Goal: Task Accomplishment & Management: Manage account settings

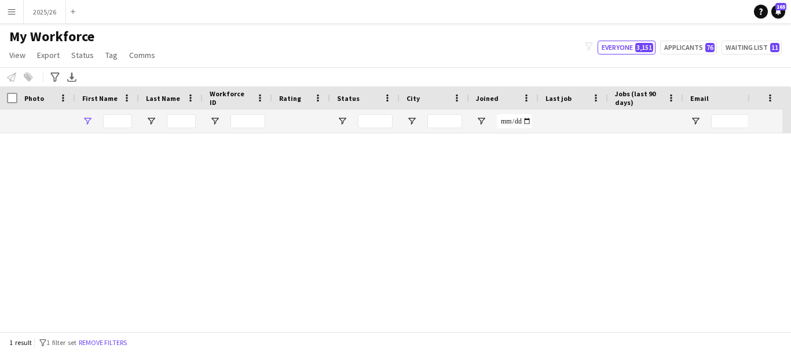
type input "******"
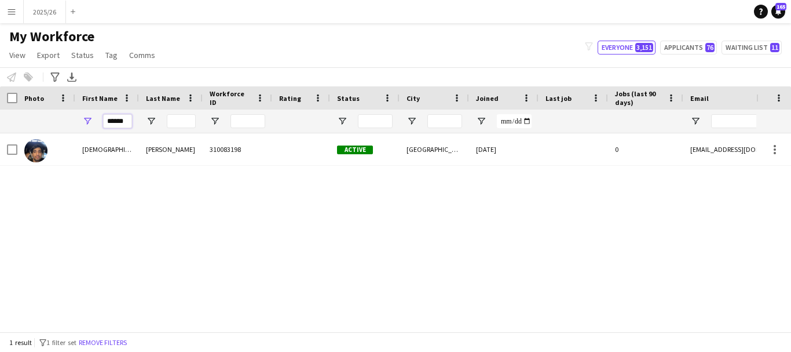
click at [130, 120] on input "******" at bounding box center [117, 121] width 29 height 14
click at [190, 119] on input "Last Name Filter Input" at bounding box center [181, 121] width 29 height 14
click at [129, 123] on input "******" at bounding box center [117, 121] width 29 height 14
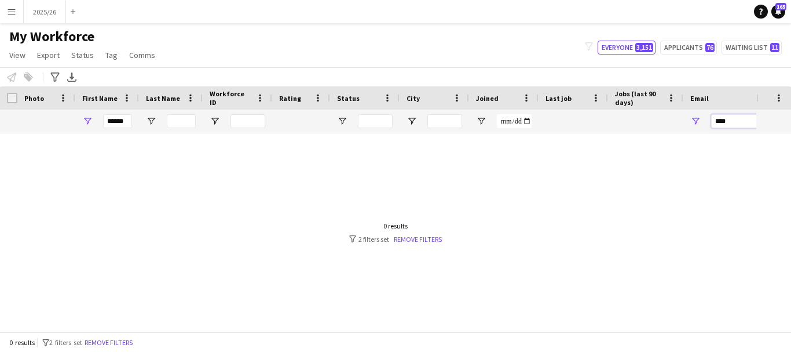
type input "****"
drag, startPoint x: 126, startPoint y: 123, endPoint x: 68, endPoint y: 133, distance: 58.8
click at [68, 133] on div "****** ****" at bounding box center [628, 120] width 1256 height 23
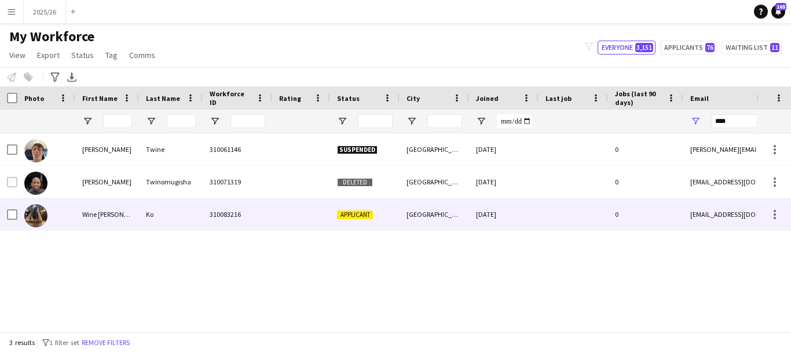
click at [482, 227] on div "05-08-2025" at bounding box center [504, 214] width 70 height 32
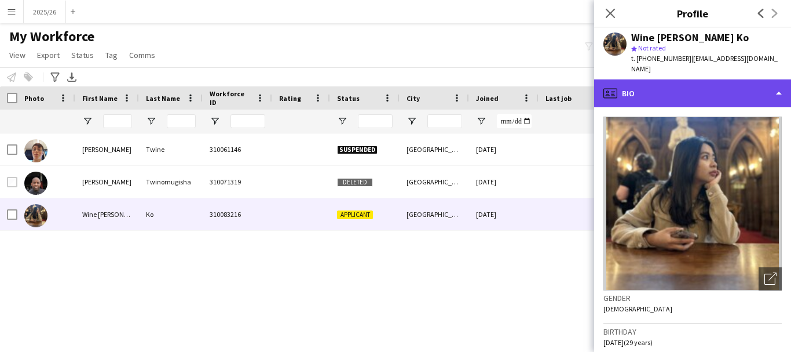
click at [648, 91] on div "profile Bio" at bounding box center [692, 93] width 197 height 28
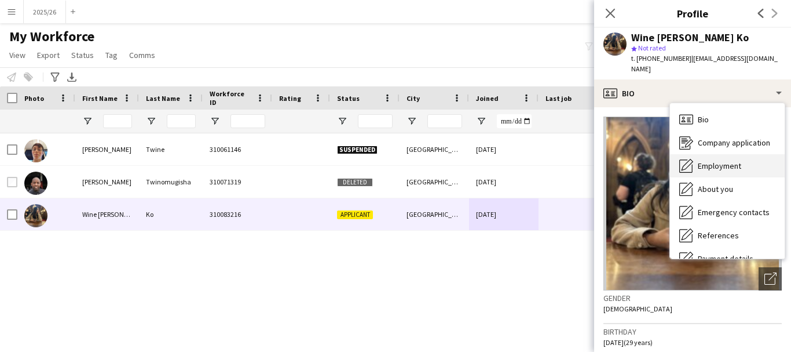
click at [724, 160] on span "Employment" at bounding box center [719, 165] width 43 height 10
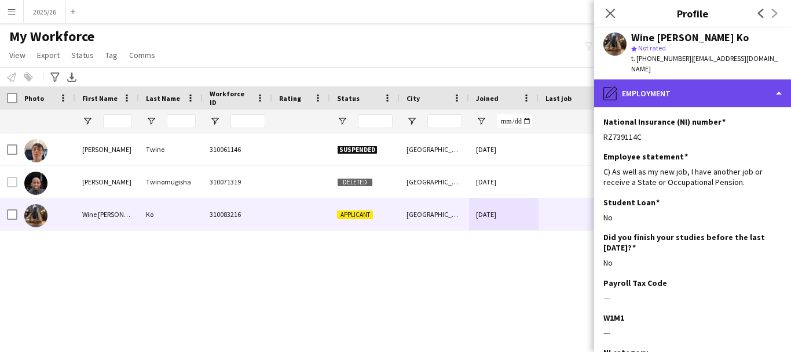
click at [762, 79] on div "pencil4 Employment" at bounding box center [692, 93] width 197 height 28
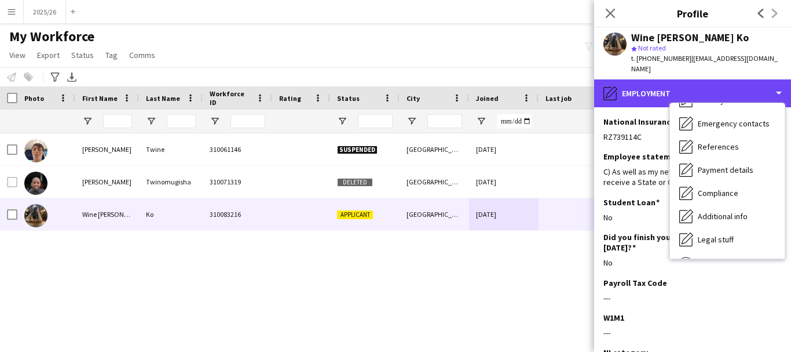
scroll to position [132, 0]
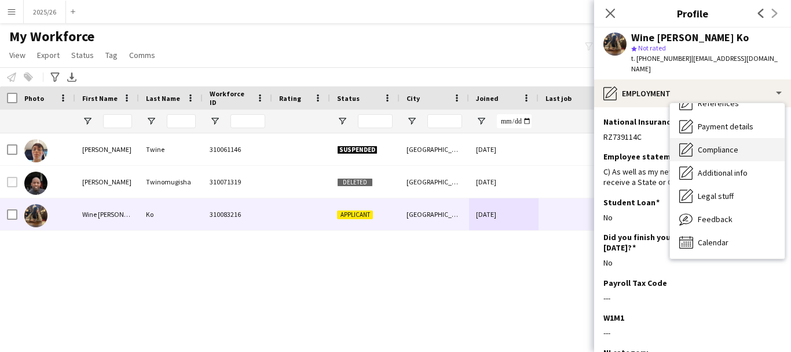
click at [748, 147] on div "Compliance Compliance" at bounding box center [727, 149] width 115 height 23
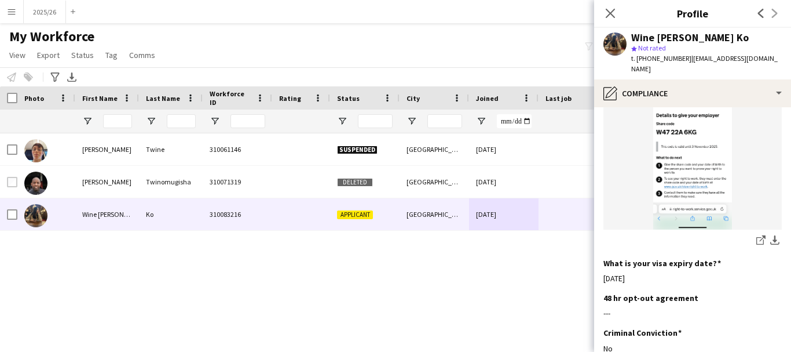
scroll to position [487, 0]
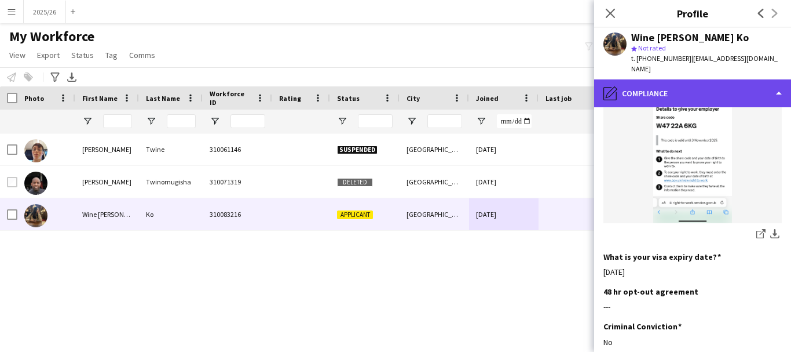
click at [704, 87] on div "pencil4 Compliance" at bounding box center [692, 93] width 197 height 28
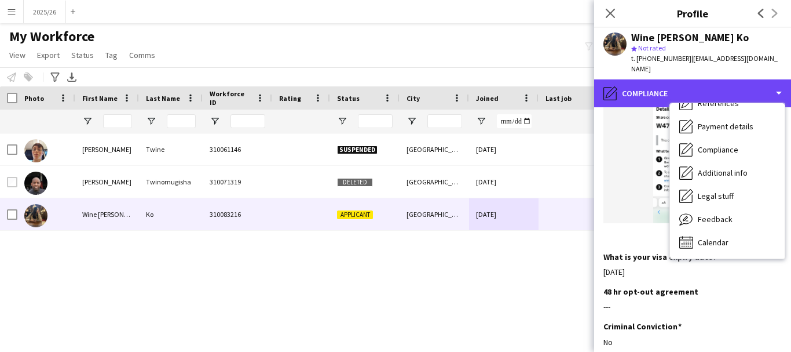
scroll to position [0, 0]
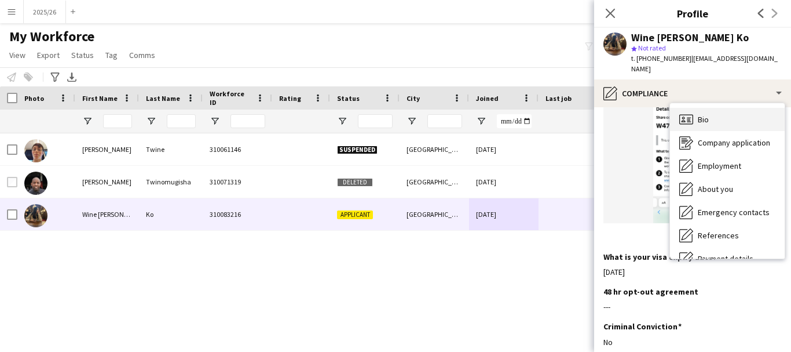
click at [761, 112] on div "Bio Bio" at bounding box center [727, 119] width 115 height 23
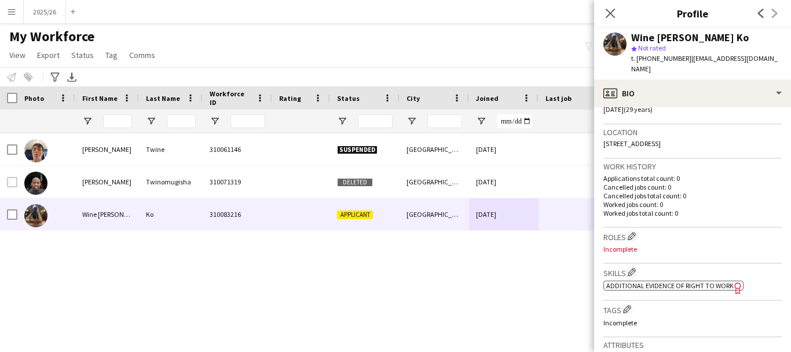
scroll to position [244, 0]
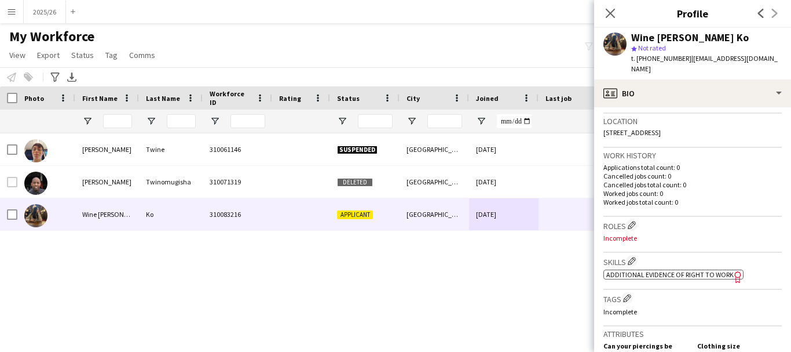
click at [633, 270] on span "Additional evidence of Right to Work" at bounding box center [670, 274] width 127 height 9
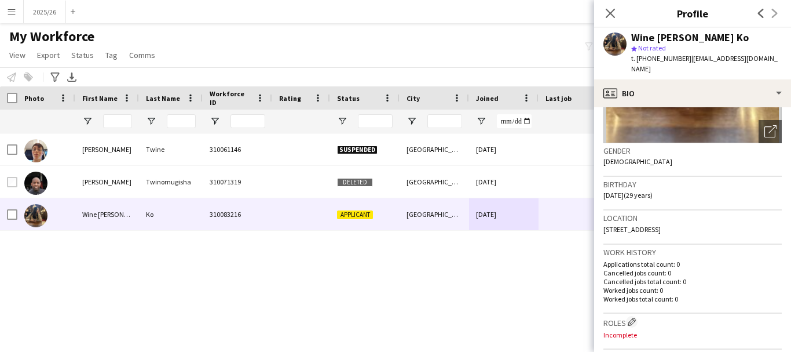
scroll to position [0, 0]
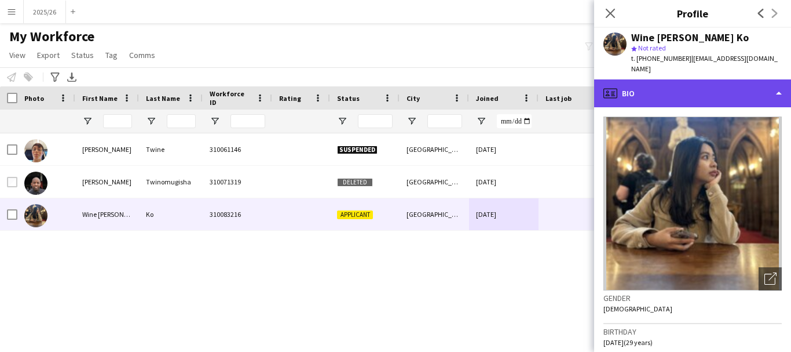
click at [727, 90] on div "profile Bio" at bounding box center [692, 93] width 197 height 28
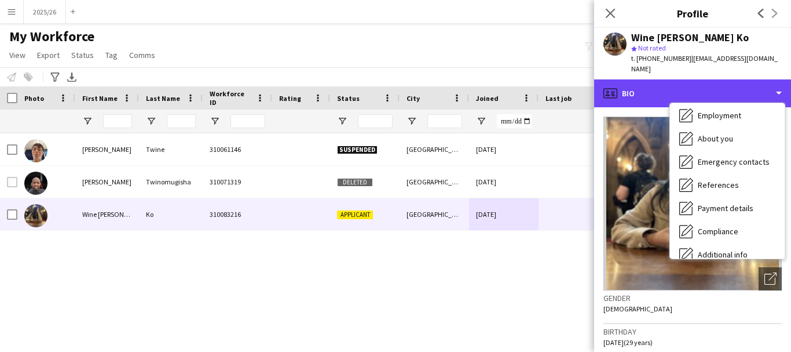
scroll to position [16, 0]
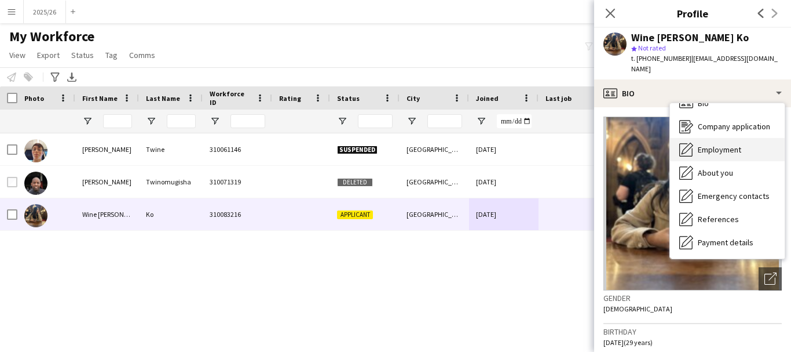
click at [742, 147] on div "Employment Employment" at bounding box center [727, 149] width 115 height 23
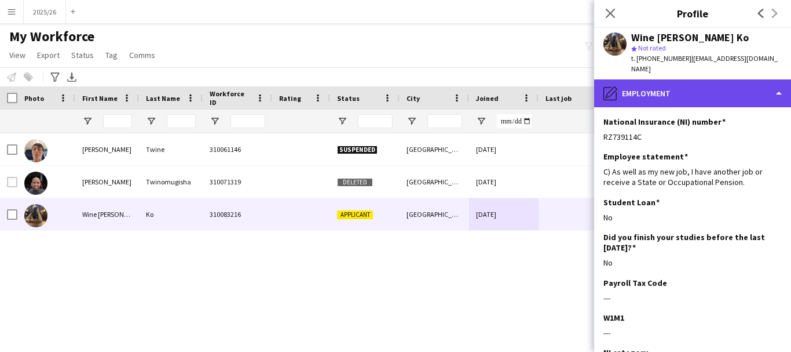
click at [722, 87] on div "pencil4 Employment" at bounding box center [692, 93] width 197 height 28
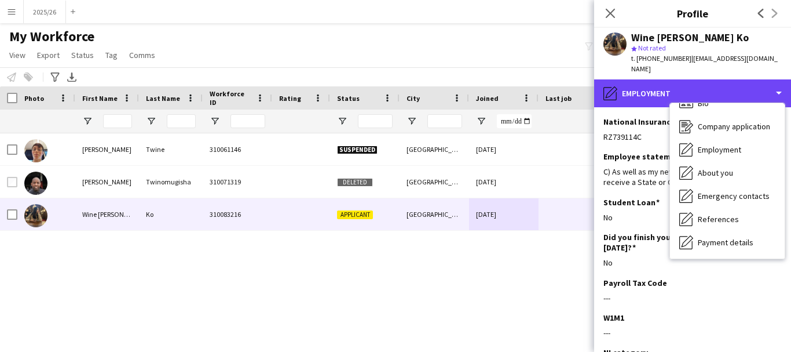
scroll to position [132, 0]
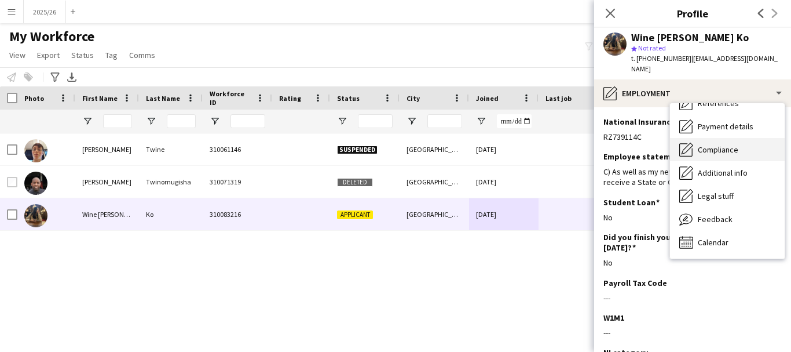
click at [755, 138] on div "Compliance Compliance" at bounding box center [727, 149] width 115 height 23
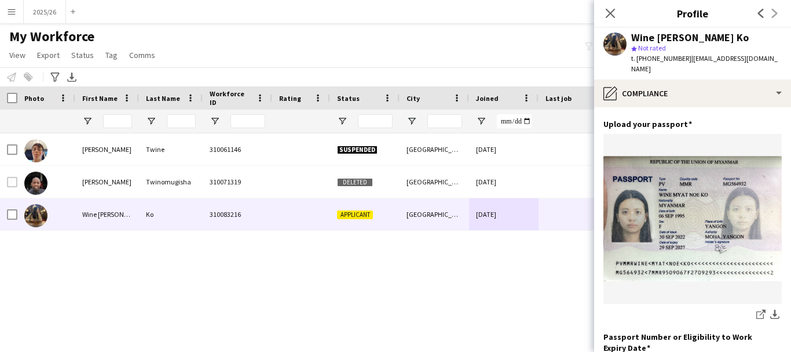
scroll to position [64, 0]
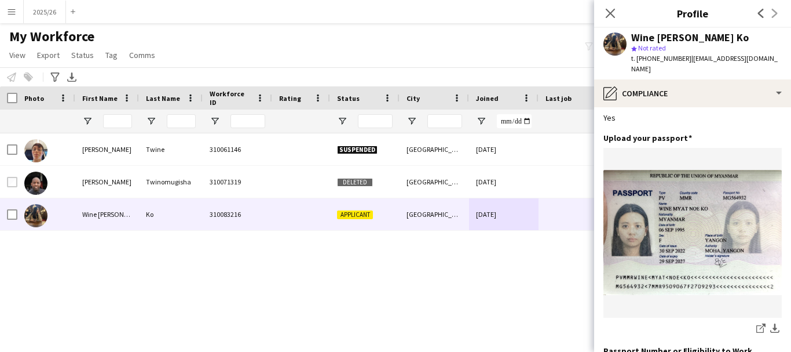
click at [756, 112] on div "Yes" at bounding box center [693, 117] width 178 height 10
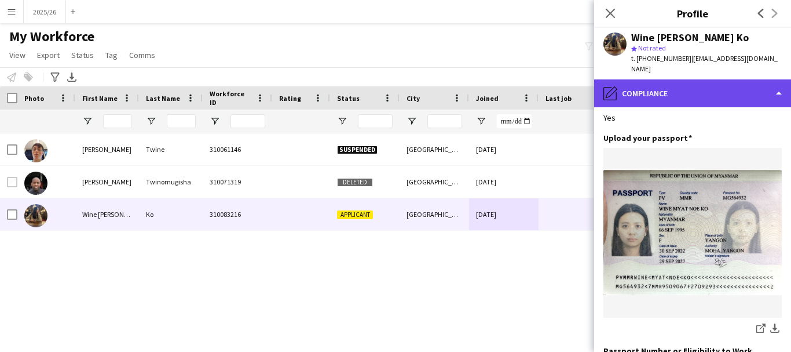
click at [754, 91] on div "pencil4 Compliance" at bounding box center [692, 93] width 197 height 28
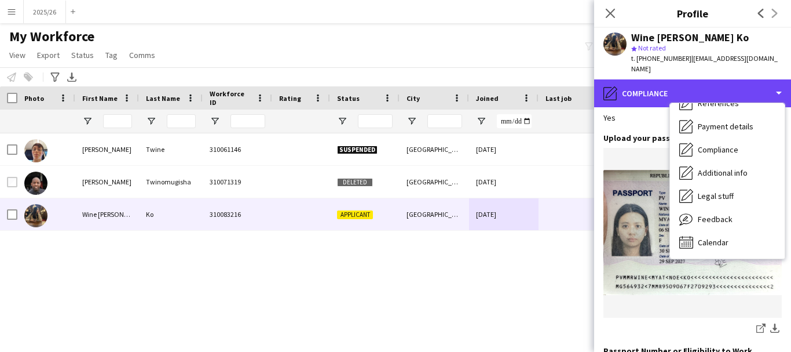
scroll to position [0, 0]
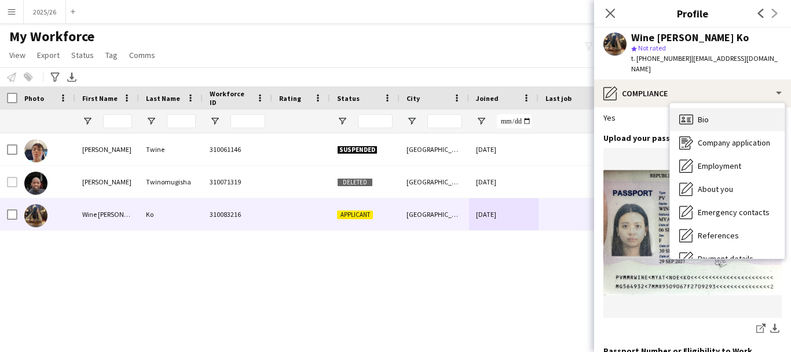
click at [763, 114] on div "Bio Bio" at bounding box center [727, 119] width 115 height 23
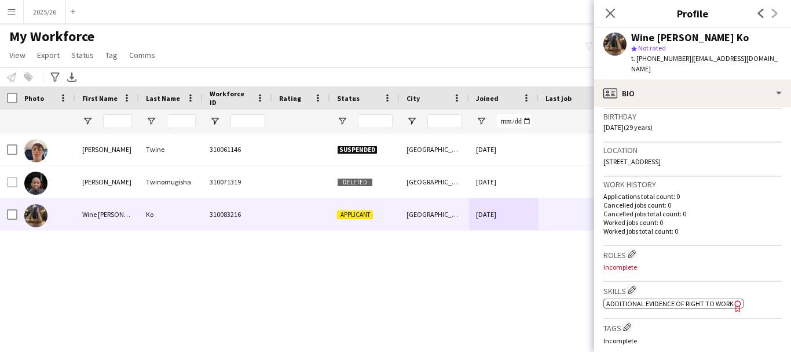
scroll to position [272, 0]
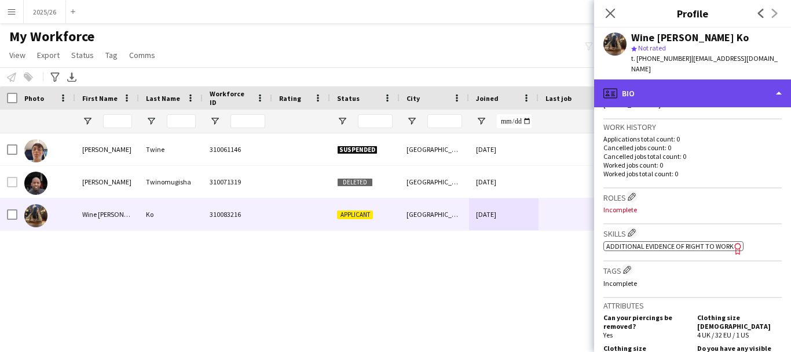
click at [728, 90] on div "profile Bio" at bounding box center [692, 93] width 197 height 28
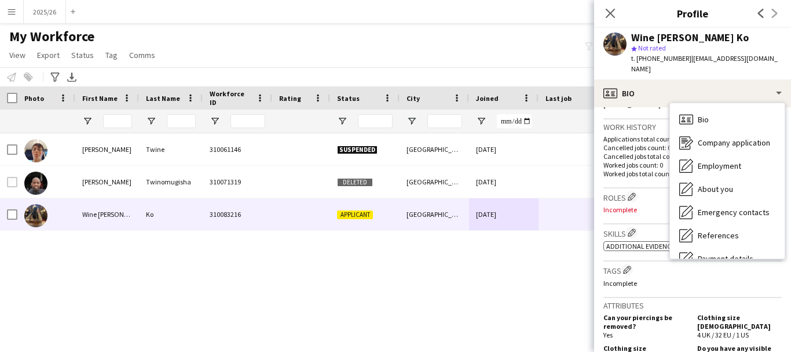
click at [612, 242] on span "Additional evidence of Right to Work" at bounding box center [670, 246] width 127 height 9
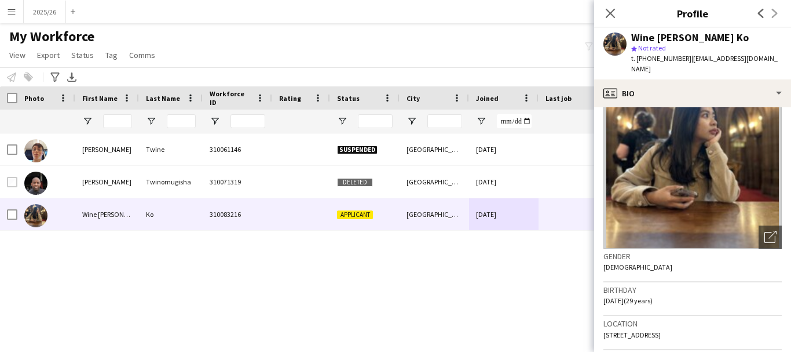
scroll to position [0, 0]
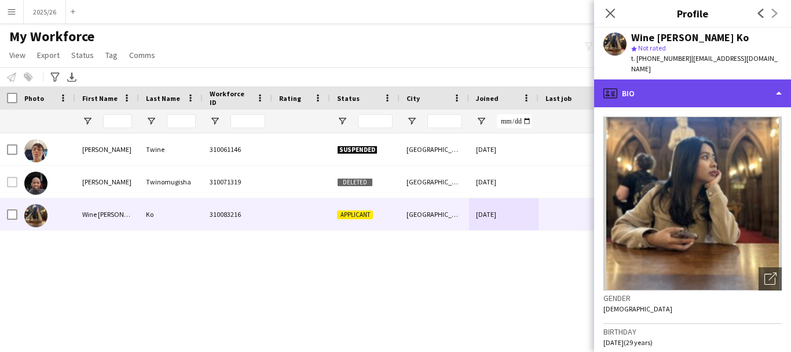
click at [741, 90] on div "profile Bio" at bounding box center [692, 93] width 197 height 28
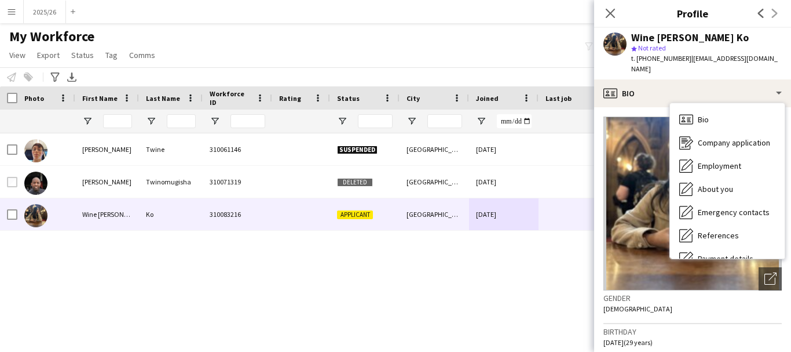
click at [646, 107] on app-crew-profile-bio "Open photos pop-in Gender Female Birthday 06-09-1995 (29 years) Location S1 4XE…" at bounding box center [692, 229] width 197 height 244
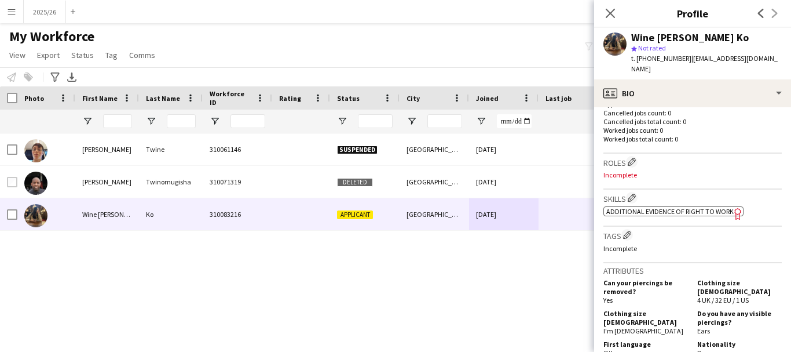
scroll to position [338, 0]
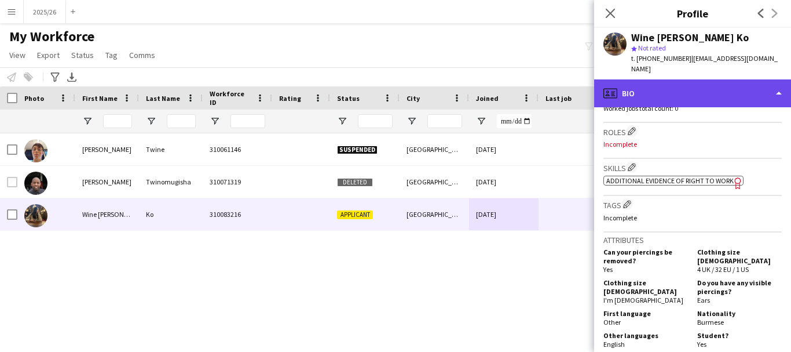
click at [718, 90] on div "profile Bio" at bounding box center [692, 93] width 197 height 28
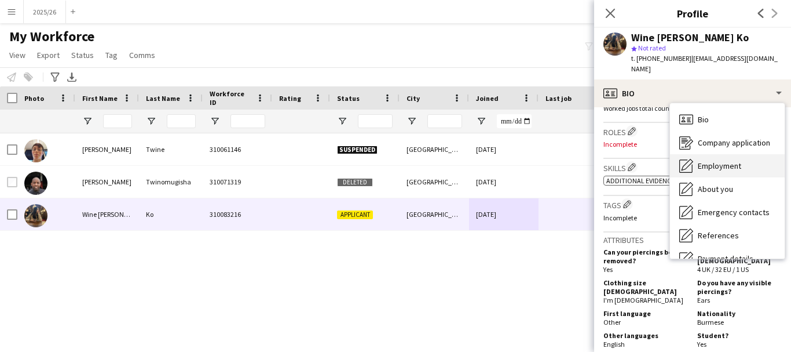
click at [740, 163] on div "Employment Employment" at bounding box center [727, 165] width 115 height 23
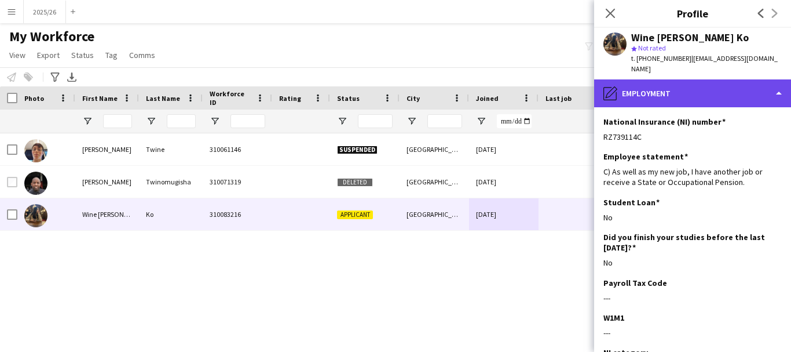
click at [735, 79] on div "pencil4 Employment" at bounding box center [692, 93] width 197 height 28
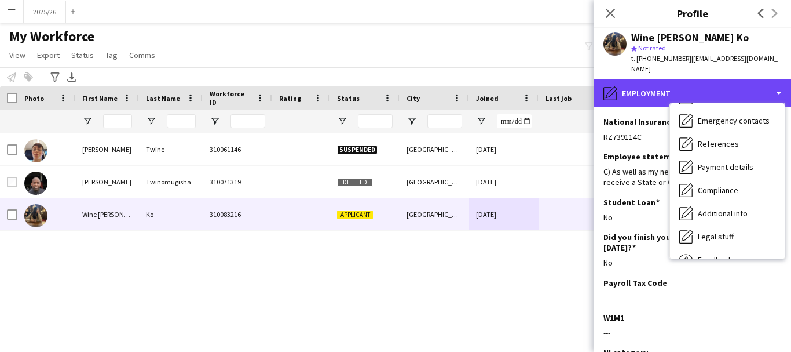
scroll to position [132, 0]
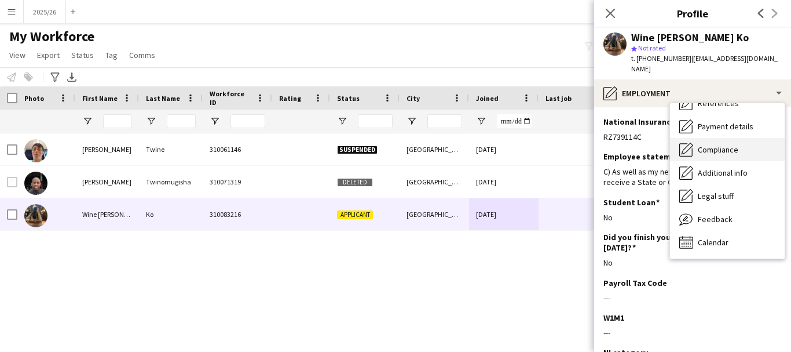
click at [724, 144] on span "Compliance" at bounding box center [718, 149] width 41 height 10
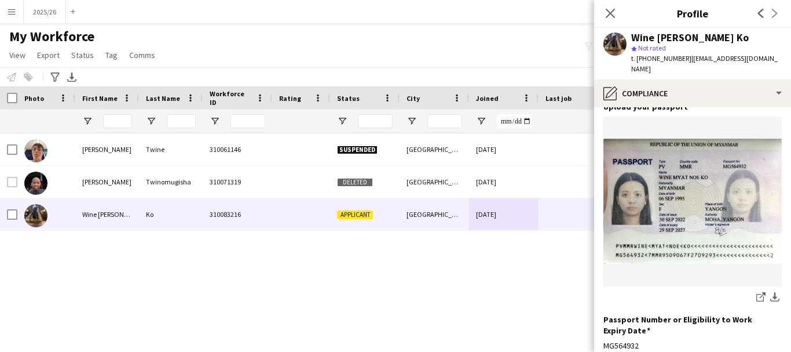
scroll to position [94, 0]
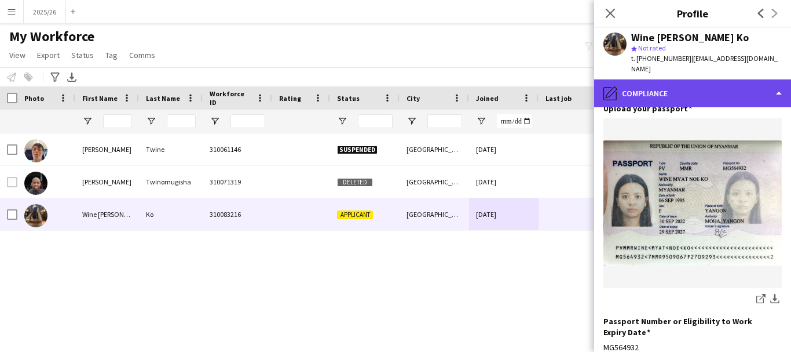
click at [710, 87] on div "pencil4 Compliance" at bounding box center [692, 93] width 197 height 28
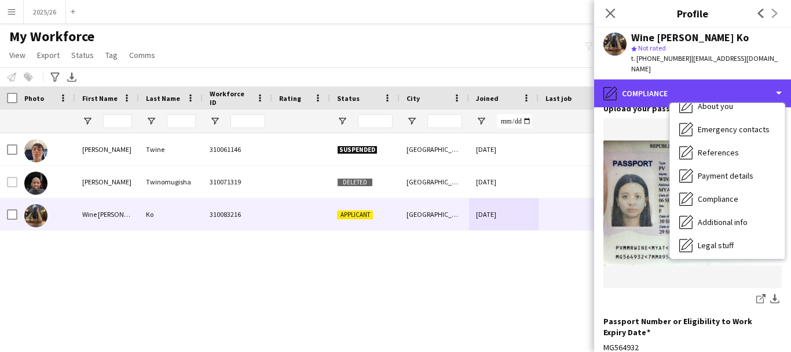
scroll to position [93, 0]
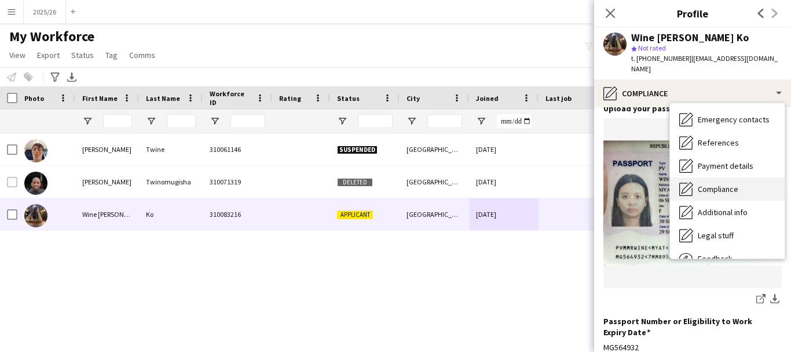
click at [725, 184] on span "Compliance" at bounding box center [718, 189] width 41 height 10
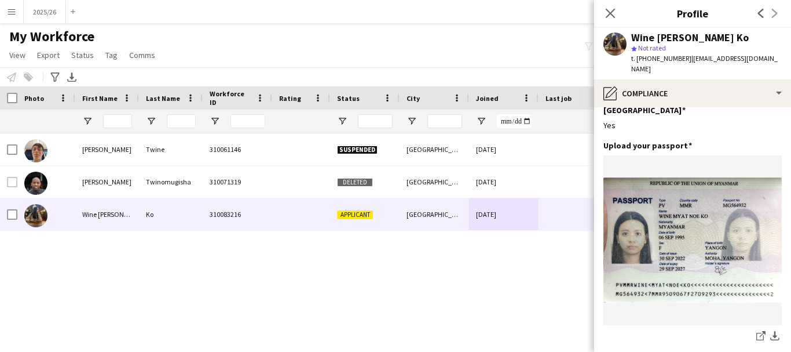
scroll to position [0, 0]
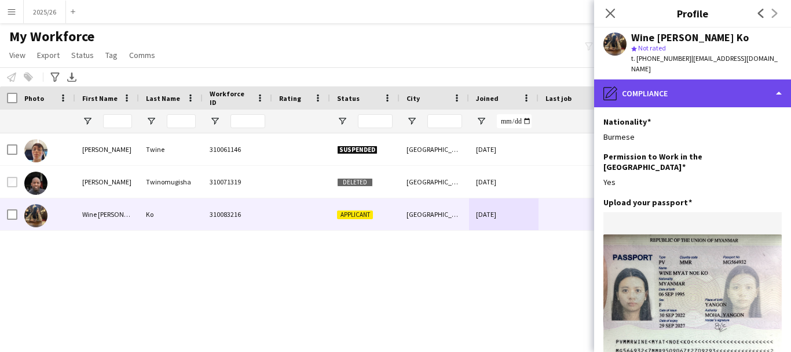
click at [722, 85] on div "pencil4 Compliance" at bounding box center [692, 93] width 197 height 28
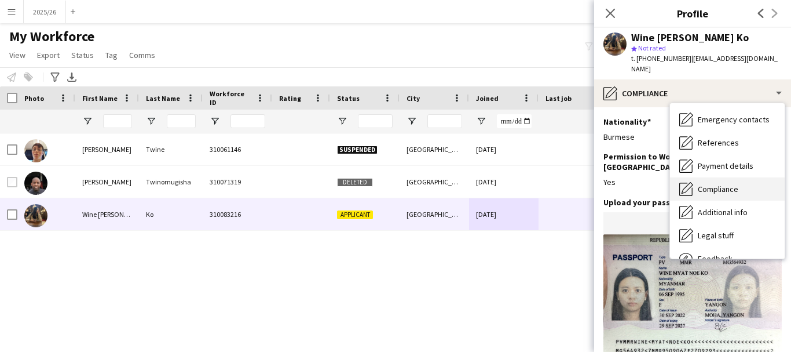
click at [743, 181] on div "Compliance Compliance" at bounding box center [727, 188] width 115 height 23
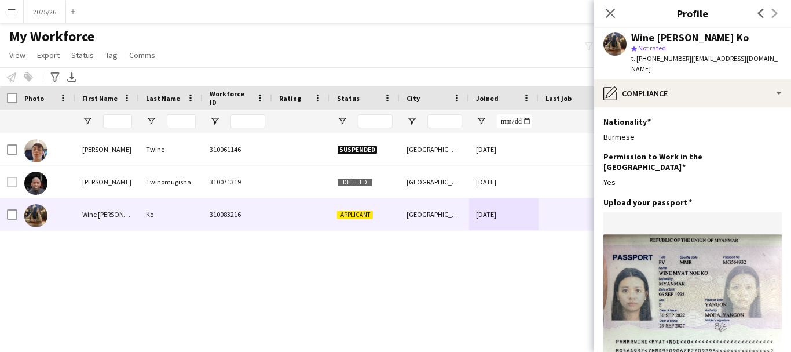
click at [782, 156] on app-section-data-types "Nationality Edit this field Burmese Permission to Work in the UK Edit this fiel…" at bounding box center [692, 229] width 197 height 244
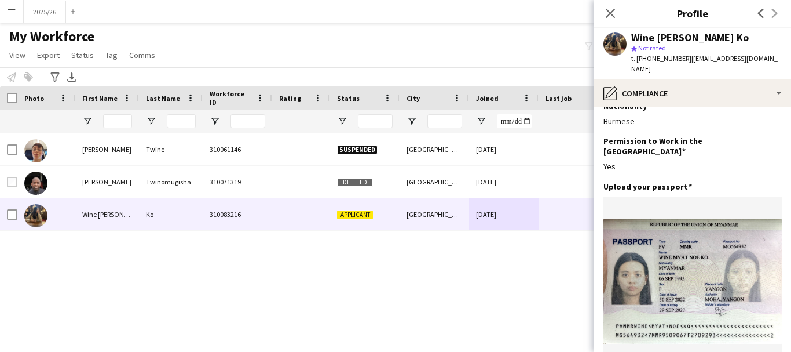
scroll to position [14, 0]
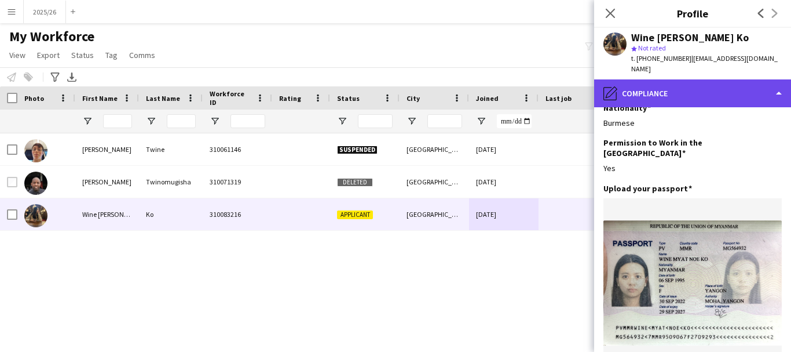
click at [729, 81] on div "pencil4 Compliance" at bounding box center [692, 93] width 197 height 28
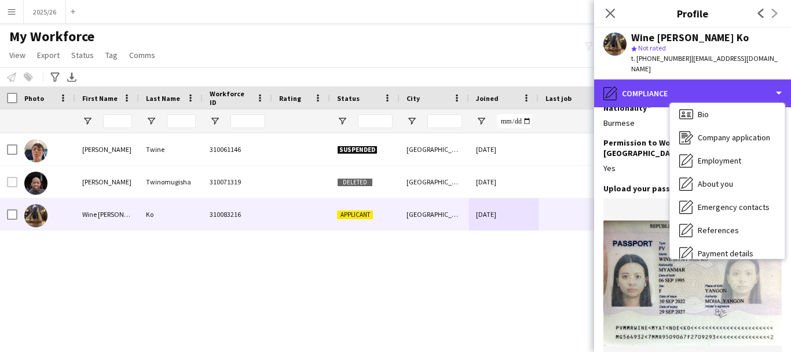
scroll to position [0, 0]
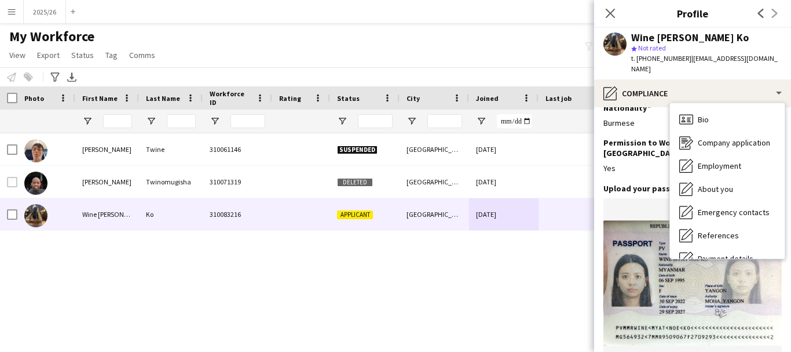
click at [786, 200] on div "Bio Bio Company application Company application Employment Employment About you…" at bounding box center [728, 181] width 116 height 156
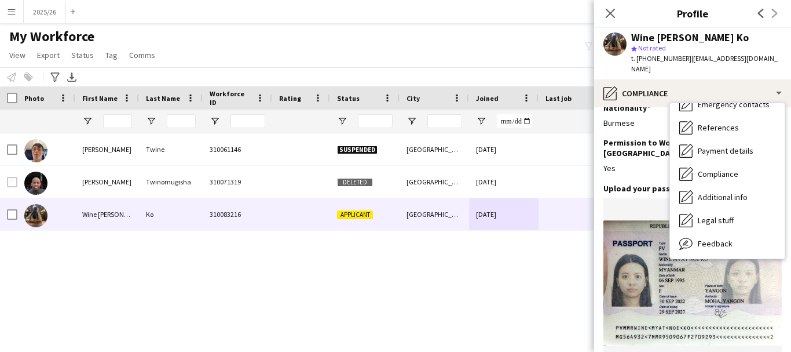
scroll to position [132, 0]
click at [724, 144] on span "Compliance" at bounding box center [718, 149] width 41 height 10
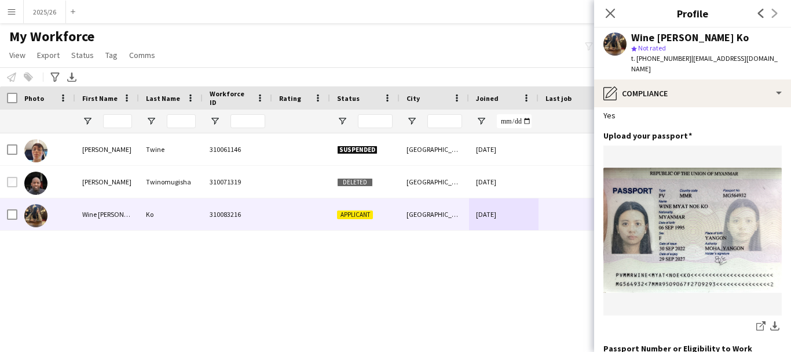
scroll to position [63, 0]
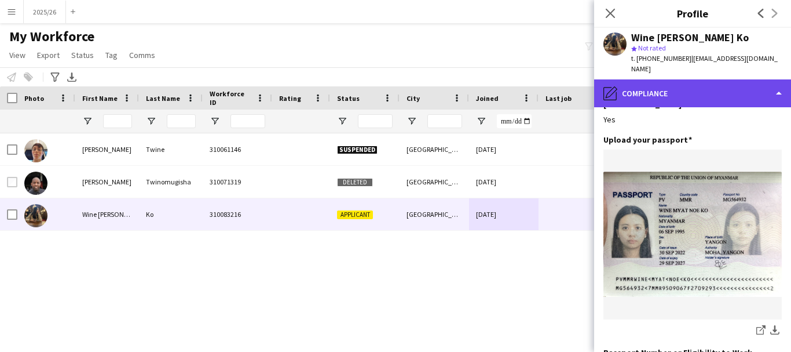
click at [753, 79] on div "pencil4 Compliance" at bounding box center [692, 93] width 197 height 28
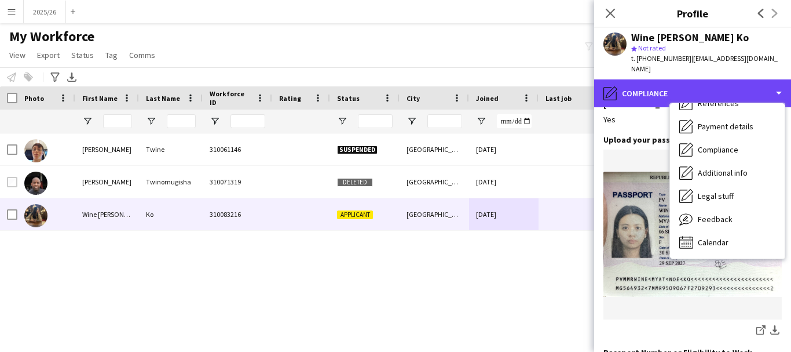
scroll to position [0, 0]
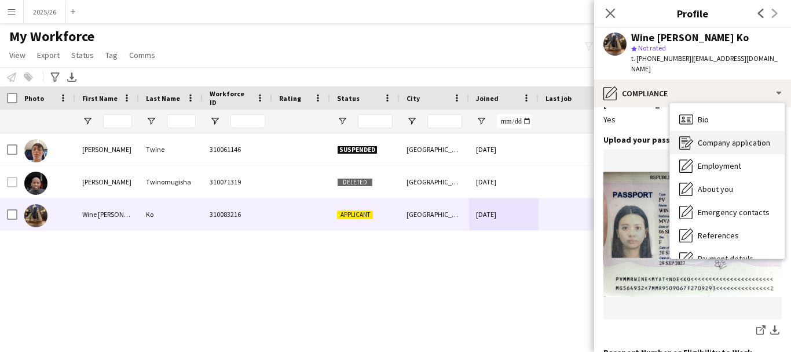
click at [748, 140] on div "Company application Company application" at bounding box center [727, 142] width 115 height 23
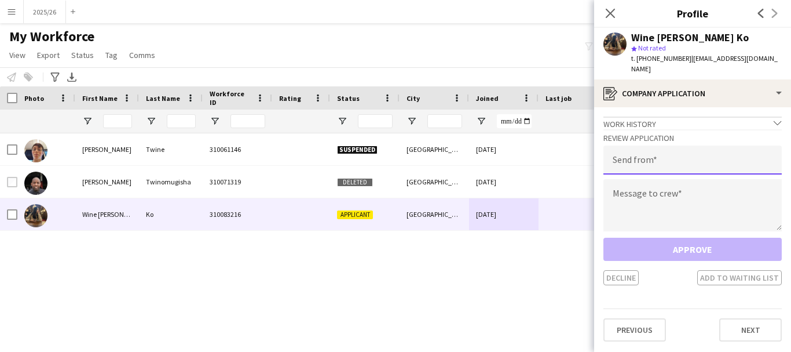
click at [748, 145] on input "email" at bounding box center [693, 159] width 178 height 29
type input "**********"
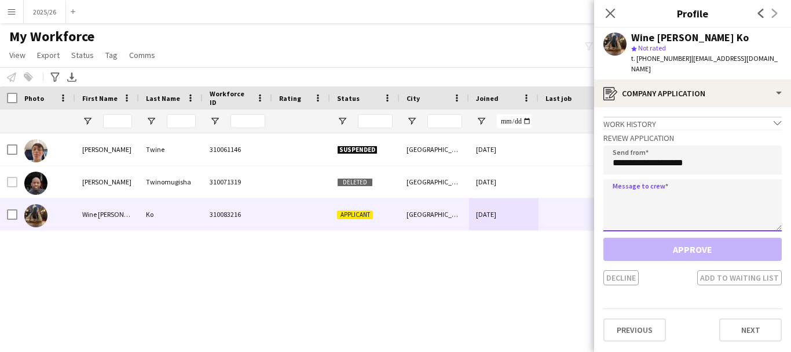
click at [648, 185] on textarea at bounding box center [693, 205] width 178 height 52
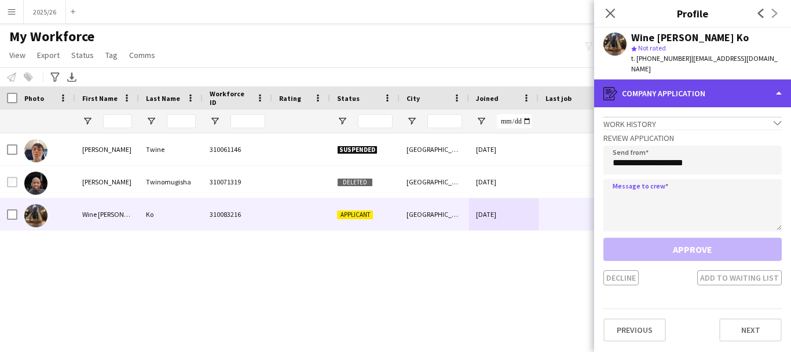
click at [694, 83] on div "register Company application" at bounding box center [692, 93] width 197 height 28
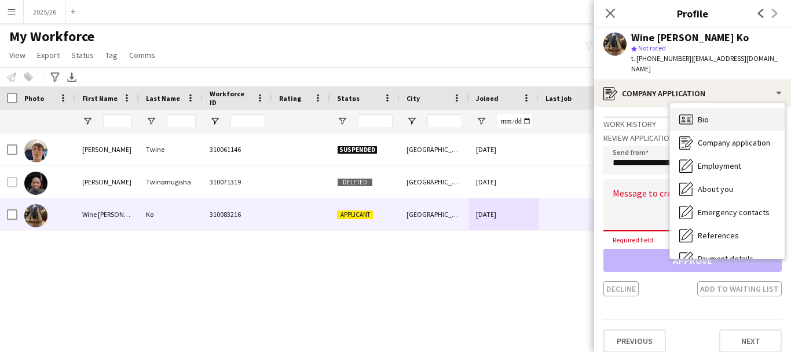
click at [719, 108] on div "Bio Bio" at bounding box center [727, 119] width 115 height 23
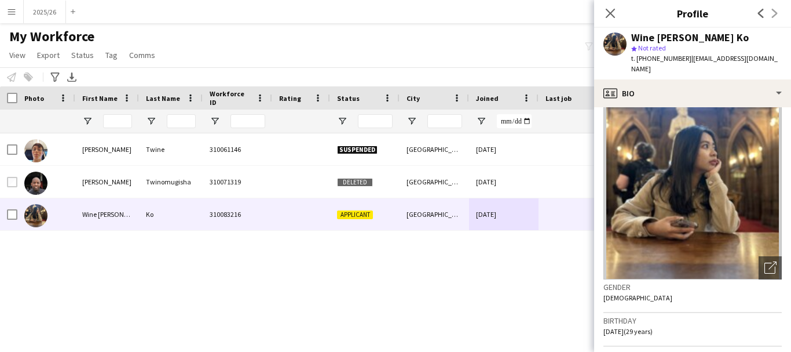
scroll to position [17, 0]
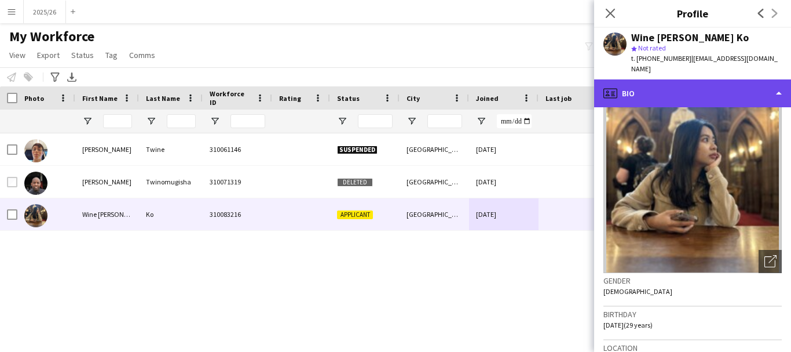
click at [718, 87] on div "profile Bio" at bounding box center [692, 93] width 197 height 28
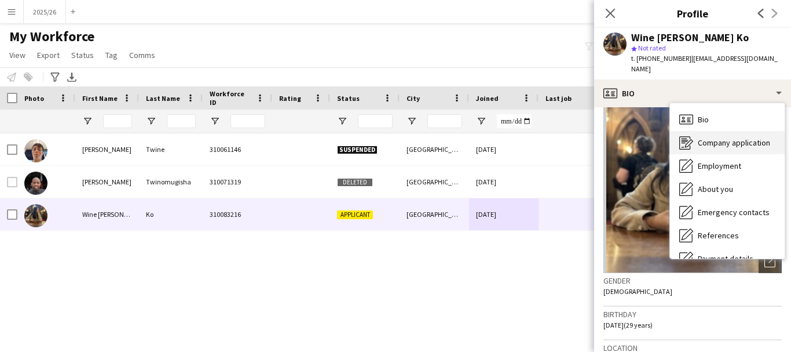
click at [728, 137] on span "Company application" at bounding box center [734, 142] width 72 height 10
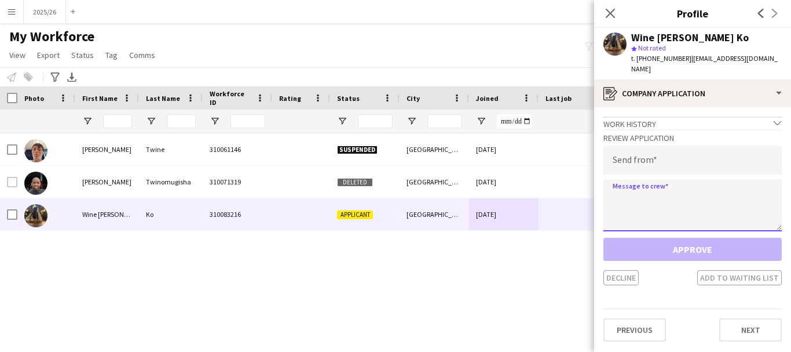
click at [686, 189] on textarea at bounding box center [693, 205] width 178 height 52
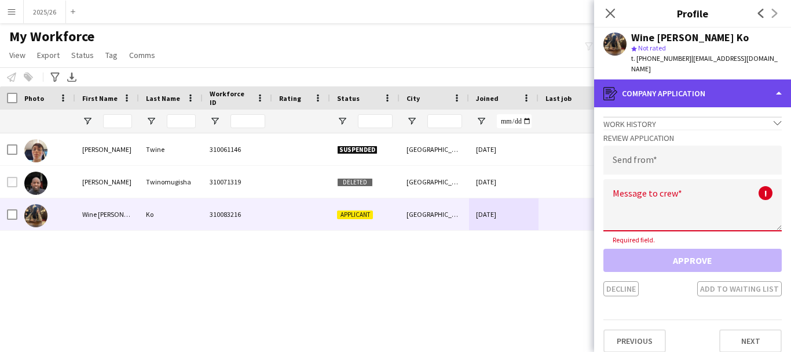
click at [693, 88] on div "register Company application" at bounding box center [692, 93] width 197 height 28
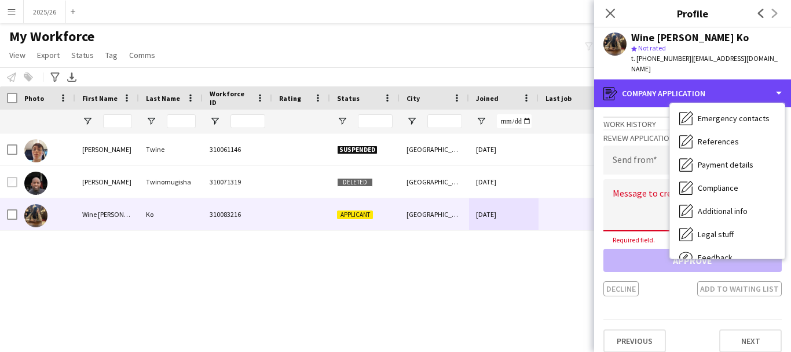
scroll to position [132, 0]
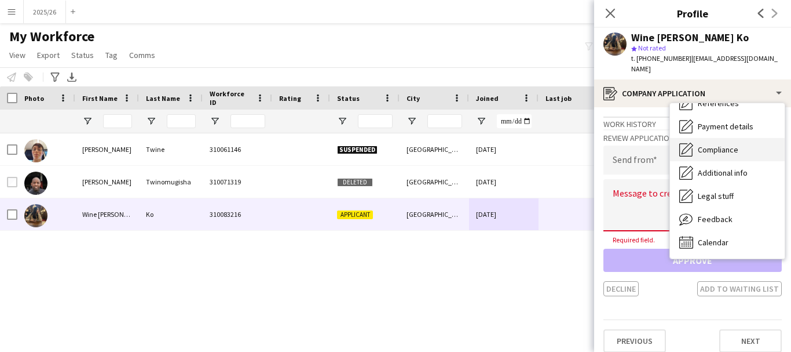
click at [744, 141] on div "Compliance Compliance" at bounding box center [727, 149] width 115 height 23
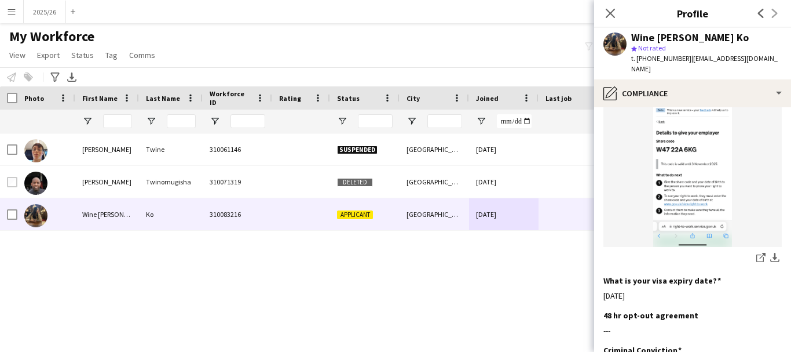
scroll to position [479, 0]
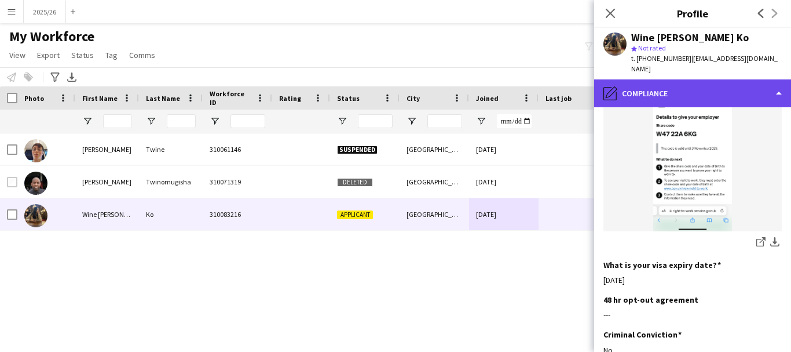
click at [736, 81] on div "pencil4 Compliance" at bounding box center [692, 93] width 197 height 28
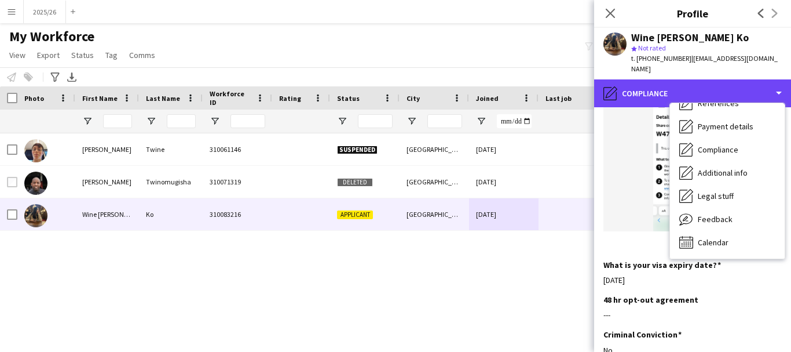
scroll to position [0, 0]
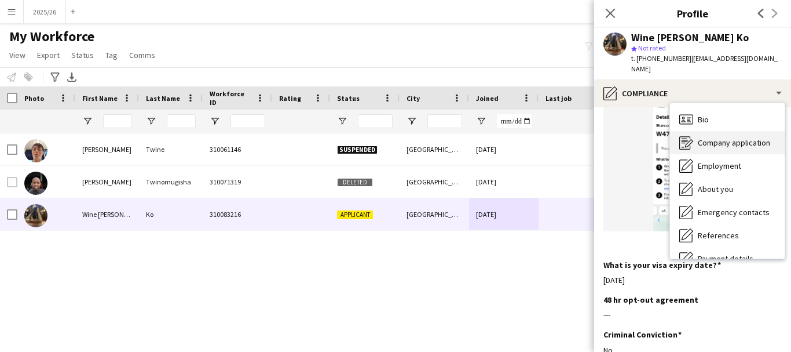
click at [729, 142] on div "Company application Company application" at bounding box center [727, 142] width 115 height 23
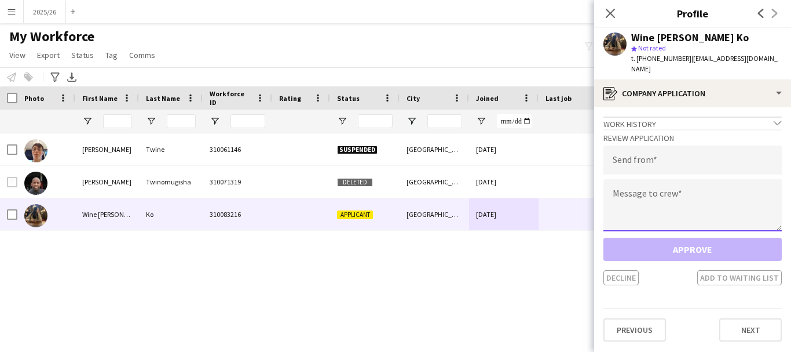
click at [647, 182] on textarea at bounding box center [693, 205] width 178 height 52
paste textarea "**********"
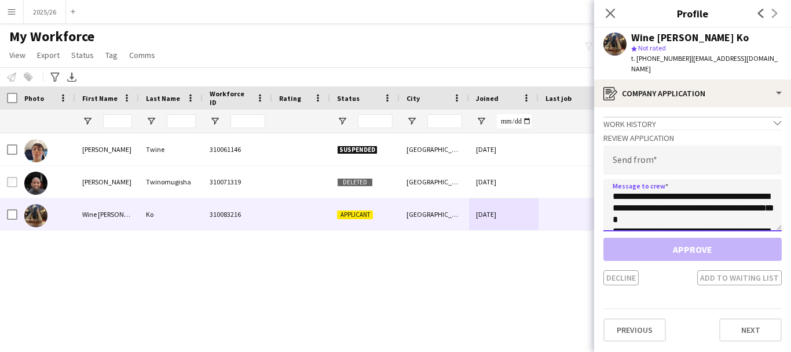
scroll to position [215, 0]
type textarea "**********"
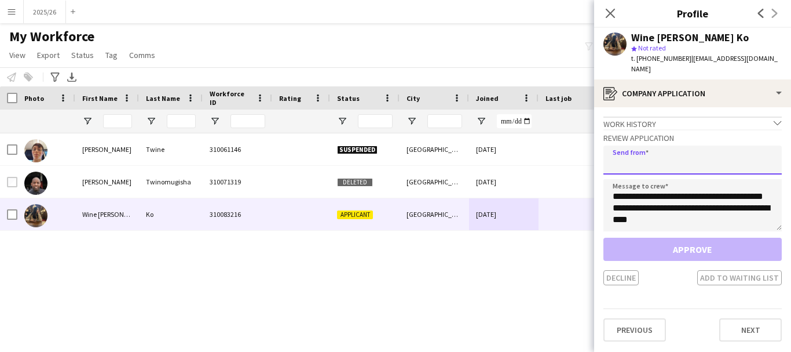
click at [659, 155] on input "email" at bounding box center [693, 159] width 178 height 29
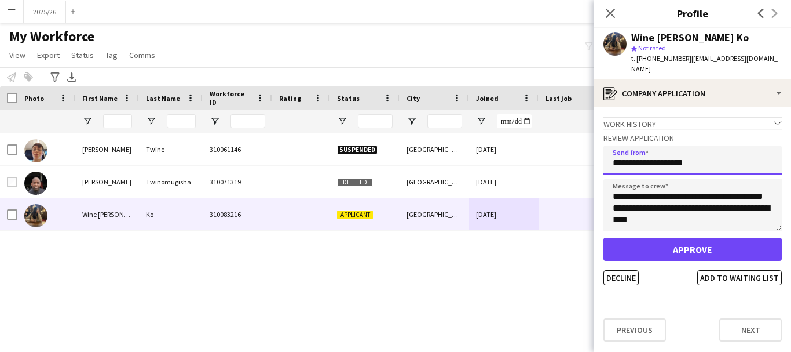
type input "**********"
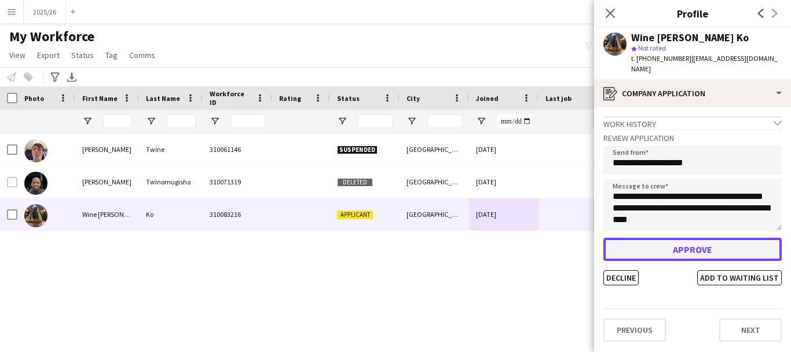
click at [673, 239] on button "Approve" at bounding box center [693, 249] width 178 height 23
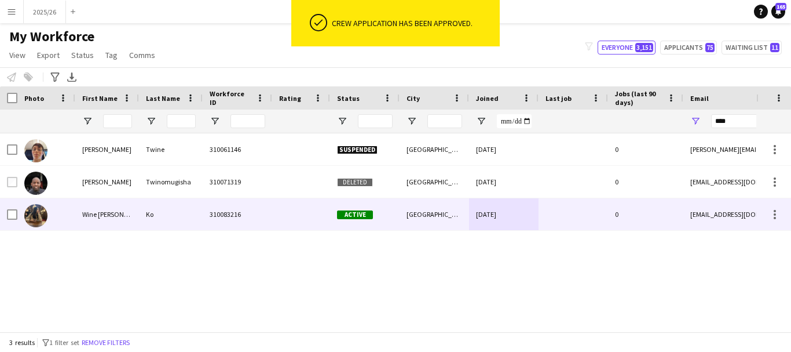
click at [582, 215] on div at bounding box center [574, 214] width 70 height 32
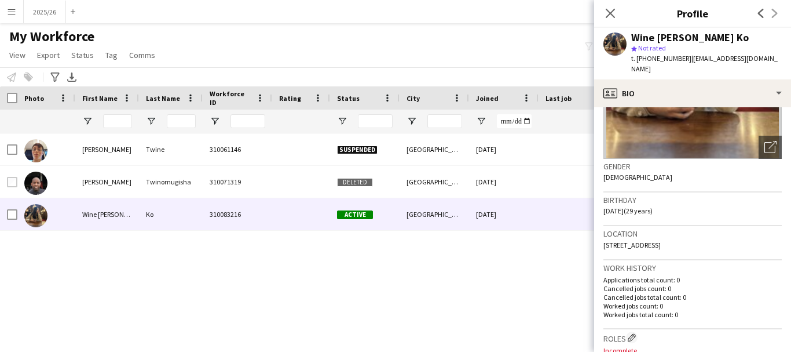
scroll to position [123, 0]
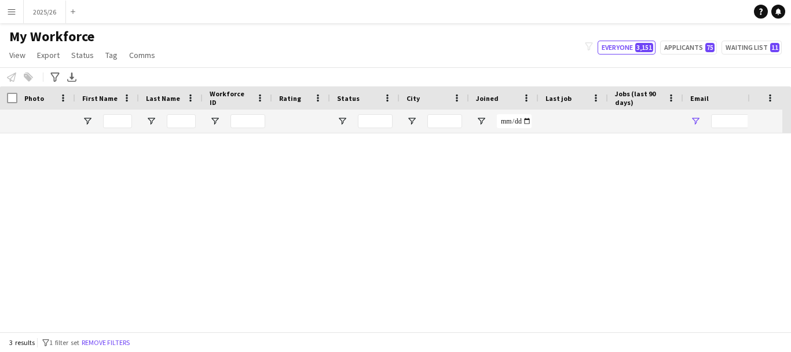
type input "****"
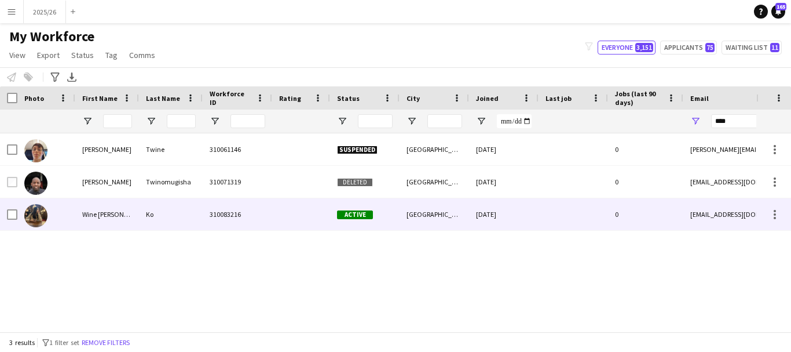
click at [293, 213] on div at bounding box center [301, 214] width 58 height 32
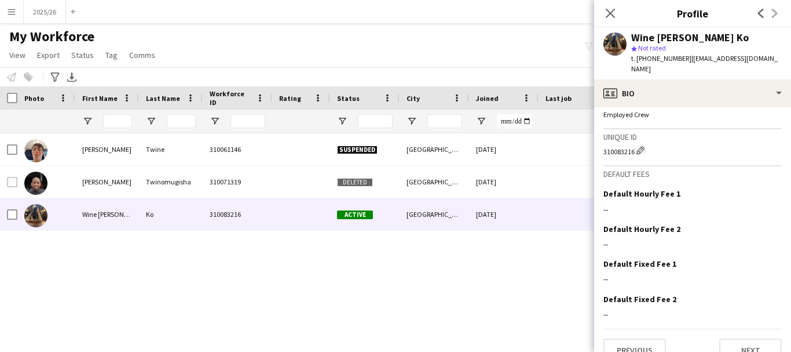
scroll to position [634, 0]
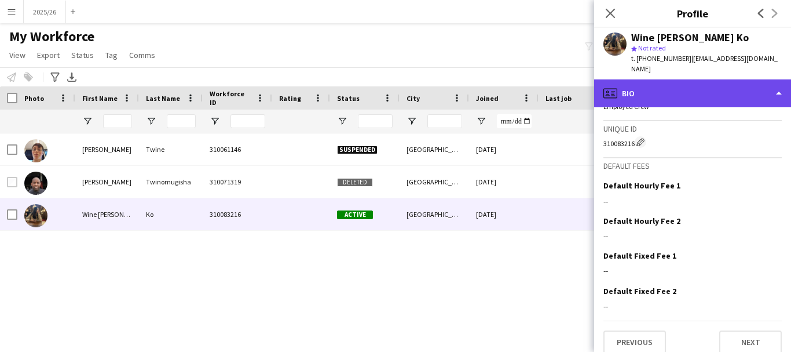
click at [702, 79] on div "profile Bio" at bounding box center [692, 93] width 197 height 28
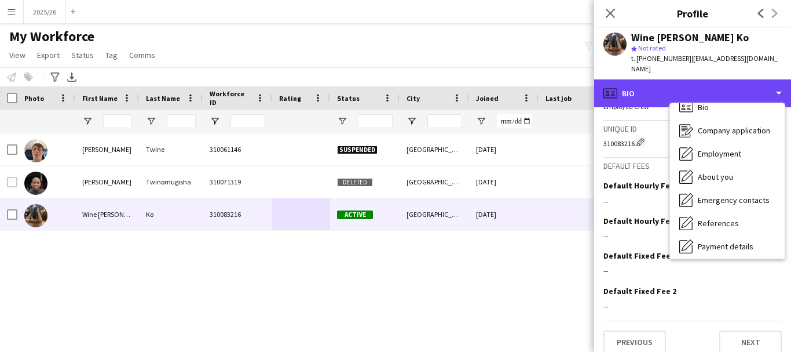
scroll to position [23, 0]
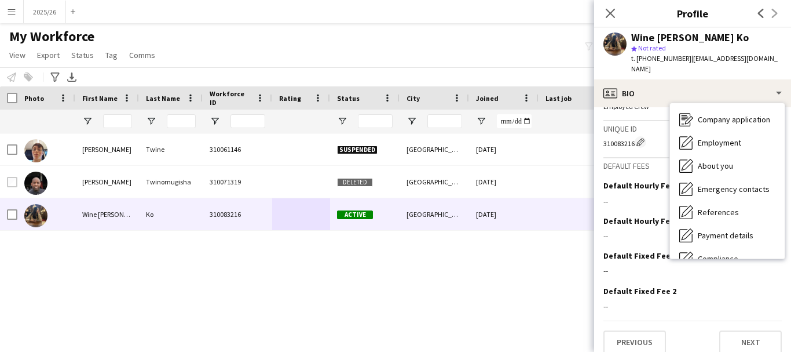
click at [528, 277] on div "Daniel Twine 310061146 Suspended Cambridge 11-02-2020 0 daniel.r.twine@gmail.co…" at bounding box center [378, 227] width 757 height 189
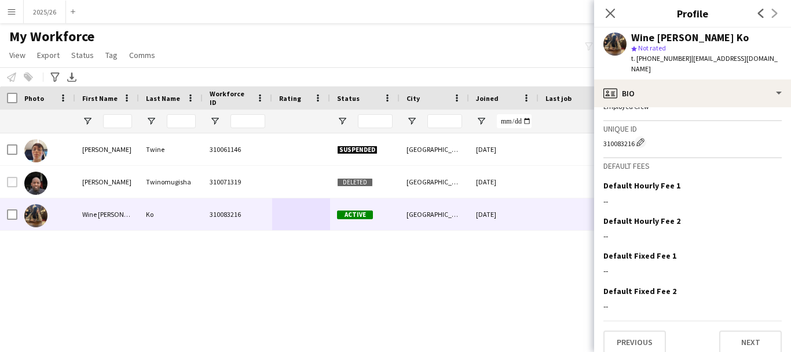
click at [691, 102] on p "Employed Crew" at bounding box center [693, 106] width 178 height 9
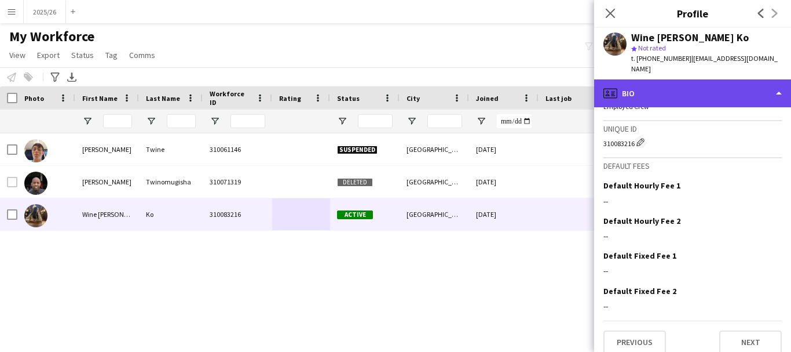
click at [717, 82] on div "profile Bio" at bounding box center [692, 93] width 197 height 28
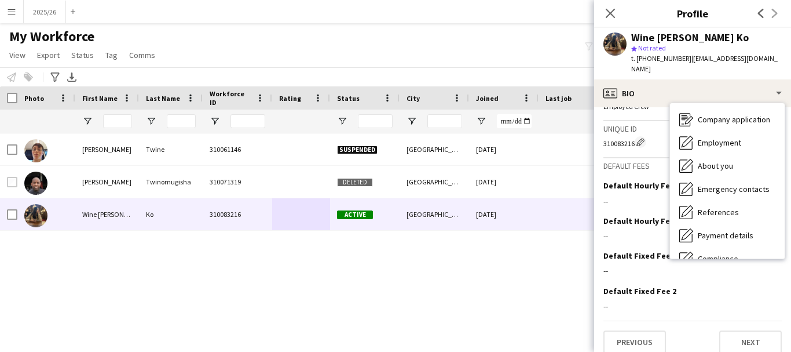
click at [520, 295] on div "Daniel Twine 310061146 Suspended Cambridge 11-02-2020 0 daniel.r.twine@gmail.co…" at bounding box center [378, 227] width 757 height 189
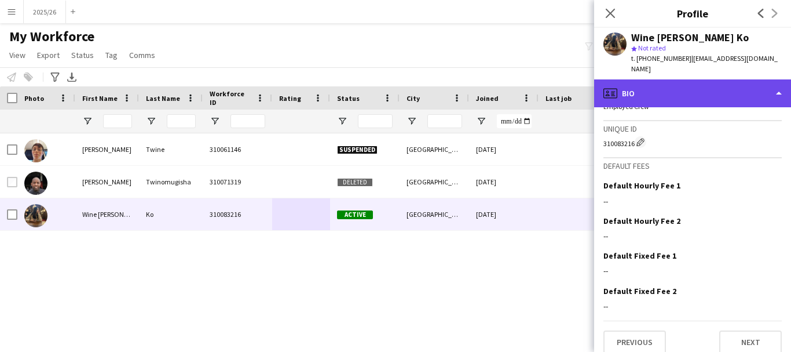
click at [744, 91] on div "profile Bio" at bounding box center [692, 93] width 197 height 28
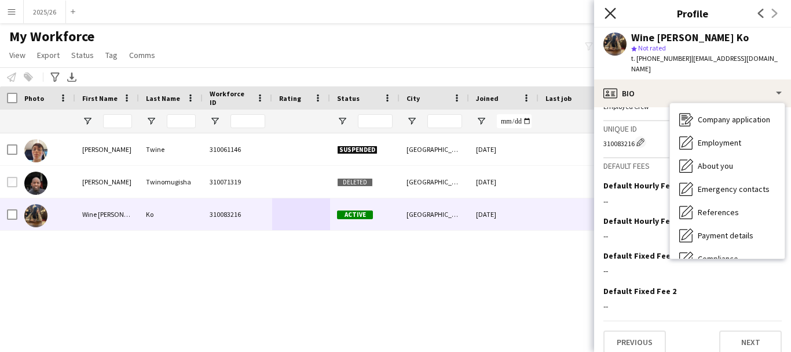
click at [611, 18] on icon "Close pop-in" at bounding box center [610, 13] width 11 height 11
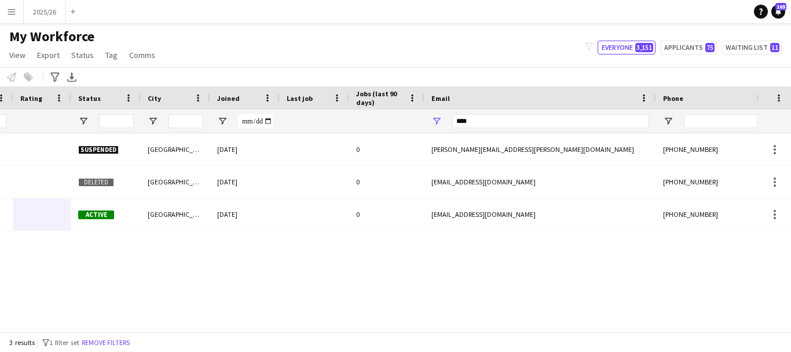
scroll to position [0, 0]
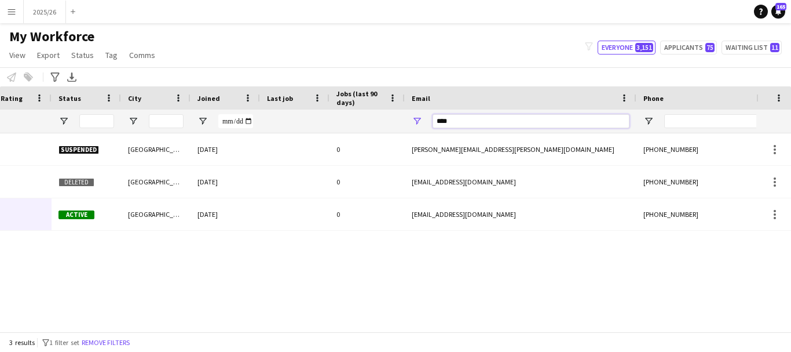
click at [470, 126] on input "****" at bounding box center [531, 121] width 197 height 14
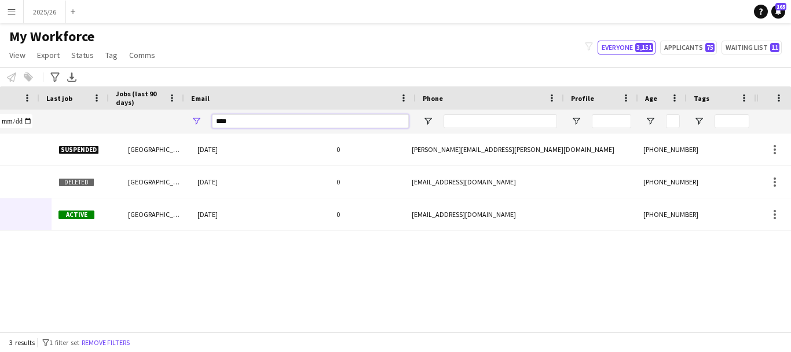
scroll to position [0, 499]
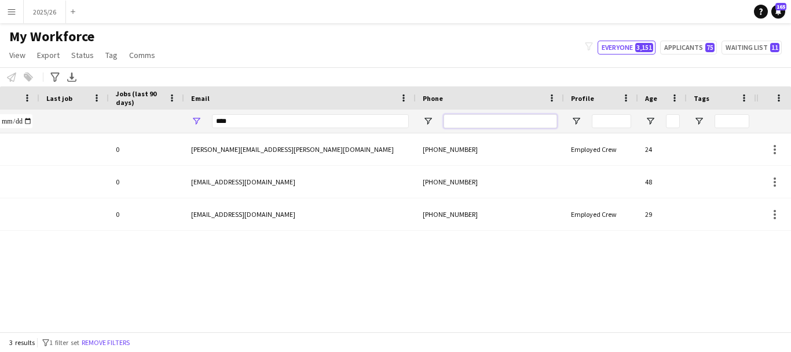
click at [484, 117] on input "Phone Filter Input" at bounding box center [501, 121] width 114 height 14
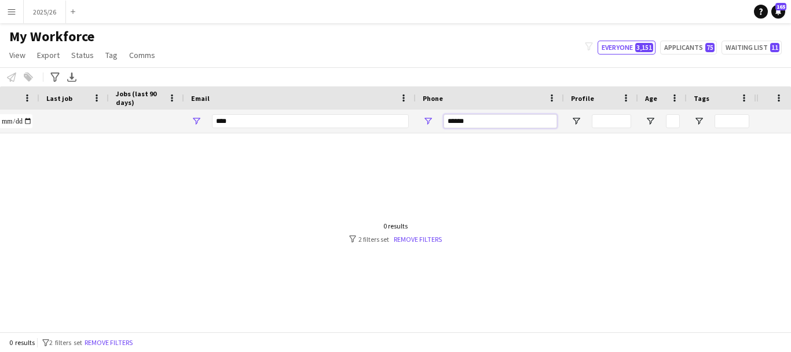
type input "******"
drag, startPoint x: 267, startPoint y: 115, endPoint x: 136, endPoint y: 104, distance: 131.3
click at [136, 104] on div "Workforce Details Status City Joined" at bounding box center [129, 109] width 1256 height 47
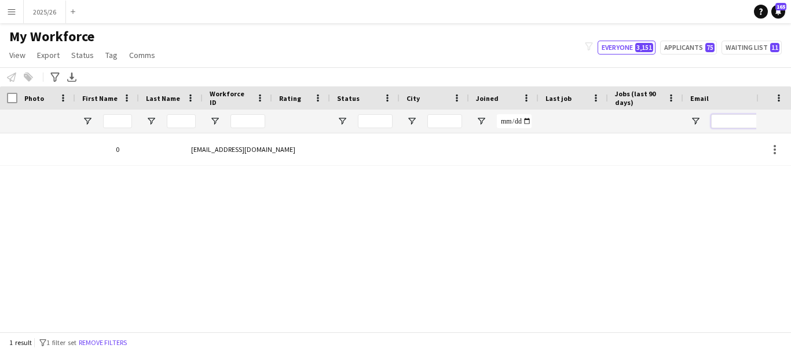
scroll to position [0, 0]
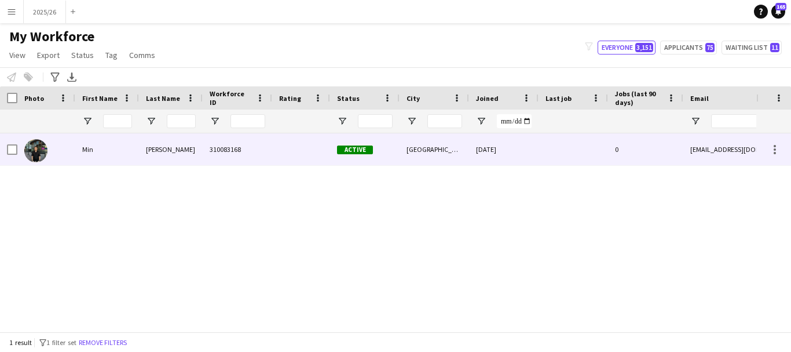
click at [210, 137] on div "310083168" at bounding box center [238, 149] width 70 height 32
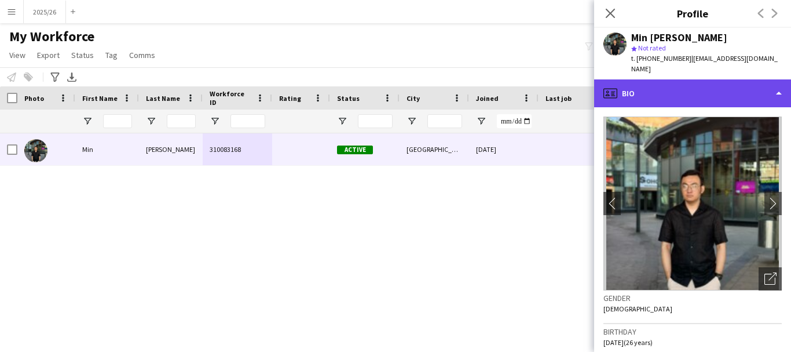
click at [709, 88] on div "profile Bio" at bounding box center [692, 93] width 197 height 28
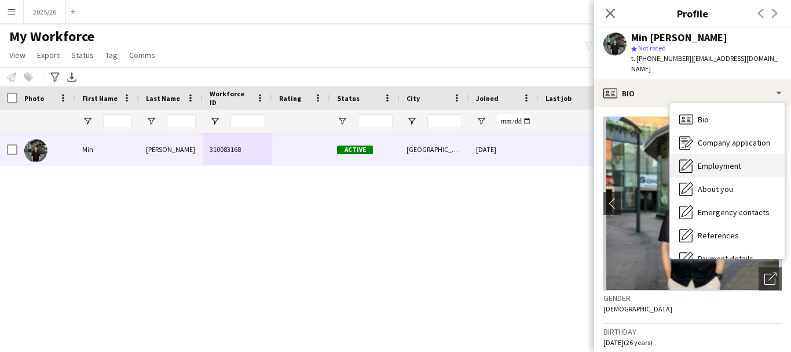
click at [738, 154] on div "Employment Employment" at bounding box center [727, 165] width 115 height 23
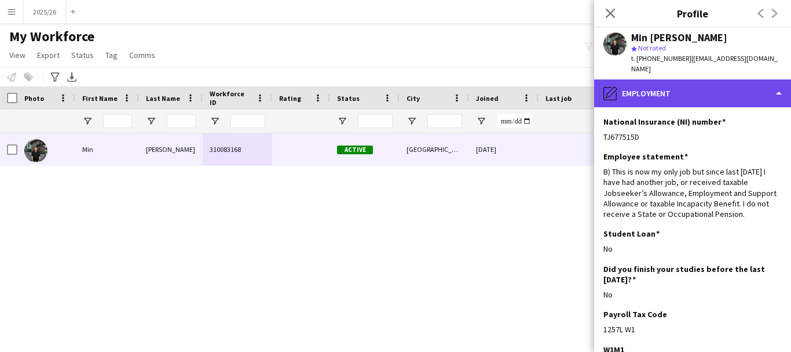
click at [703, 79] on div "pencil4 Employment" at bounding box center [692, 93] width 197 height 28
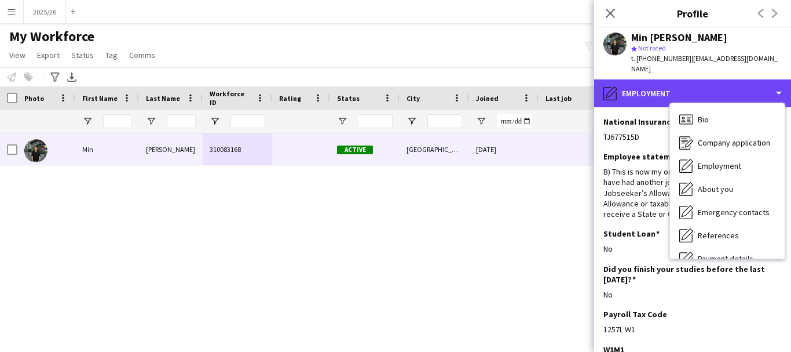
scroll to position [132, 0]
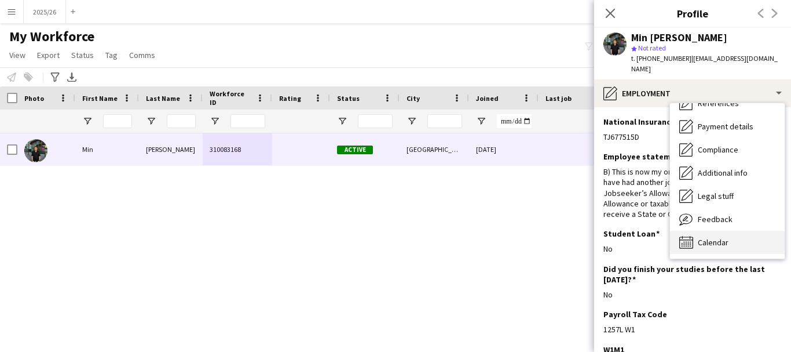
click at [733, 235] on div "Calendar Calendar" at bounding box center [727, 242] width 115 height 23
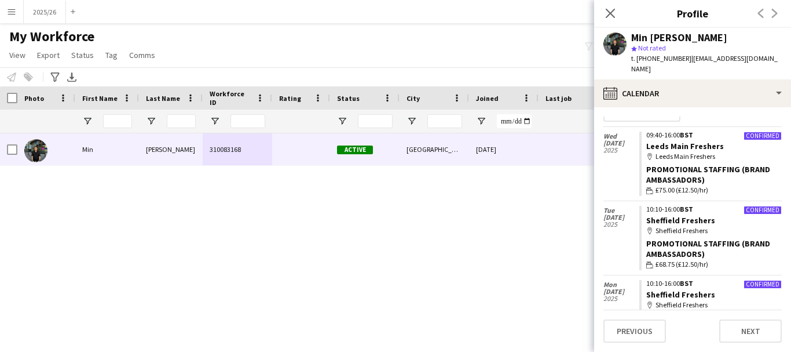
scroll to position [0, 0]
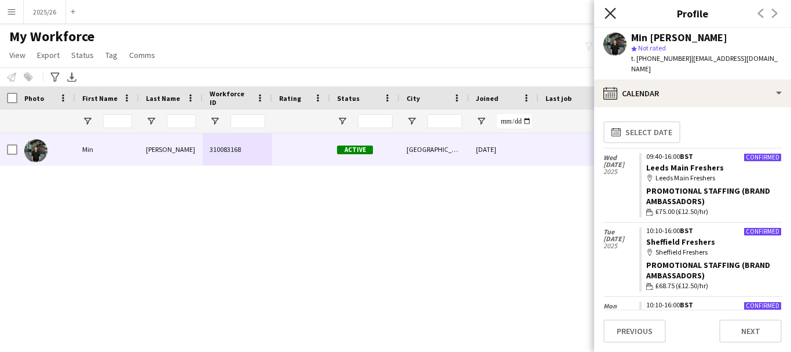
click at [616, 16] on icon "Close pop-in" at bounding box center [610, 13] width 11 height 11
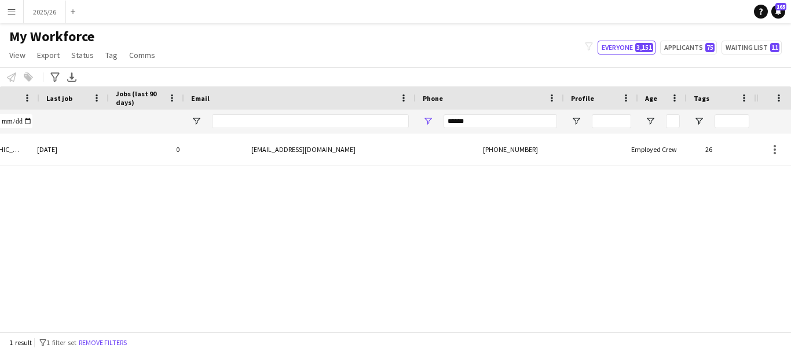
scroll to position [0, 499]
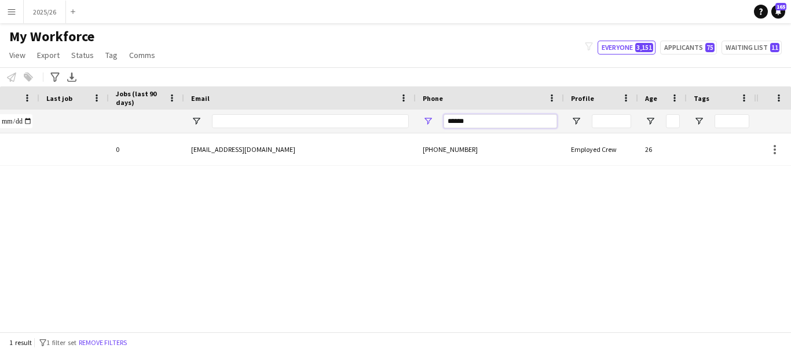
drag, startPoint x: 528, startPoint y: 124, endPoint x: 307, endPoint y: 119, distance: 221.3
click at [307, 119] on div at bounding box center [129, 120] width 1256 height 23
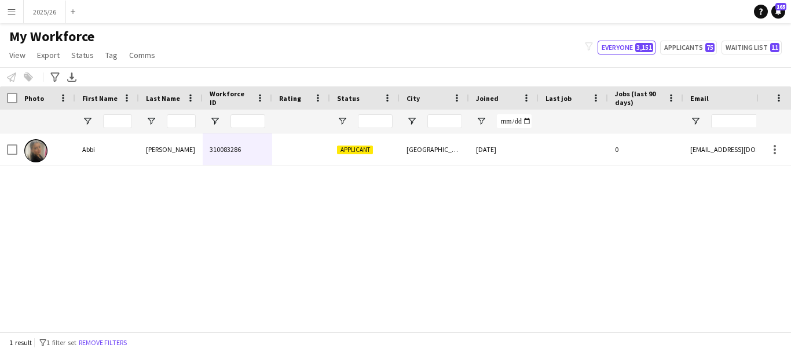
type input "******"
click at [160, 158] on div "[PERSON_NAME]" at bounding box center [171, 149] width 64 height 32
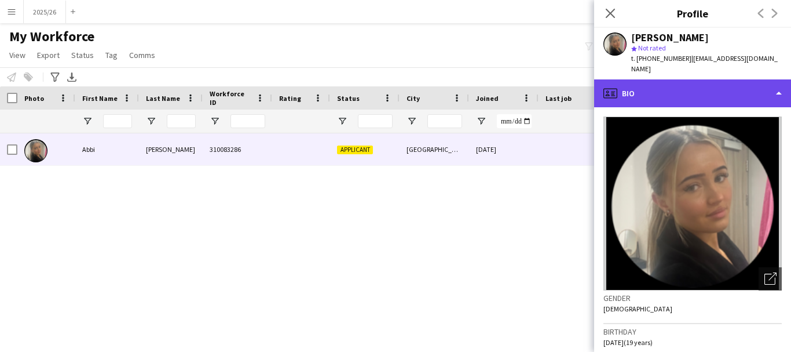
click at [721, 79] on div "profile Bio" at bounding box center [692, 93] width 197 height 28
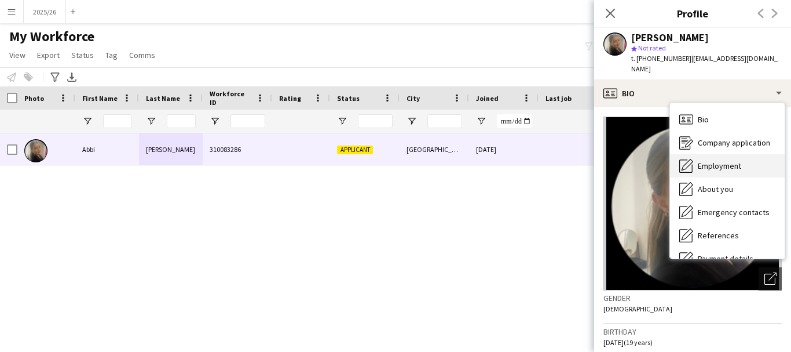
click at [735, 154] on div "Employment Employment" at bounding box center [727, 165] width 115 height 23
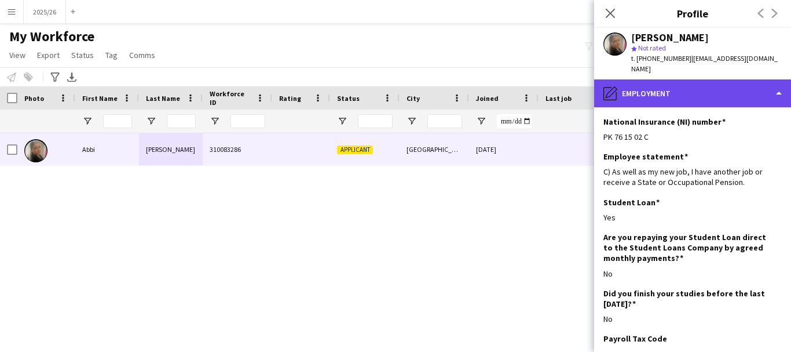
click at [748, 81] on div "pencil4 Employment" at bounding box center [692, 93] width 197 height 28
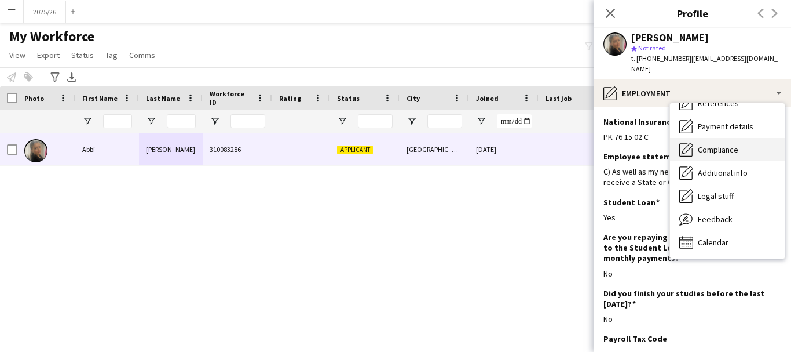
click at [733, 144] on span "Compliance" at bounding box center [718, 149] width 41 height 10
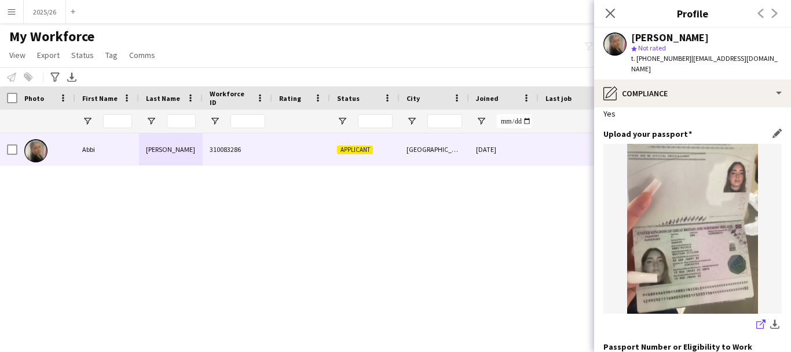
click at [754, 318] on link "share-external-link-1" at bounding box center [761, 325] width 14 height 14
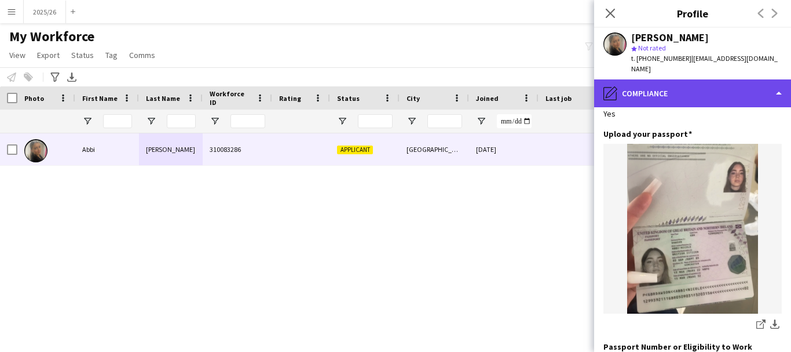
click at [704, 79] on div "pencil4 Compliance" at bounding box center [692, 93] width 197 height 28
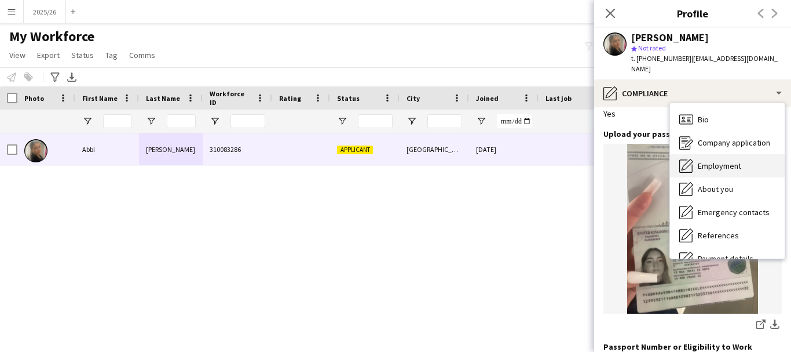
click at [753, 159] on div "Employment Employment" at bounding box center [727, 165] width 115 height 23
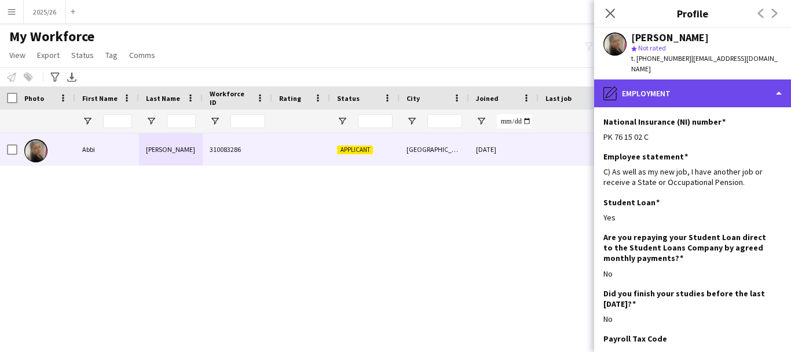
click at [706, 93] on div "pencil4 Employment" at bounding box center [692, 93] width 197 height 28
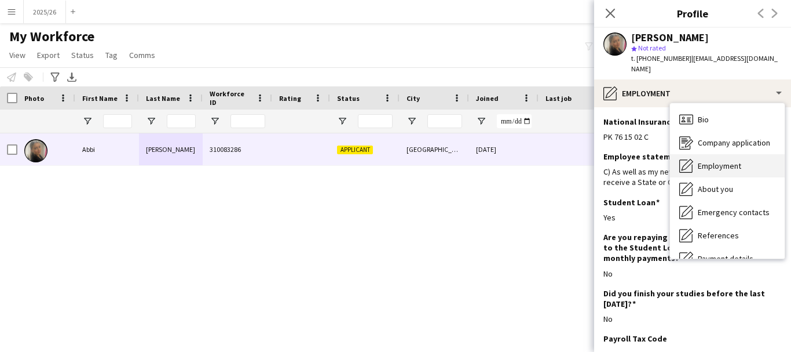
click at [747, 154] on div "Employment Employment" at bounding box center [727, 165] width 115 height 23
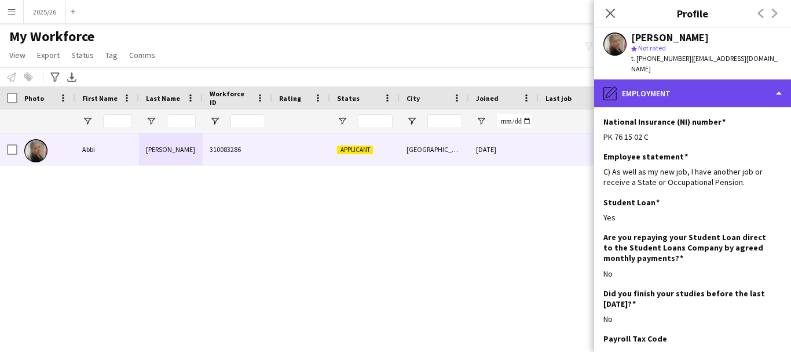
click at [725, 90] on div "pencil4 Employment" at bounding box center [692, 93] width 197 height 28
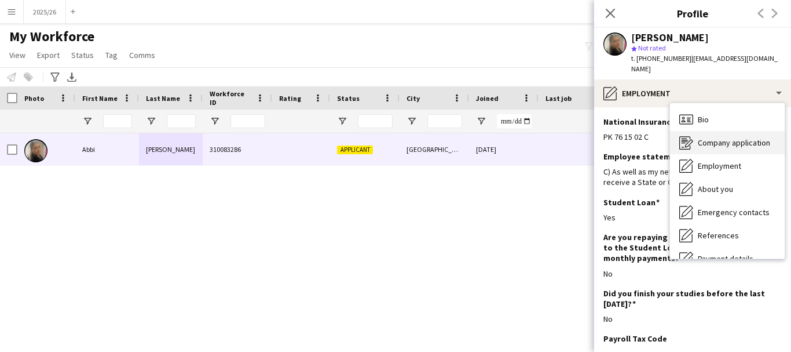
click at [737, 131] on div "Company application Company application" at bounding box center [727, 142] width 115 height 23
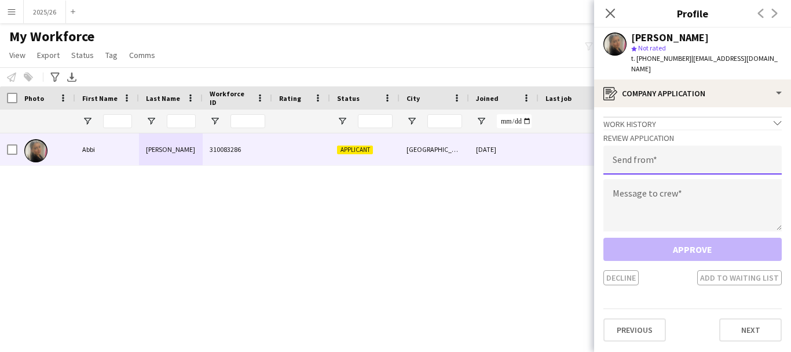
click at [659, 159] on input "email" at bounding box center [693, 159] width 178 height 29
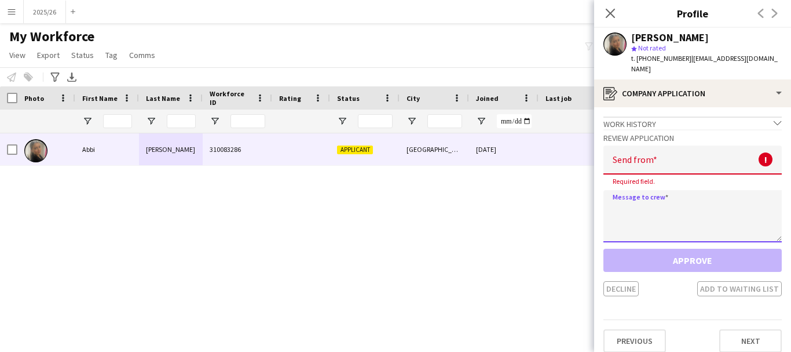
click at [629, 190] on textarea at bounding box center [693, 216] width 178 height 52
paste textarea "**********"
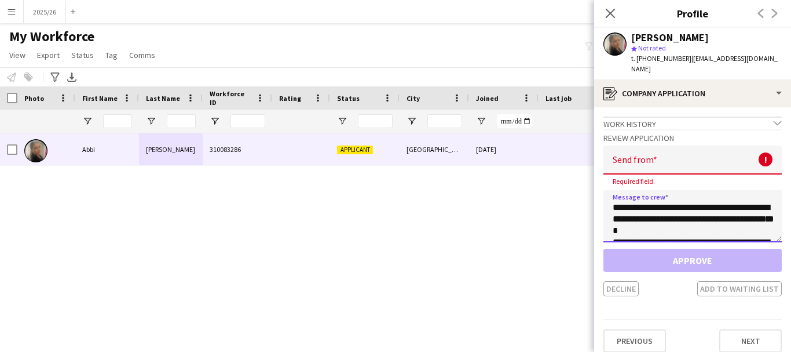
scroll to position [215, 0]
type textarea "**********"
drag, startPoint x: 652, startPoint y: 158, endPoint x: 638, endPoint y: 153, distance: 14.7
click at [638, 153] on input "email" at bounding box center [693, 159] width 178 height 29
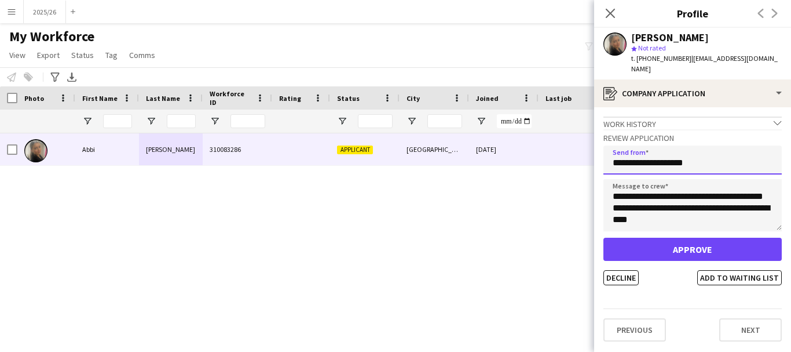
type input "**********"
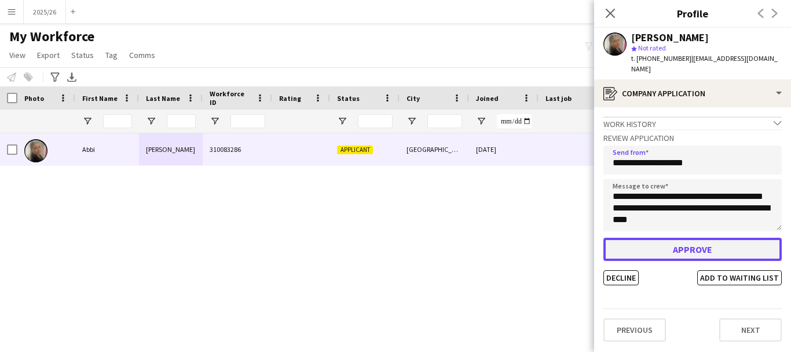
click at [676, 238] on button "Approve" at bounding box center [693, 249] width 178 height 23
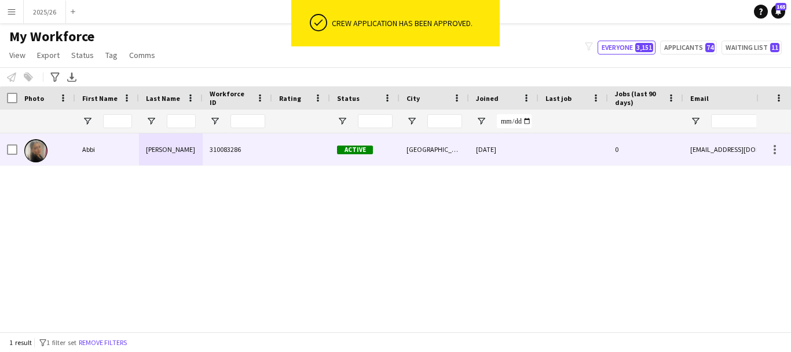
click at [175, 150] on div "[PERSON_NAME]" at bounding box center [171, 149] width 64 height 32
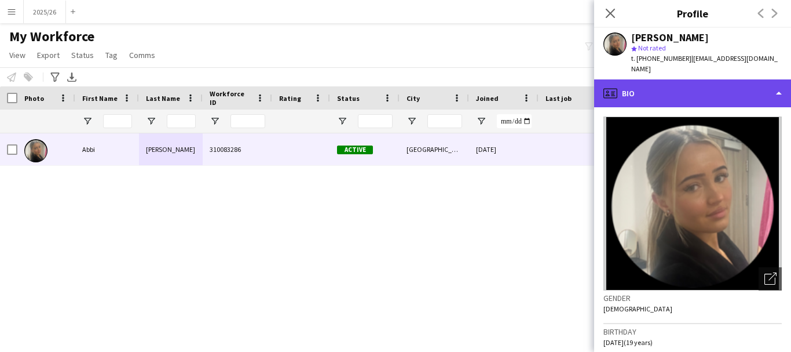
click at [685, 79] on div "profile Bio" at bounding box center [692, 93] width 197 height 28
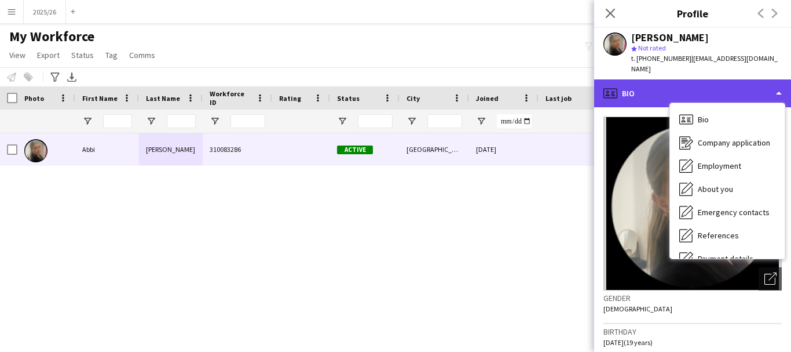
click at [689, 79] on div "profile Bio" at bounding box center [692, 93] width 197 height 28
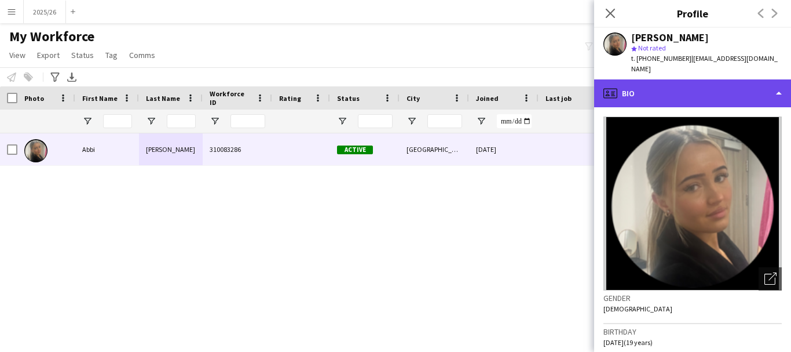
click at [694, 79] on div "profile Bio" at bounding box center [692, 93] width 197 height 28
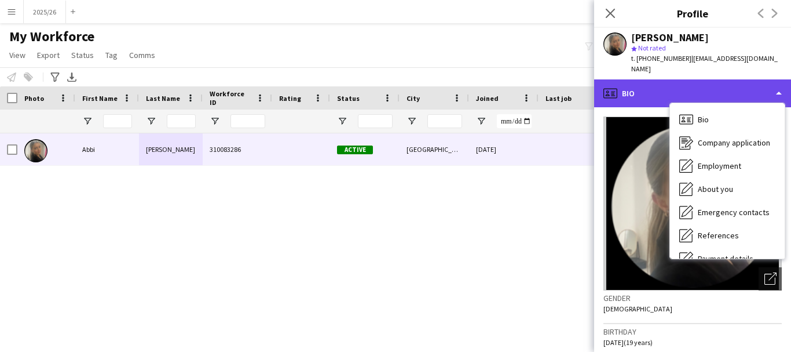
click at [694, 79] on div "profile Bio" at bounding box center [692, 93] width 197 height 28
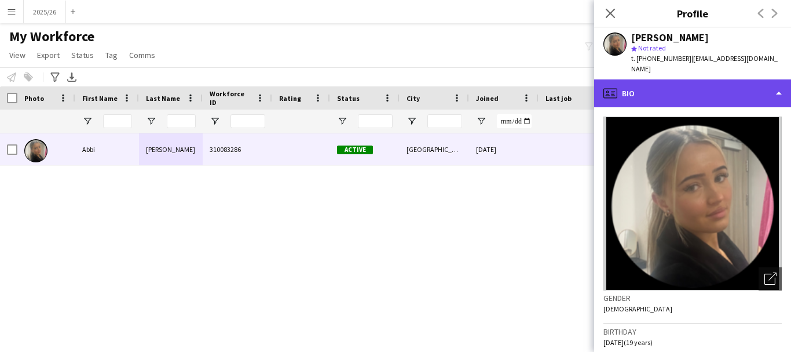
click at [694, 79] on div "profile Bio" at bounding box center [692, 93] width 197 height 28
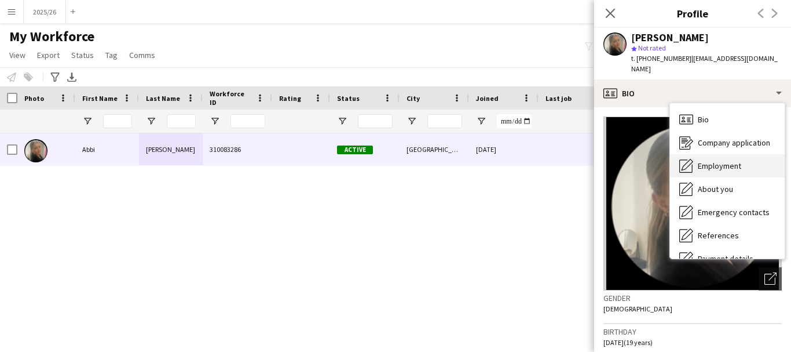
click at [755, 154] on div "Employment Employment" at bounding box center [727, 165] width 115 height 23
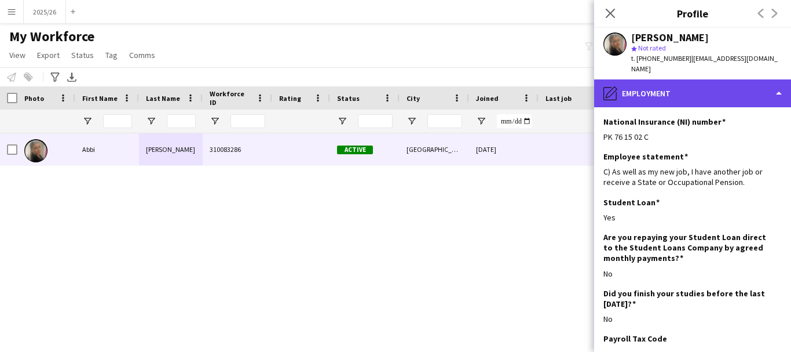
click at [773, 79] on div "pencil4 Employment" at bounding box center [692, 93] width 197 height 28
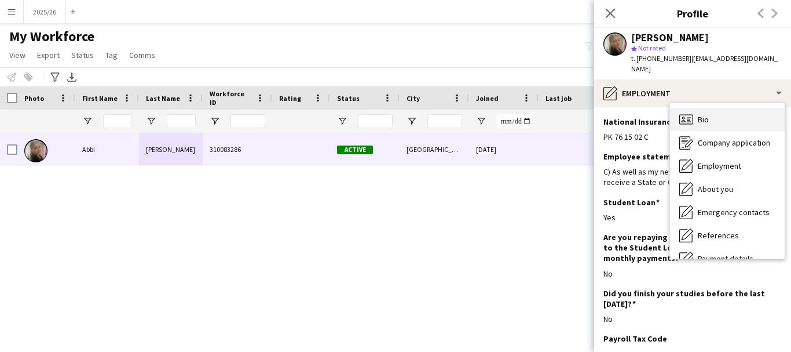
click at [761, 108] on div "Bio Bio" at bounding box center [727, 119] width 115 height 23
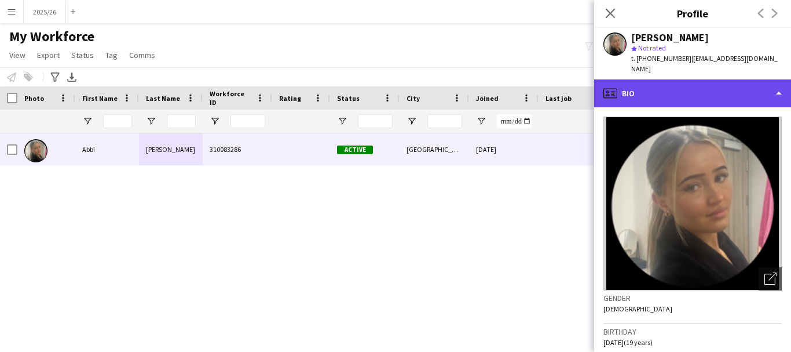
click at [751, 88] on div "profile Bio" at bounding box center [692, 93] width 197 height 28
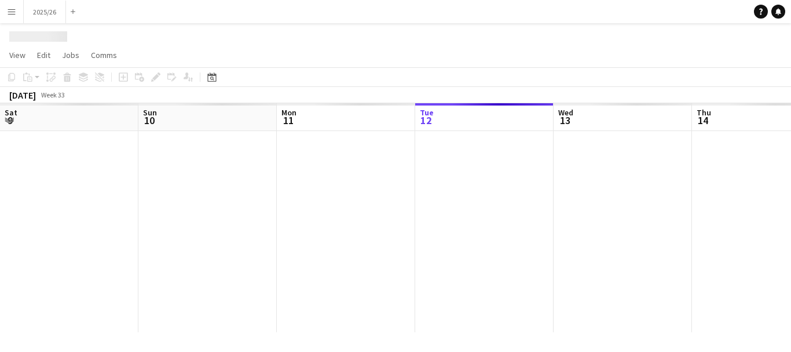
scroll to position [0, 277]
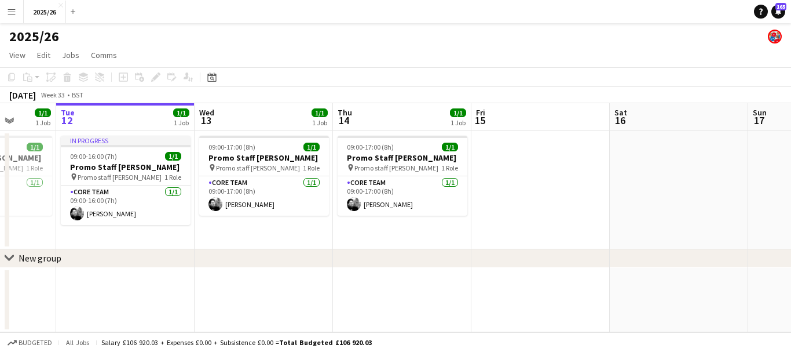
drag, startPoint x: 582, startPoint y: 158, endPoint x: 487, endPoint y: 104, distance: 109.4
click at [484, 107] on app-calendar-viewport "Sat 9 Sun 10 Mon 11 1/1 1 Job Tue 12 1/1 1 Job Wed 13 1/1 1 Job Thu 14 1/1 1 Jo…" at bounding box center [395, 217] width 791 height 229
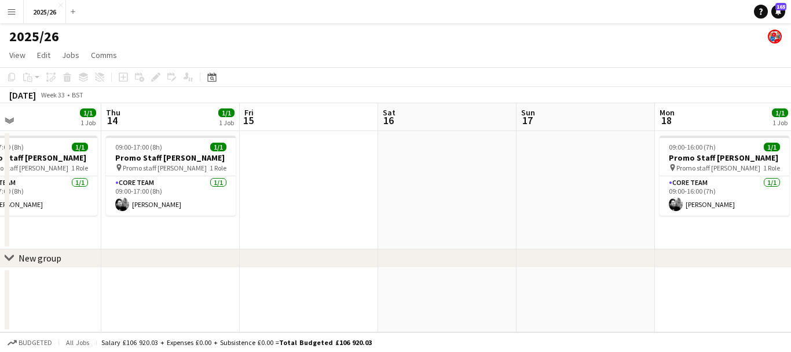
scroll to position [0, 499]
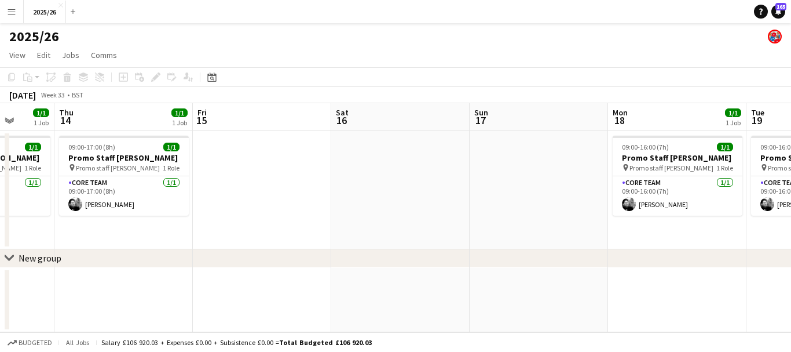
drag, startPoint x: 618, startPoint y: 217, endPoint x: 282, endPoint y: 84, distance: 361.2
click at [290, 86] on app-calendar "Copy Paste Paste Ctrl+V Paste with crew Ctrl+Shift+V Paste linked Job Delete Gr…" at bounding box center [395, 199] width 791 height 265
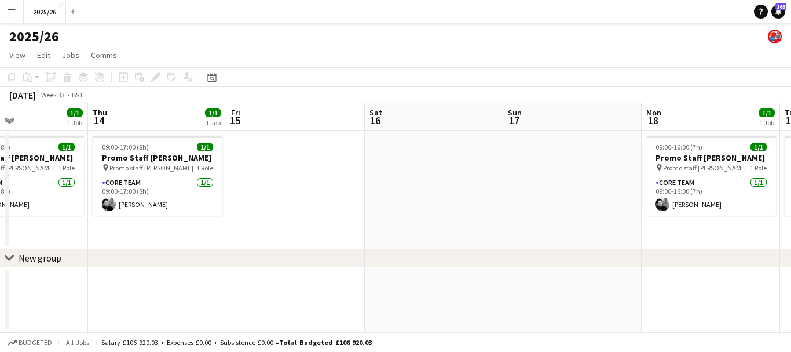
drag, startPoint x: 538, startPoint y: 173, endPoint x: 169, endPoint y: 123, distance: 371.8
click at [233, 138] on app-calendar-viewport "Sun 10 Mon 11 1/1 1 Job Tue 12 1/1 1 Job Wed 13 1/1 1 Job Thu 14 1/1 1 Job Fri …" at bounding box center [395, 217] width 791 height 229
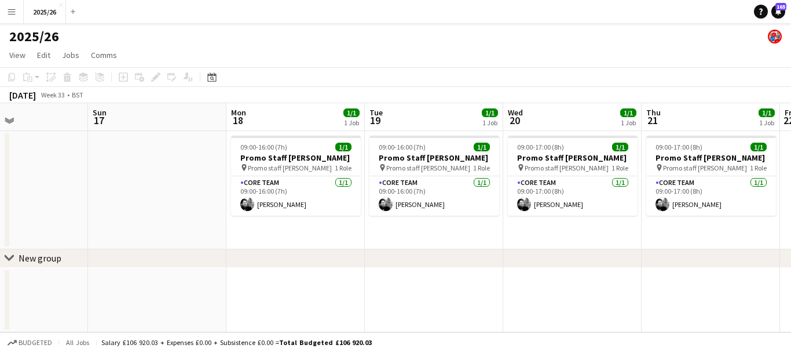
scroll to position [0, 389]
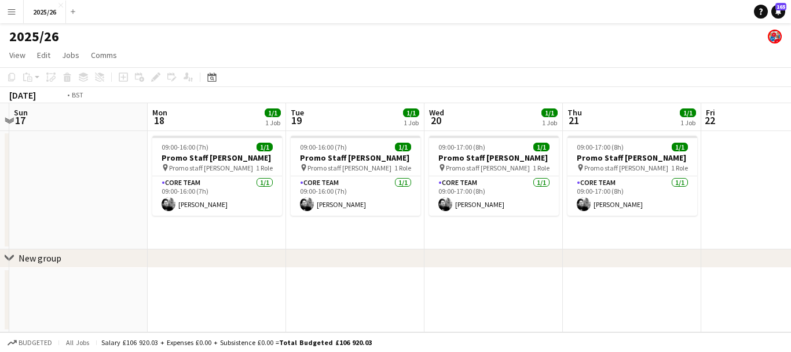
drag, startPoint x: 699, startPoint y: 240, endPoint x: 249, endPoint y: 215, distance: 450.2
click at [249, 215] on app-calendar-viewport "Thu 14 1/1 1 Job Fri 15 Sat 16 Sun 17 Mon 18 1/1 1 Job Tue 19 1/1 1 Job Wed 20 …" at bounding box center [395, 217] width 791 height 229
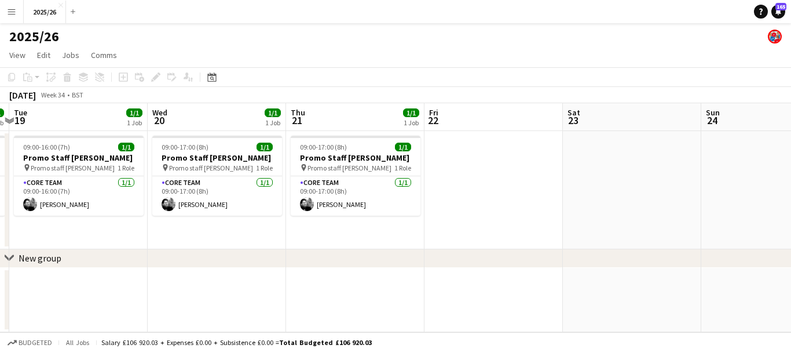
scroll to position [0, 423]
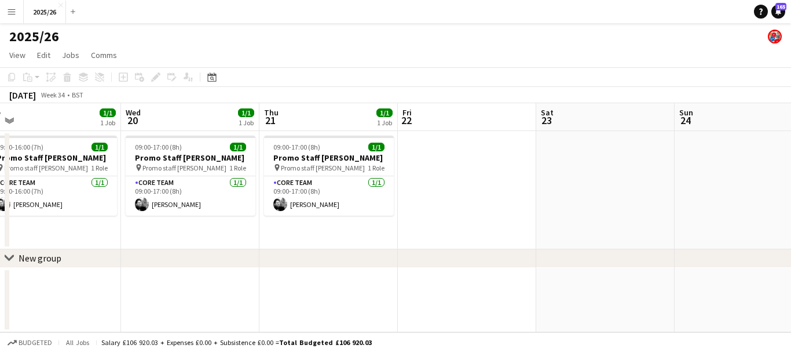
drag, startPoint x: 702, startPoint y: 196, endPoint x: 405, endPoint y: 180, distance: 297.0
click at [407, 184] on app-calendar-viewport "Sat 16 Sun 17 Mon 18 1/1 1 Job Tue 19 1/1 1 Job Wed 20 1/1 1 Job Thu 21 1/1 1 J…" at bounding box center [395, 217] width 791 height 229
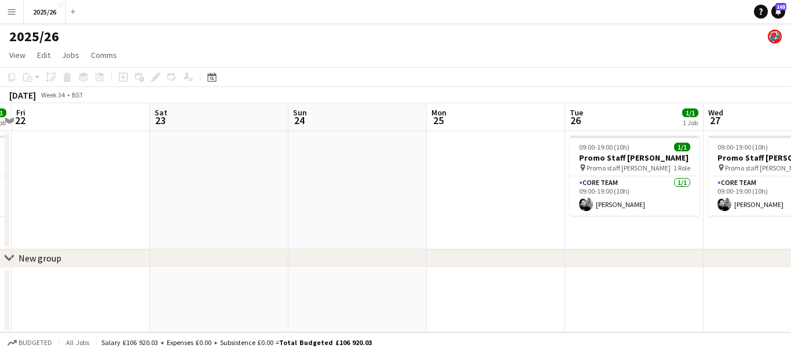
drag, startPoint x: 678, startPoint y: 215, endPoint x: 401, endPoint y: 199, distance: 276.8
click at [400, 201] on app-calendar-viewport "Mon 18 1/1 1 Job Tue 19 1/1 1 Job Wed 20 1/1 1 Job Thu 21 1/1 1 Job Fri 22 Sat …" at bounding box center [395, 217] width 791 height 229
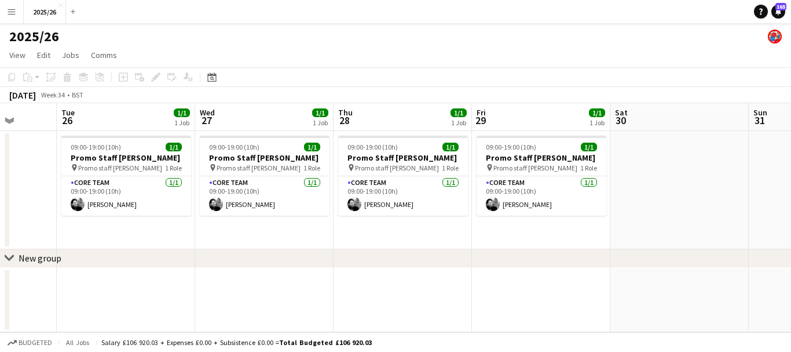
scroll to position [0, 496]
drag, startPoint x: 715, startPoint y: 223, endPoint x: 385, endPoint y: 206, distance: 331.2
click at [385, 206] on app-calendar-viewport "Fri 22 Sat 23 Sun 24 Mon 25 Tue 26 1/1 1 Job Wed 27 1/1 1 Job Thu 28 1/1 1 Job …" at bounding box center [395, 217] width 791 height 229
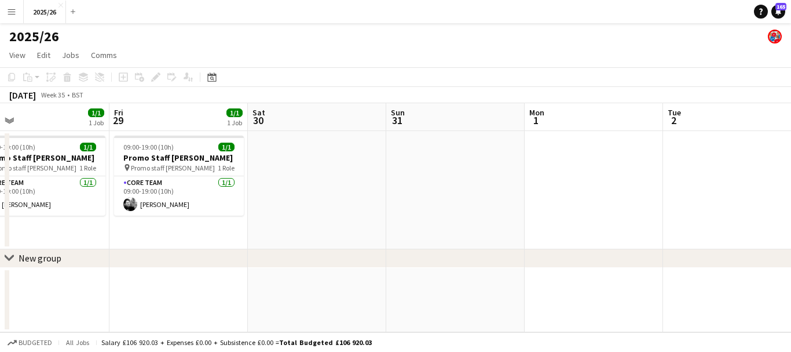
drag, startPoint x: 734, startPoint y: 227, endPoint x: 353, endPoint y: 211, distance: 381.5
click at [353, 211] on app-calendar-viewport "Mon 25 Tue 26 1/1 1 Job Wed 27 1/1 1 Job Thu 28 1/1 1 Job Fri 29 1/1 1 Job Sat …" at bounding box center [395, 217] width 791 height 229
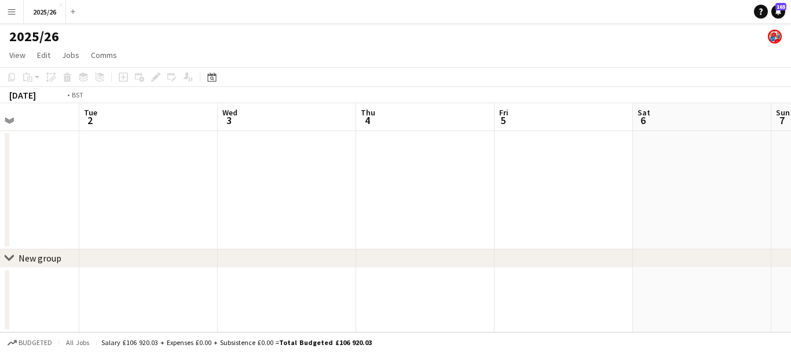
drag, startPoint x: 755, startPoint y: 227, endPoint x: 53, endPoint y: 196, distance: 702.2
click at [47, 199] on app-calendar-viewport "Fri 29 1/1 1 Job Sat 30 Sun 31 Mon 1 Tue 2 Wed 3 Thu 4 Fri 5 Sat 6 Sun 7 Mon 8 …" at bounding box center [395, 217] width 791 height 229
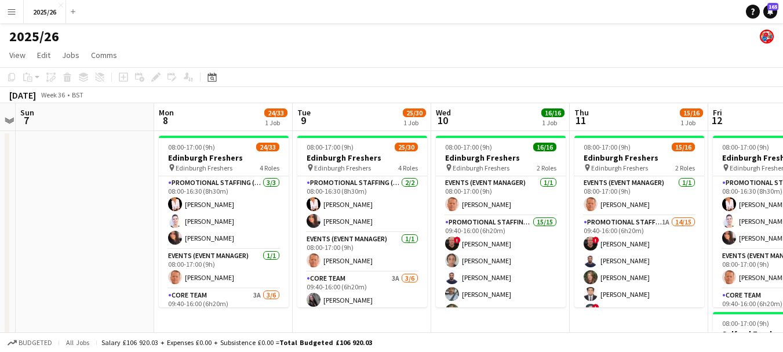
scroll to position [0, 399]
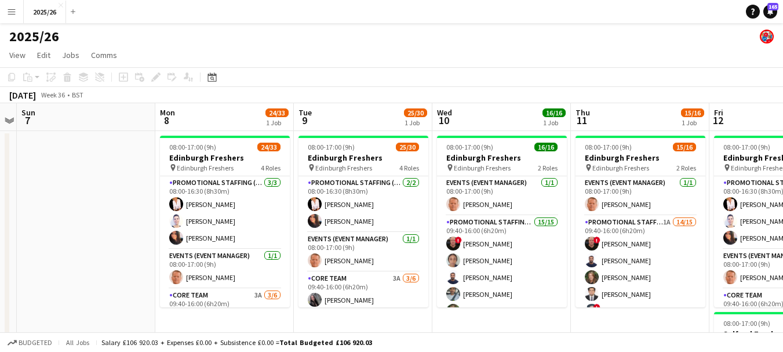
drag, startPoint x: 728, startPoint y: 225, endPoint x: 116, endPoint y: 184, distance: 613.1
click at [114, 190] on app-calendar-viewport "Thu 4 Fri 5 Sat 6 Sun 7 Mon 8 24/33 1 Job Tue 9 25/30 1 Job Wed 10 16/16 1 Job …" at bounding box center [391, 331] width 783 height 456
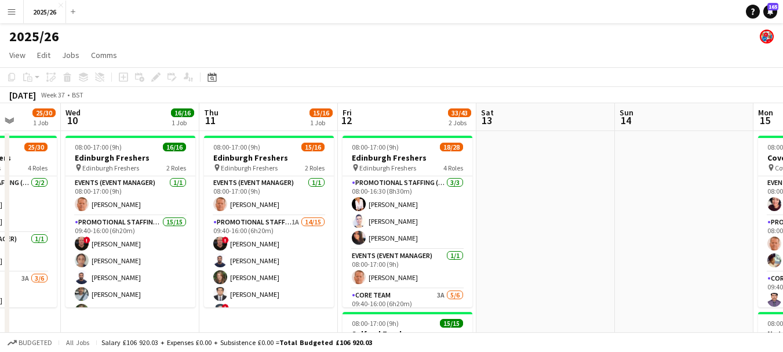
scroll to position [0, 483]
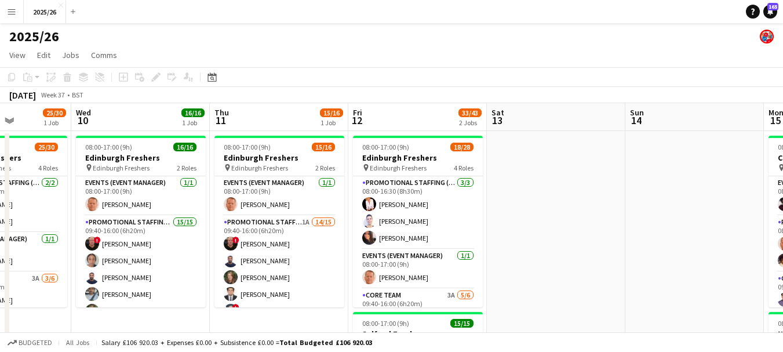
drag, startPoint x: 662, startPoint y: 249, endPoint x: 327, endPoint y: 219, distance: 335.6
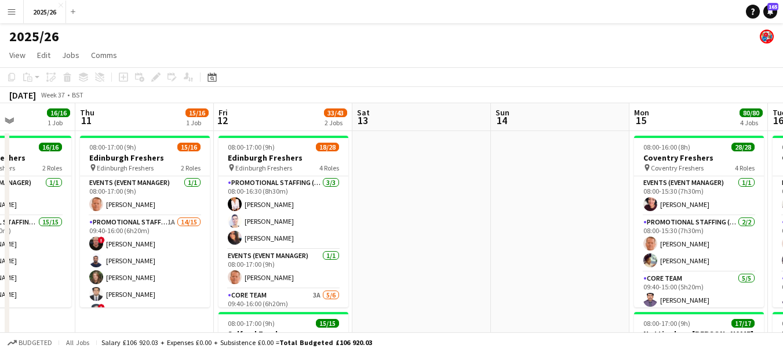
drag, startPoint x: 692, startPoint y: 224, endPoint x: 274, endPoint y: 200, distance: 418.3
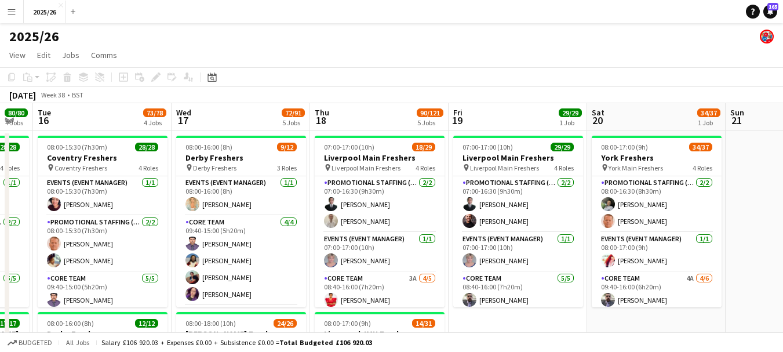
scroll to position [0, 333]
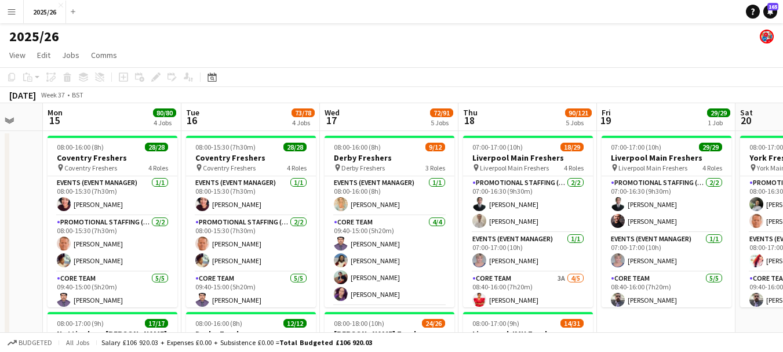
drag, startPoint x: 243, startPoint y: 178, endPoint x: 341, endPoint y: 215, distance: 104.7
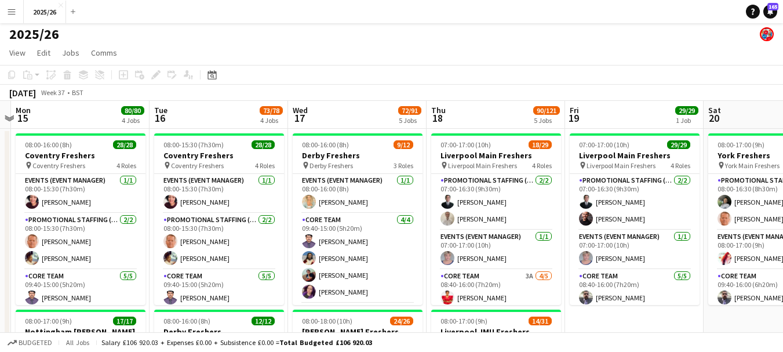
drag, startPoint x: 668, startPoint y: 227, endPoint x: 644, endPoint y: 253, distance: 35.3
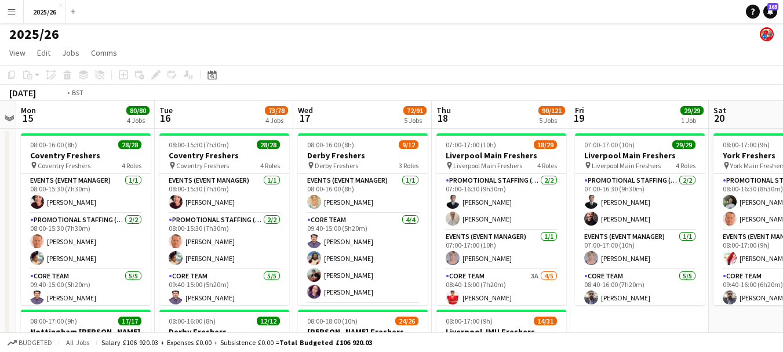
drag, startPoint x: 638, startPoint y: 158, endPoint x: 526, endPoint y: 165, distance: 112.0
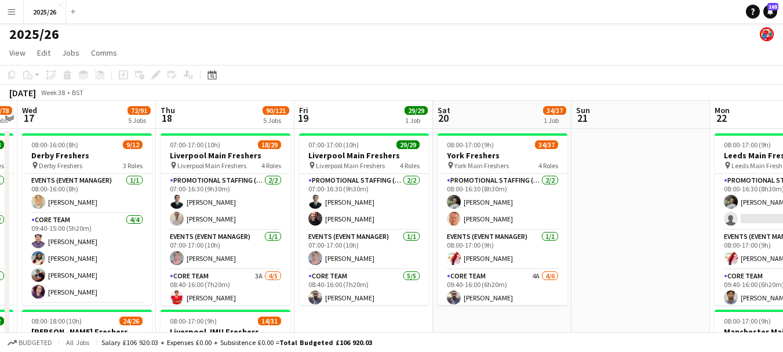
drag, startPoint x: 775, startPoint y: 278, endPoint x: 532, endPoint y: 271, distance: 242.8
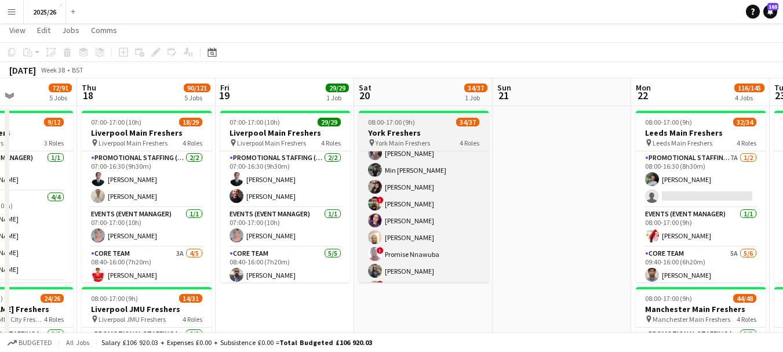
scroll to position [588, 0]
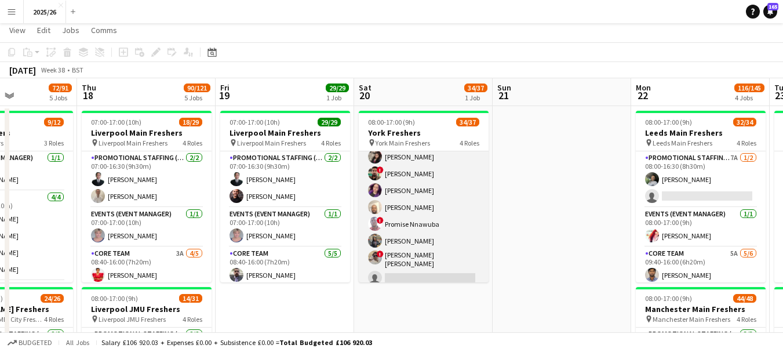
click at [461, 273] on app-card-role "Promotional Staffing (Brand Ambassadors) 1A 27/28 09:40-16:00 (6h20m) Saibal Mo…" at bounding box center [424, 35] width 130 height 507
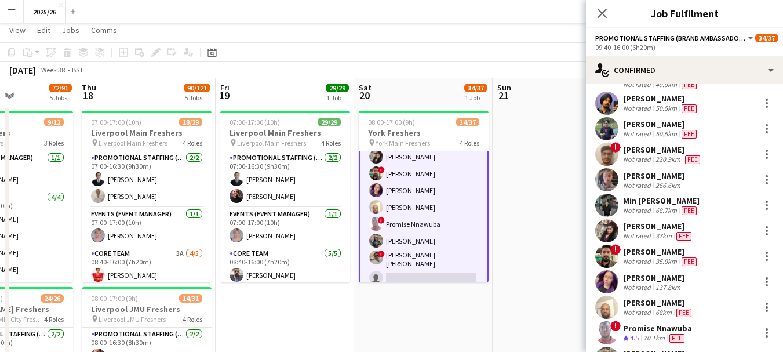
scroll to position [517, 0]
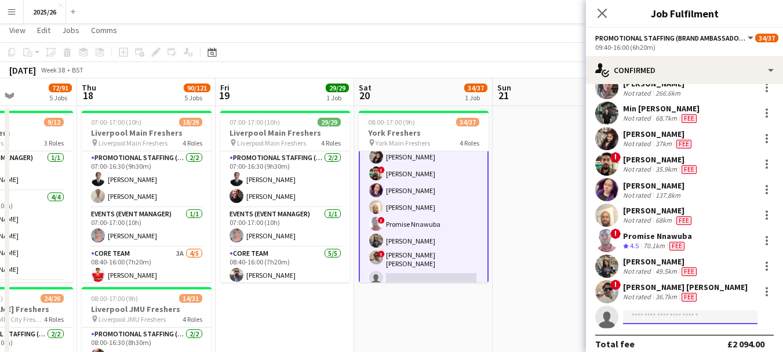
click at [673, 310] on input at bounding box center [690, 317] width 134 height 14
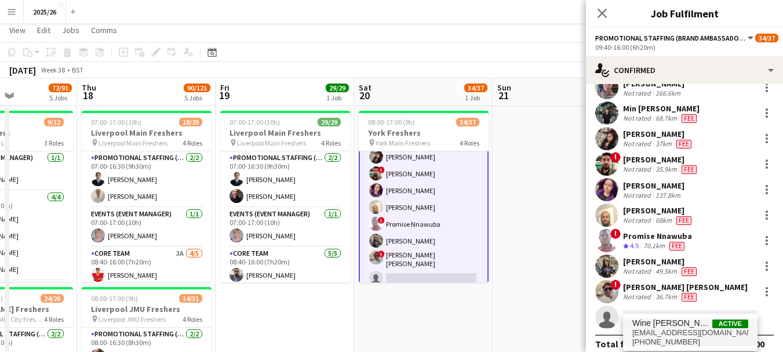
type input "****"
click at [682, 320] on span "Wine Myat Noe Ko" at bounding box center [672, 323] width 80 height 10
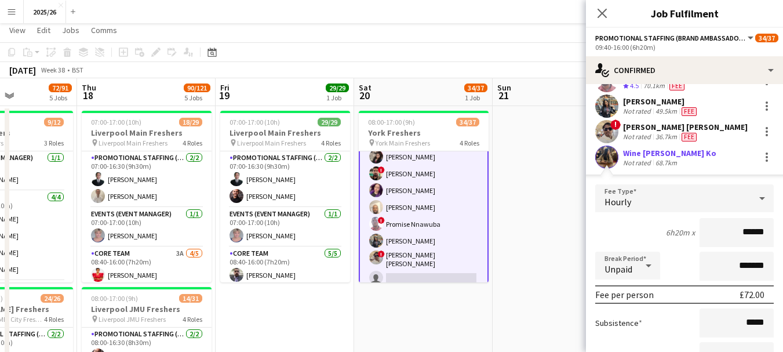
scroll to position [780, 0]
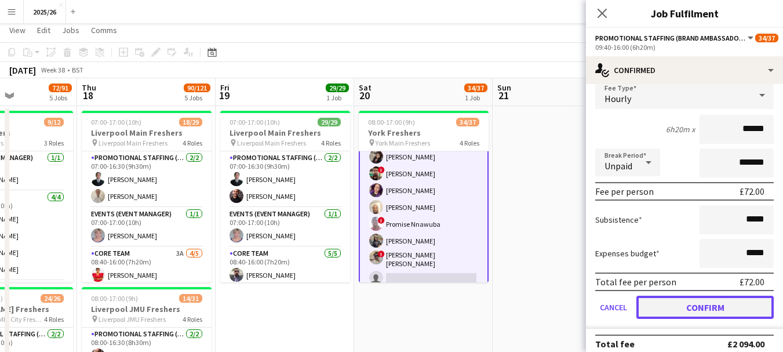
click at [714, 305] on button "Confirm" at bounding box center [704, 306] width 137 height 23
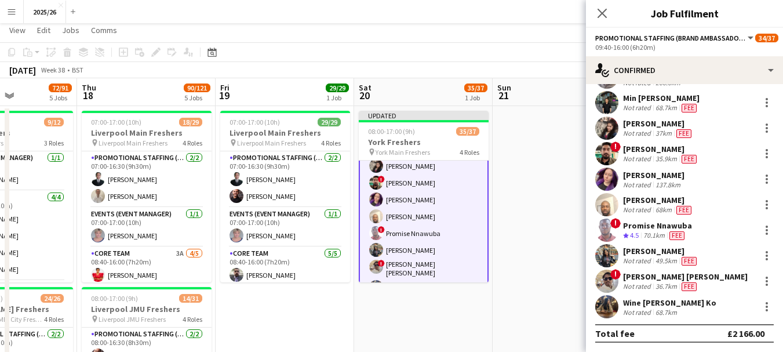
scroll to position [517, 0]
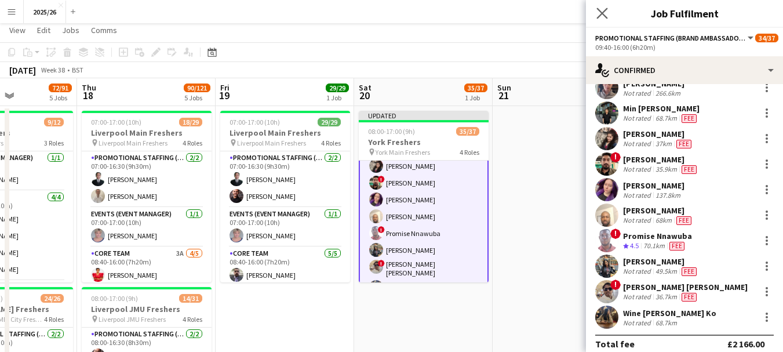
click at [598, 6] on app-icon "Close pop-in" at bounding box center [602, 13] width 17 height 17
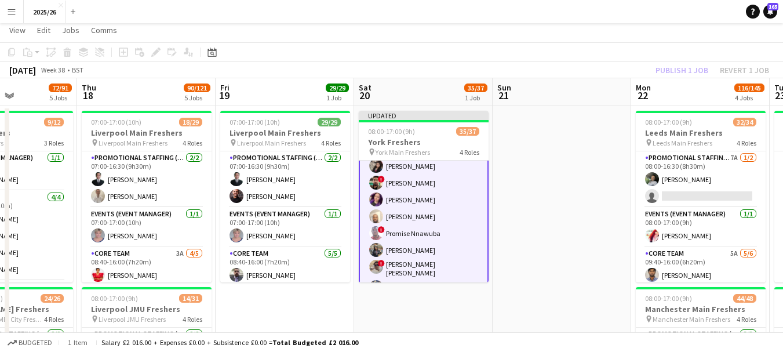
click at [689, 74] on div "Publish 1 job Revert 1 job" at bounding box center [711, 70] width 141 height 15
click at [689, 74] on button "Publish 1 job" at bounding box center [682, 70] width 62 height 15
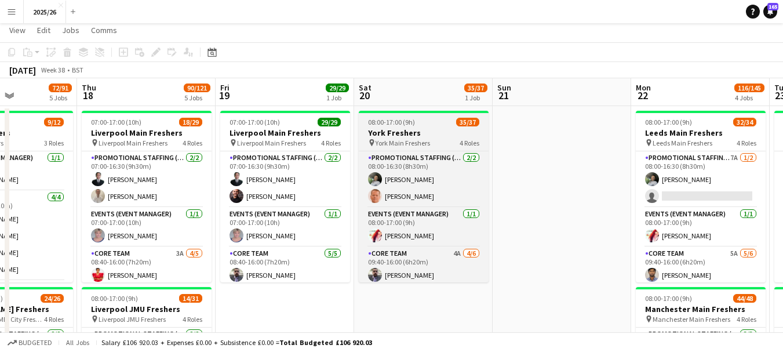
scroll to position [588, 0]
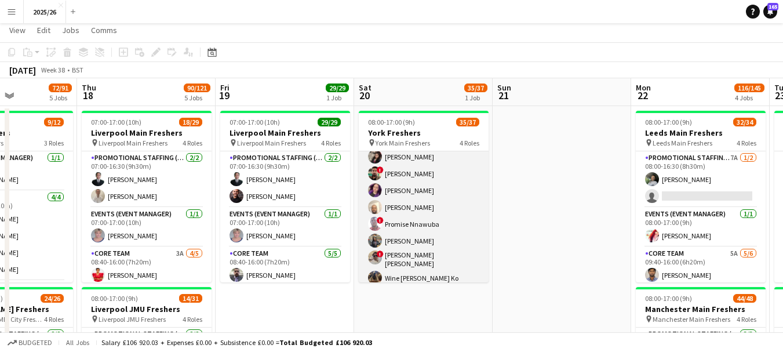
click at [435, 273] on app-card-role "Promotional Staffing (Brand Ambassadors) 28/28 09:40-16:00 (6h20m) Saibal Mondo…" at bounding box center [424, 35] width 130 height 507
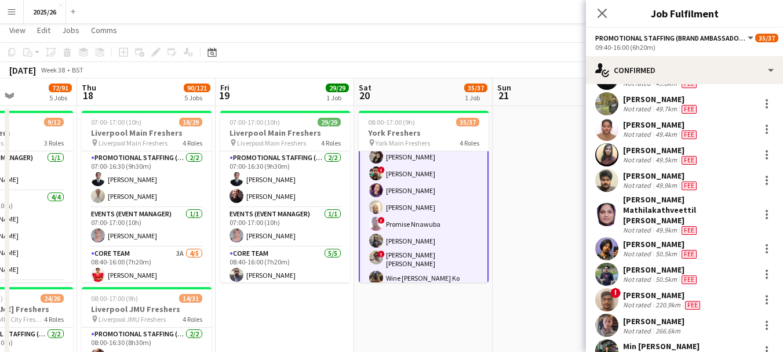
scroll to position [495, 0]
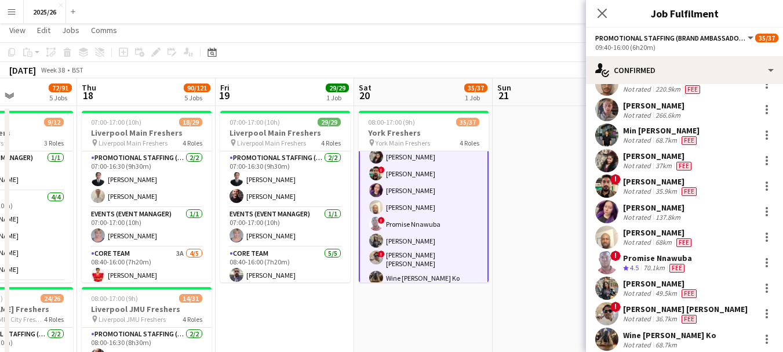
click at [634, 330] on div "Wine Myat Noe Ko" at bounding box center [669, 335] width 93 height 10
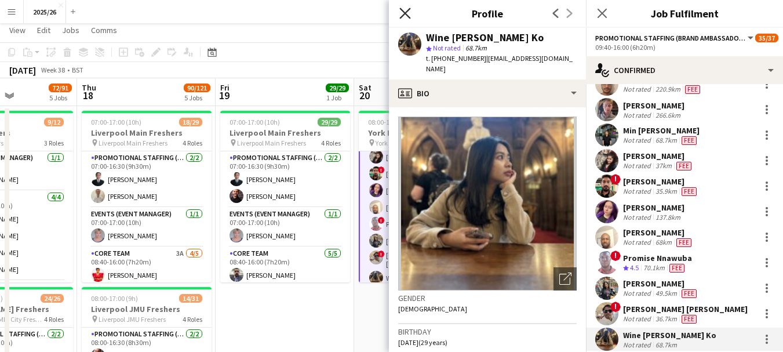
click at [410, 17] on icon "Close pop-in" at bounding box center [404, 13] width 11 height 11
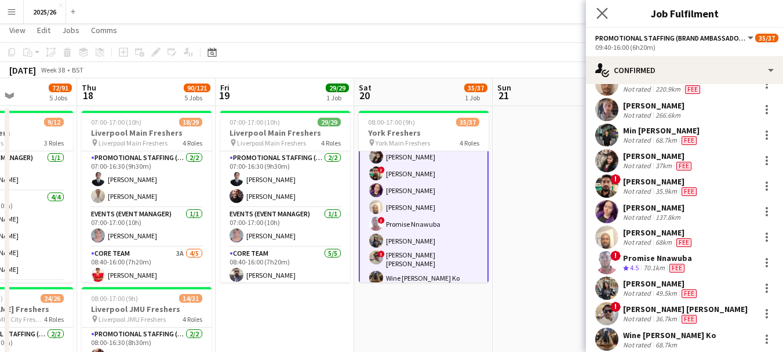
click at [601, 8] on icon "Close pop-in" at bounding box center [601, 13] width 11 height 11
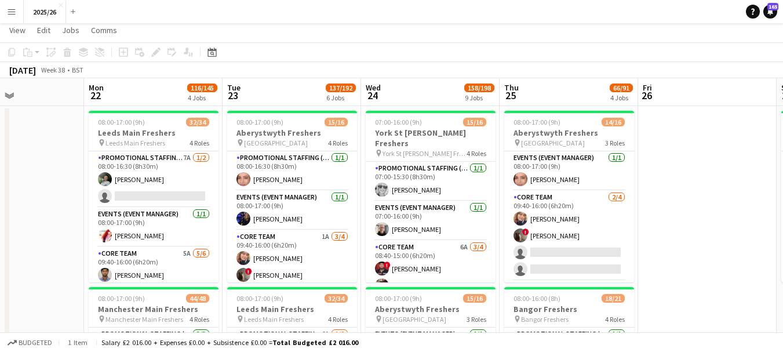
drag, startPoint x: 580, startPoint y: 164, endPoint x: 25, endPoint y: 250, distance: 561.6
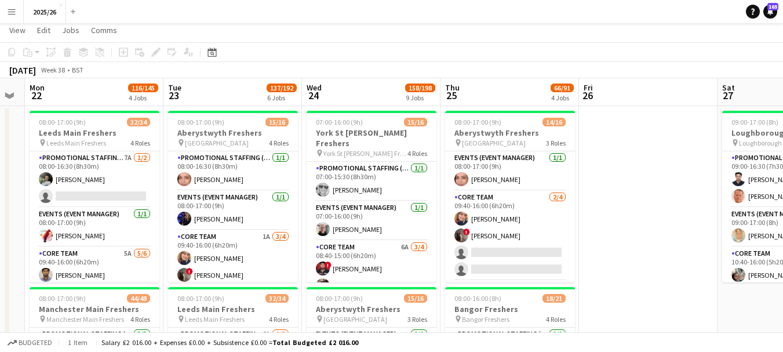
drag, startPoint x: 691, startPoint y: 168, endPoint x: 640, endPoint y: 169, distance: 50.4
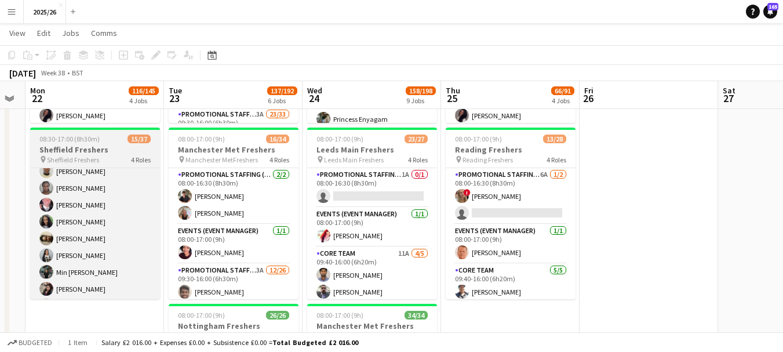
scroll to position [353, 0]
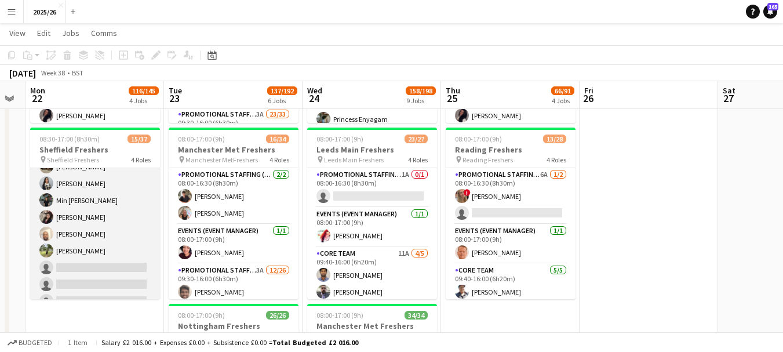
click at [105, 249] on app-card-role "Promotional Staffing (Brand Ambassadors) 4A 10/26 10:10-16:00 (5h50m) David Obi…" at bounding box center [95, 300] width 130 height 459
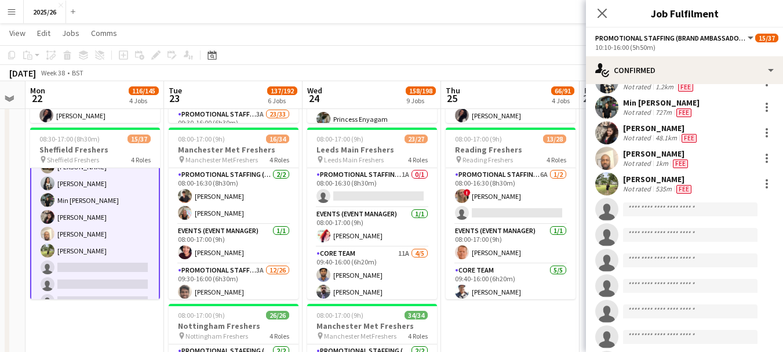
scroll to position [256, 0]
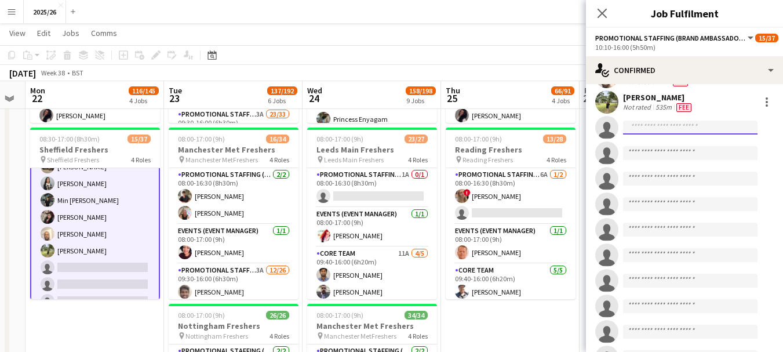
click at [711, 126] on input at bounding box center [690, 127] width 134 height 14
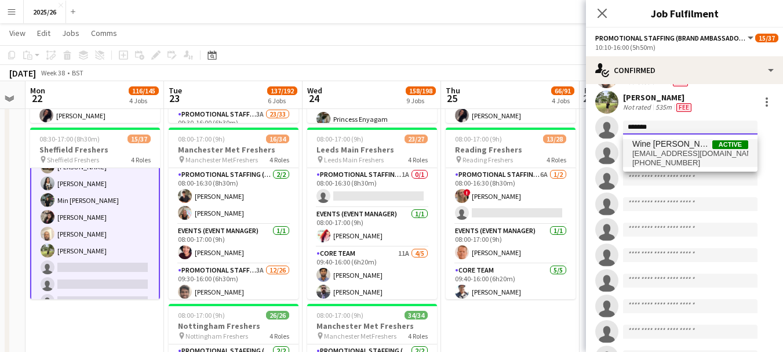
type input "*******"
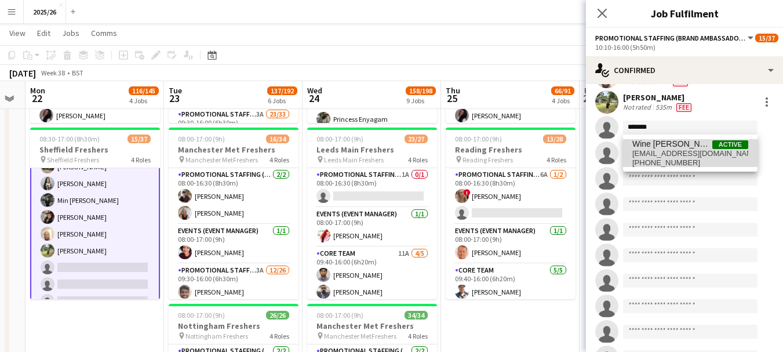
click at [659, 158] on span "+447789175941" at bounding box center [690, 162] width 116 height 9
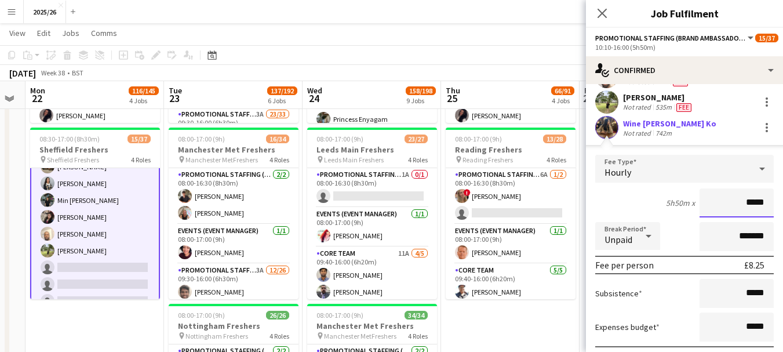
type input "******"
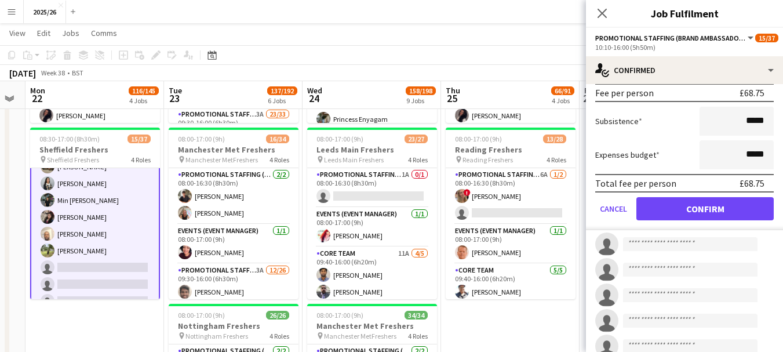
scroll to position [433, 0]
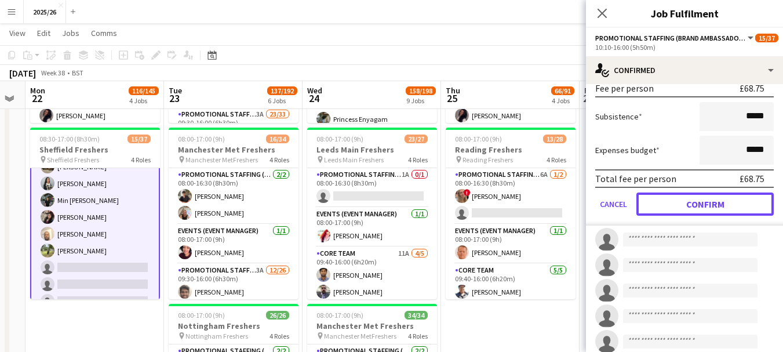
click at [733, 200] on button "Confirm" at bounding box center [704, 203] width 137 height 23
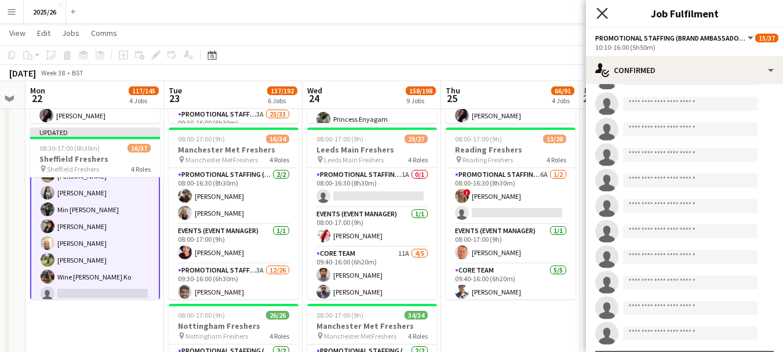
click at [597, 17] on icon "Close pop-in" at bounding box center [601, 13] width 11 height 11
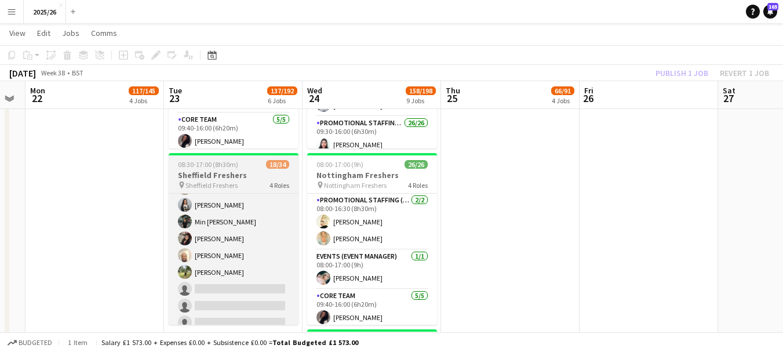
scroll to position [388, 0]
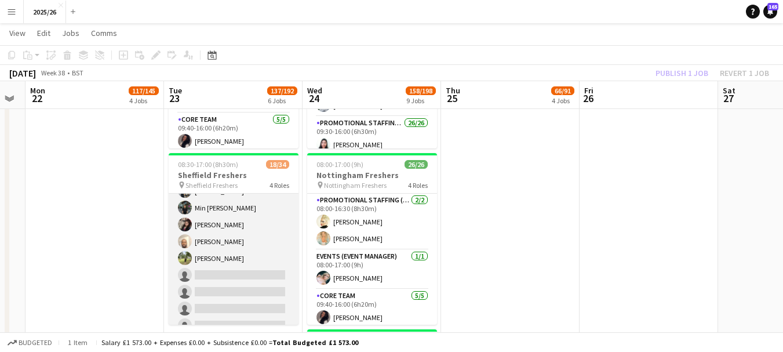
click at [258, 260] on app-card-role "Promotional Staffing (Brand Ambassadors) 2A 11/23 10:10-16:00 (5h50m) David Obi…" at bounding box center [234, 266] width 130 height 409
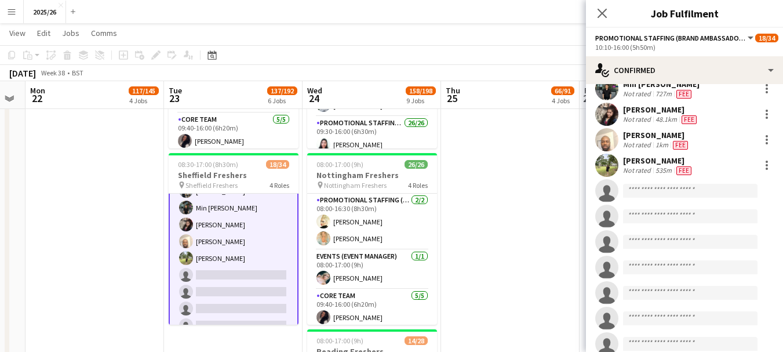
scroll to position [217, 0]
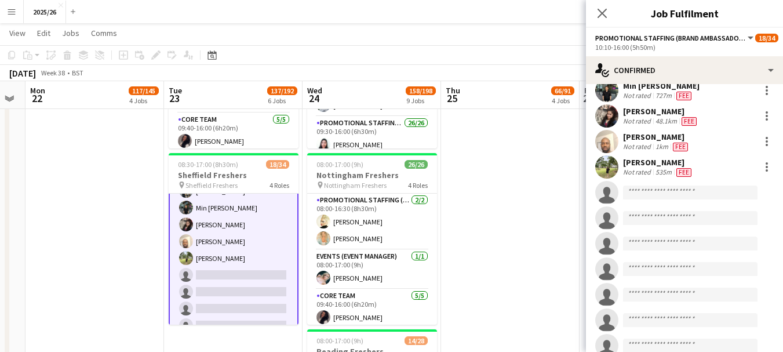
click at [673, 184] on app-invite-slot "single-neutral-actions" at bounding box center [684, 192] width 197 height 23
click at [670, 192] on input at bounding box center [690, 192] width 134 height 14
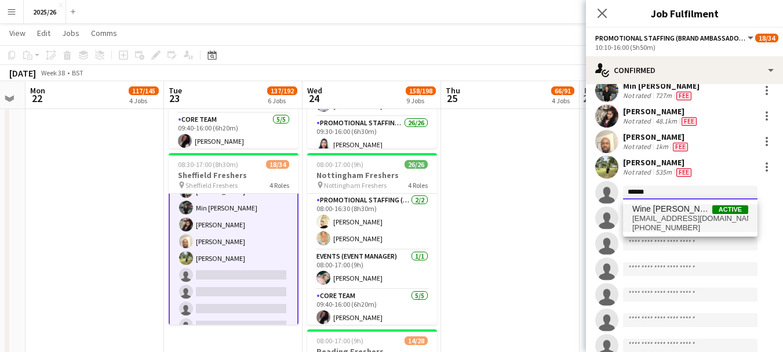
type input "******"
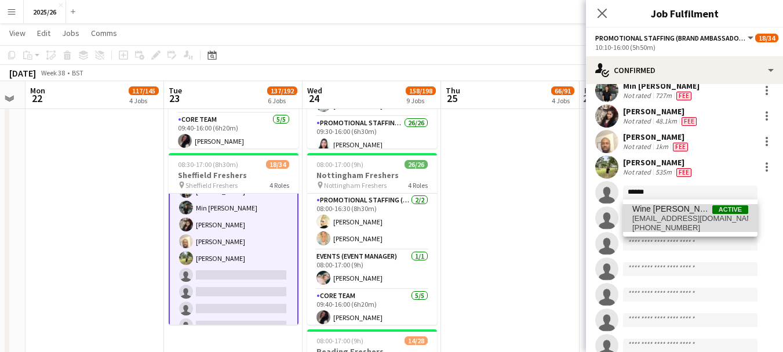
click at [671, 215] on span "winemyatnoeko@gmail.com" at bounding box center [690, 218] width 116 height 9
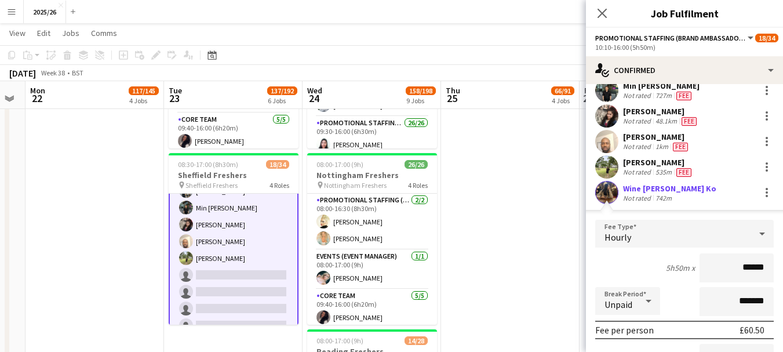
click at [748, 265] on input "******" at bounding box center [736, 267] width 74 height 29
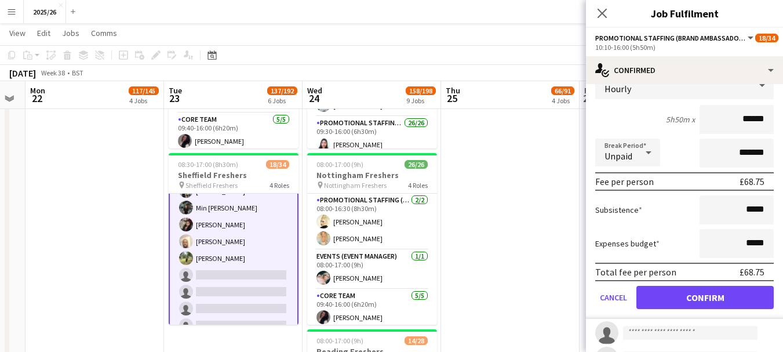
scroll to position [358, 0]
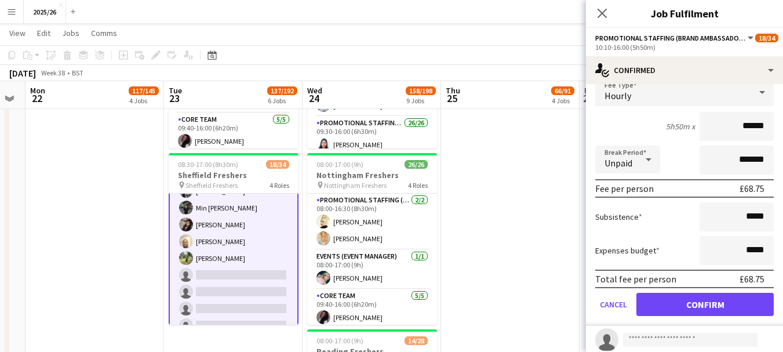
type input "******"
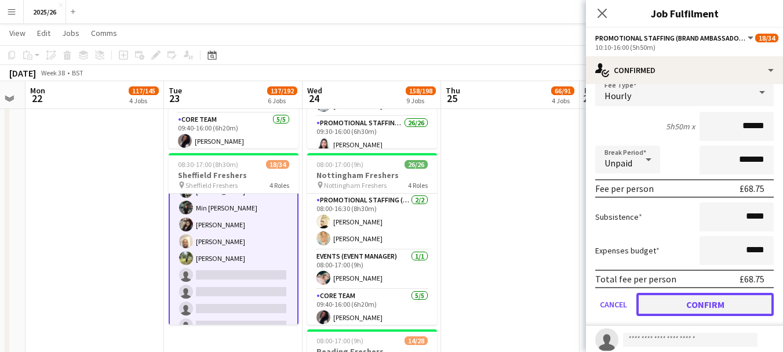
click at [747, 302] on button "Confirm" at bounding box center [704, 304] width 137 height 23
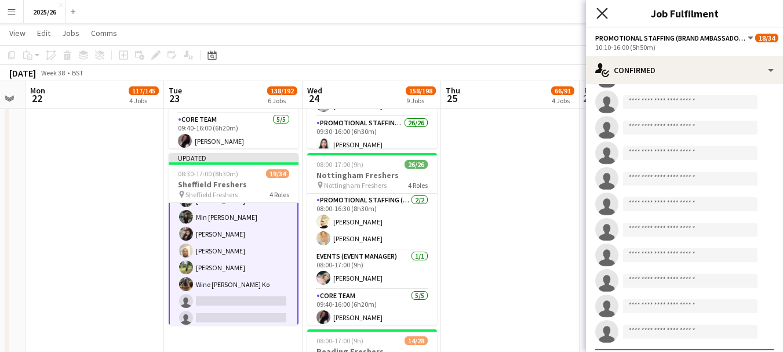
click at [597, 10] on icon "Close pop-in" at bounding box center [601, 13] width 11 height 11
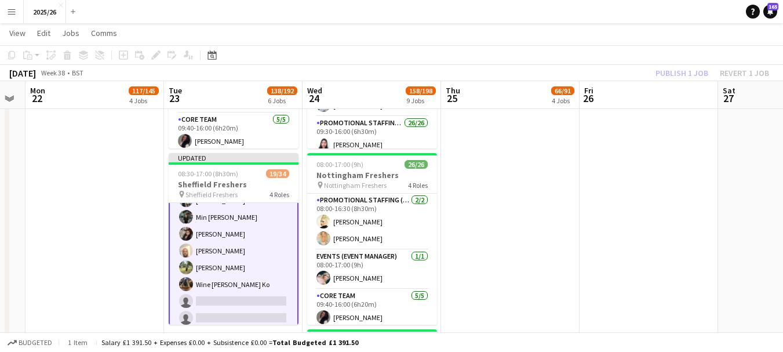
click at [649, 62] on app-toolbar "Copy Paste Paste Ctrl+V Paste with crew Ctrl+Shift+V Paste linked Job Delete Gr…" at bounding box center [391, 55] width 783 height 20
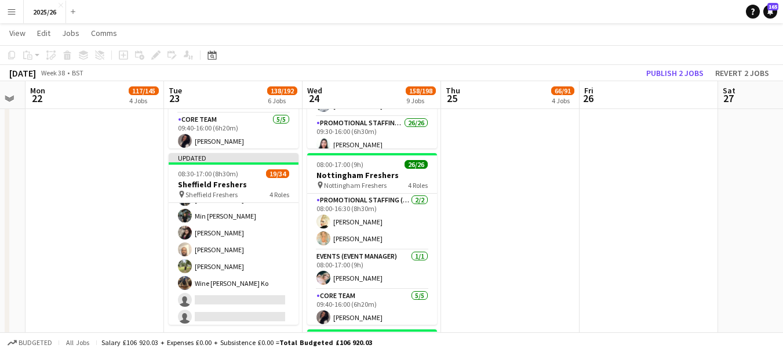
scroll to position [388, 0]
click at [656, 73] on button "Publish 2 jobs" at bounding box center [674, 72] width 67 height 15
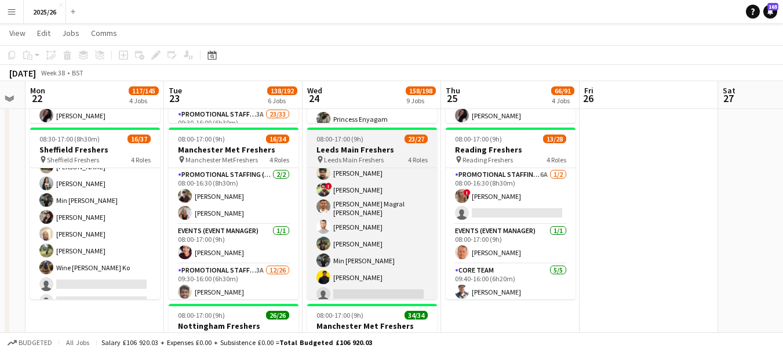
scroll to position [423, 0]
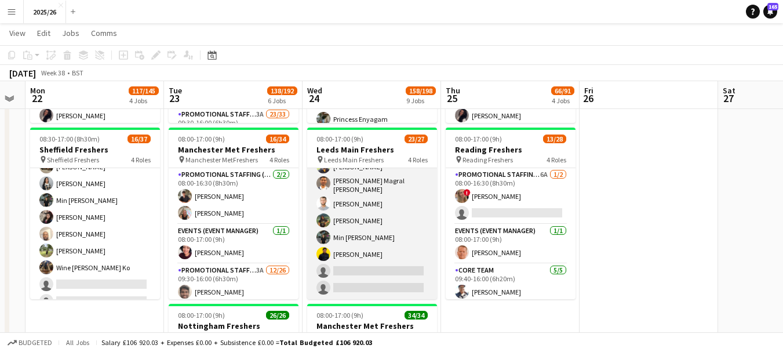
click at [391, 292] on app-card-role "Promotional Staffing (Brand Ambassadors) 1A 18/20 09:40-16:00 (6h20m) Mary Shir…" at bounding box center [372, 114] width 130 height 369
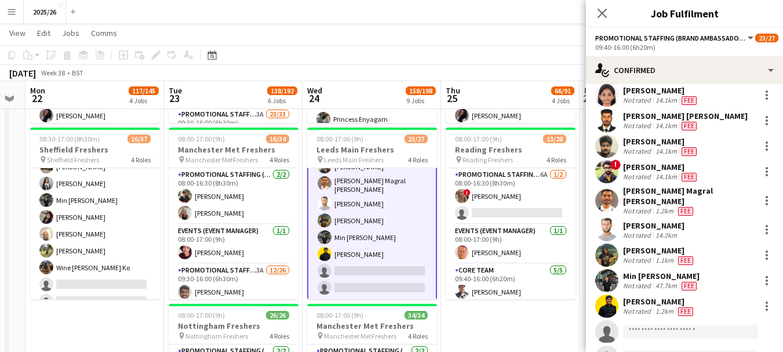
scroll to position [313, 0]
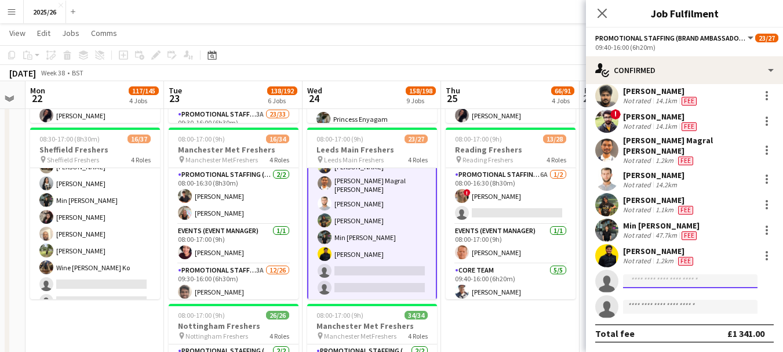
click at [703, 282] on input at bounding box center [690, 281] width 134 height 14
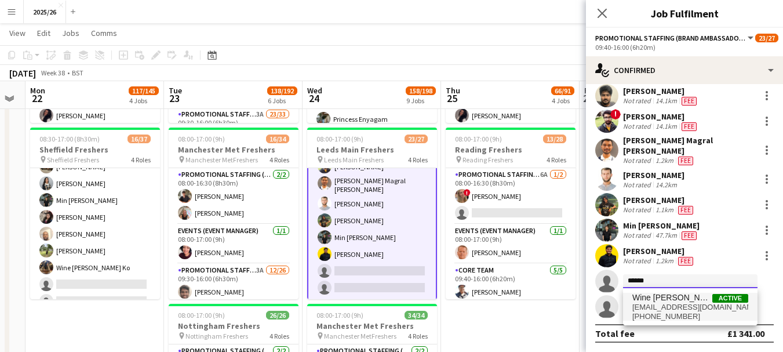
type input "******"
click at [701, 299] on span "Wine Myat Noe Ko Active" at bounding box center [690, 298] width 116 height 10
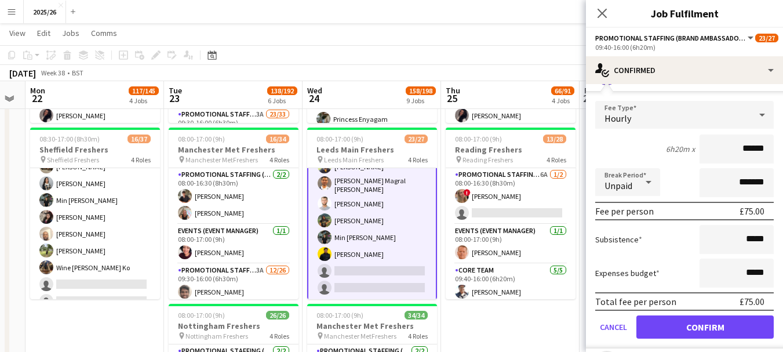
scroll to position [535, 0]
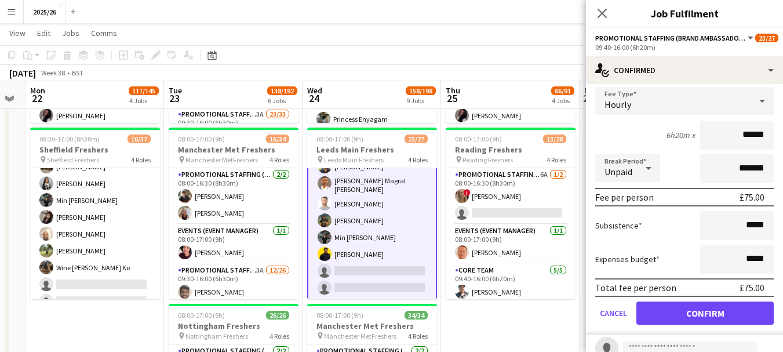
type input "******"
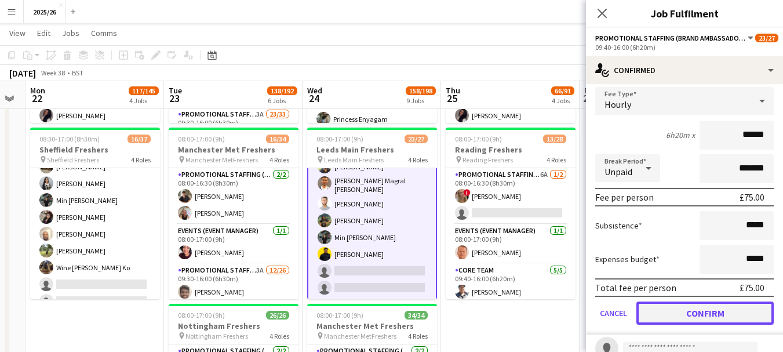
click at [737, 313] on button "Confirm" at bounding box center [704, 312] width 137 height 23
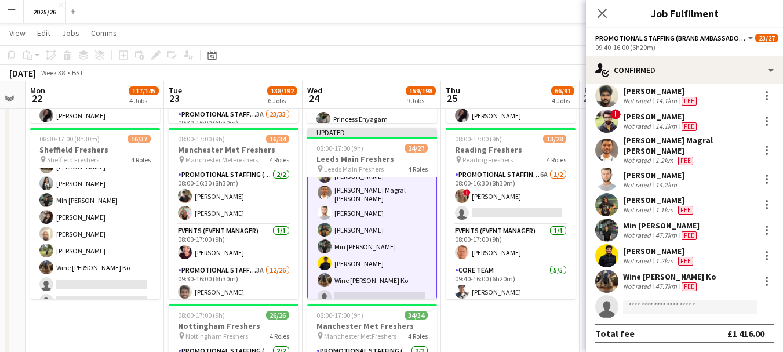
scroll to position [313, 0]
click at [602, 13] on icon at bounding box center [601, 13] width 11 height 11
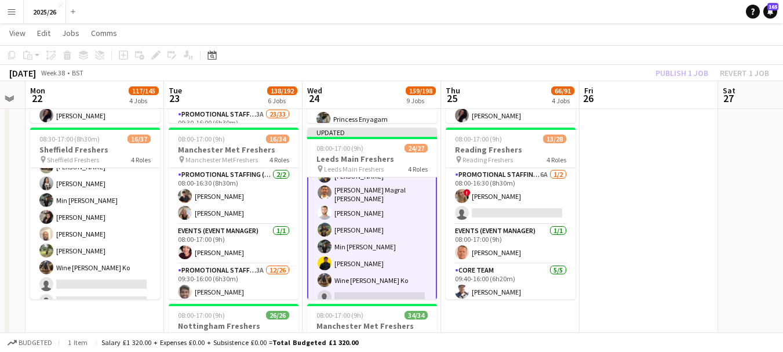
click at [668, 87] on app-board-header-date "Fri 26" at bounding box center [648, 95] width 138 height 28
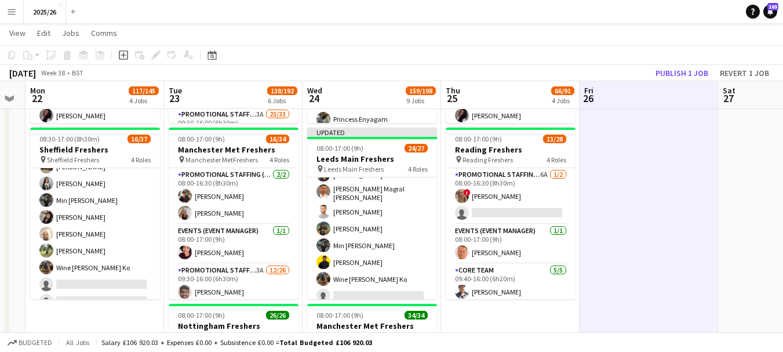
scroll to position [423, 0]
click at [658, 63] on app-toolbar "Copy Paste Paste Ctrl+V Paste with crew Ctrl+Shift+V Paste linked Job Delete Gr…" at bounding box center [391, 55] width 783 height 20
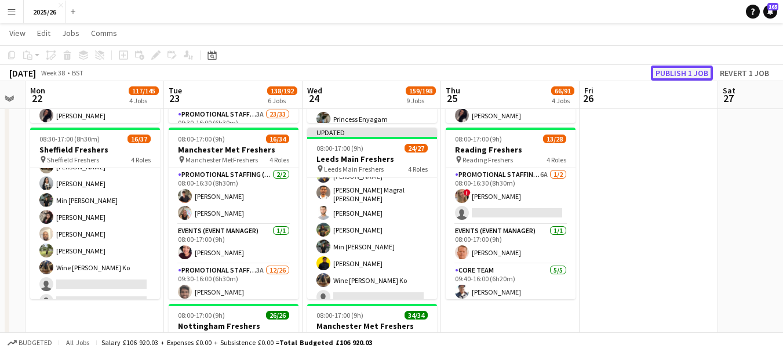
click at [661, 72] on button "Publish 1 job" at bounding box center [682, 72] width 62 height 15
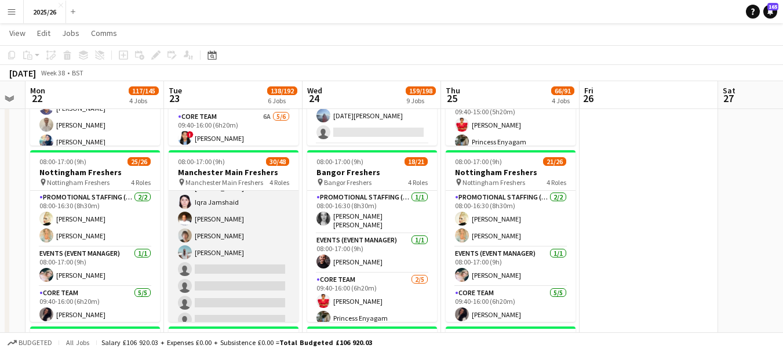
scroll to position [457, 0]
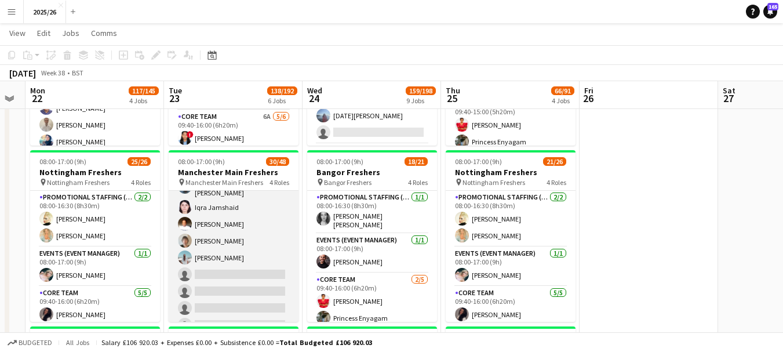
click at [253, 279] on app-card-role "Promotional Staffing (Brand Ambassadors) 3A 23/33 09:30-16:00 (6h30m) Shayanya …" at bounding box center [234, 142] width 130 height 587
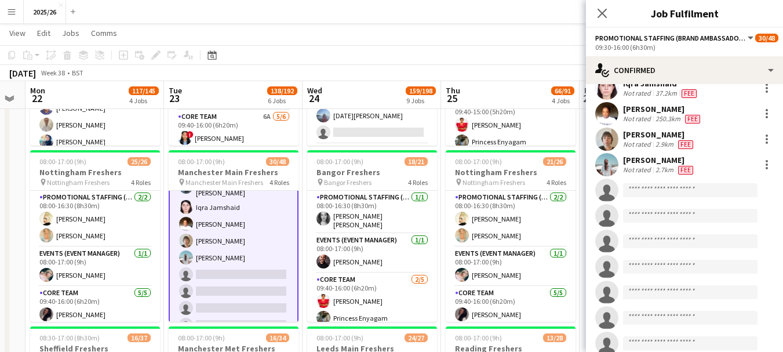
scroll to position [529, 0]
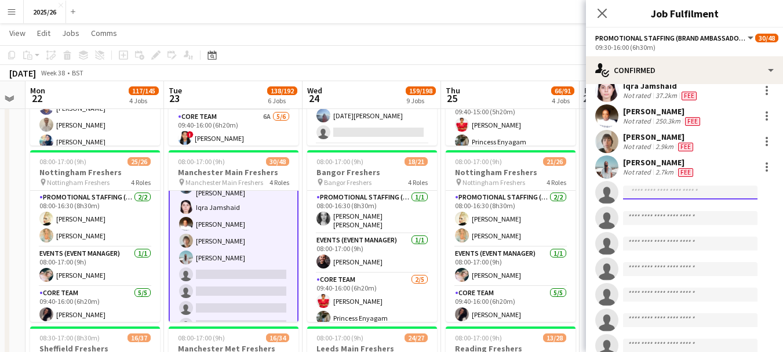
click at [660, 185] on input at bounding box center [690, 192] width 134 height 14
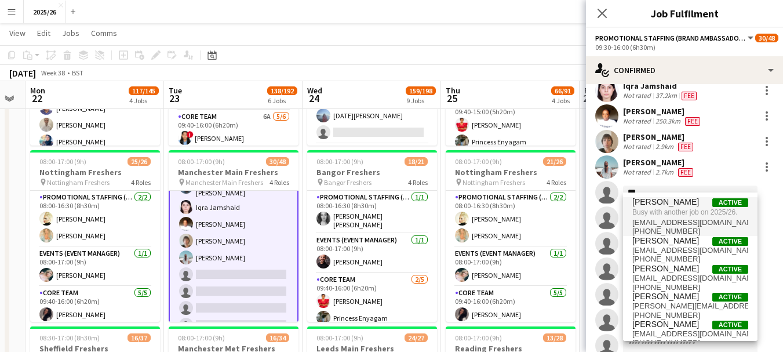
type input "***"
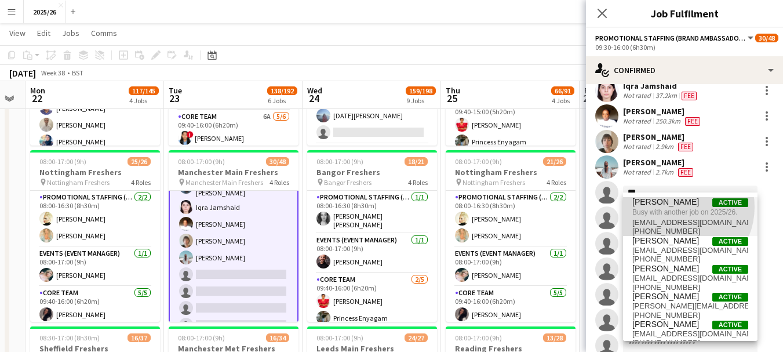
click at [677, 207] on span "Milad Asadzadeh" at bounding box center [665, 202] width 67 height 10
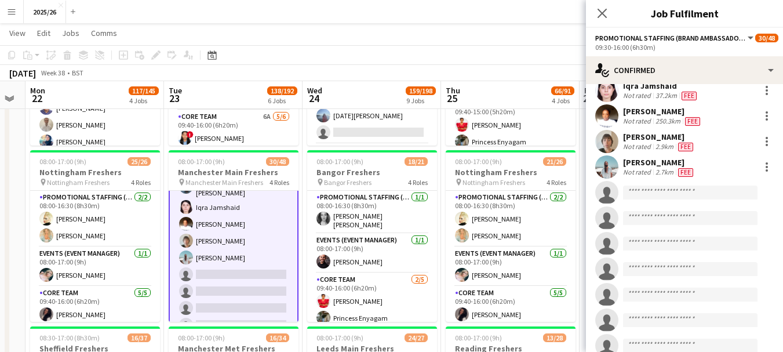
click at [370, 60] on app-toolbar "Copy Paste Paste Ctrl+V Paste with crew Ctrl+Shift+V Paste linked Job Delete Gr…" at bounding box center [391, 55] width 783 height 20
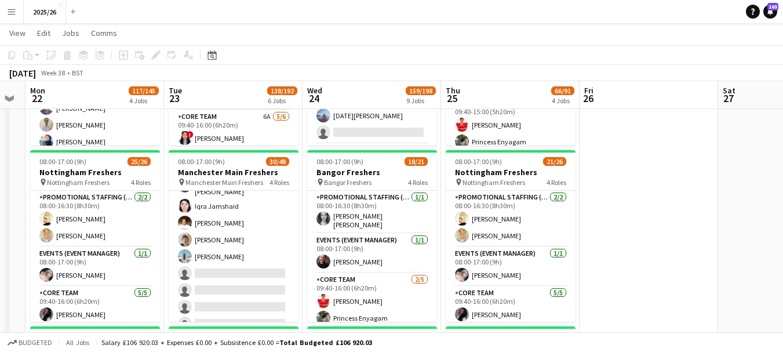
scroll to position [457, 0]
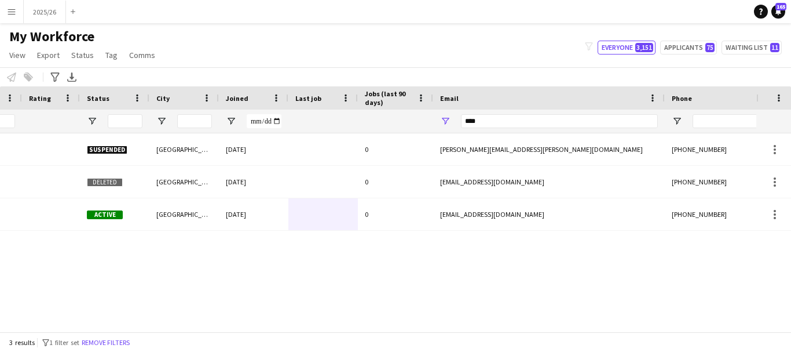
scroll to position [0, 217]
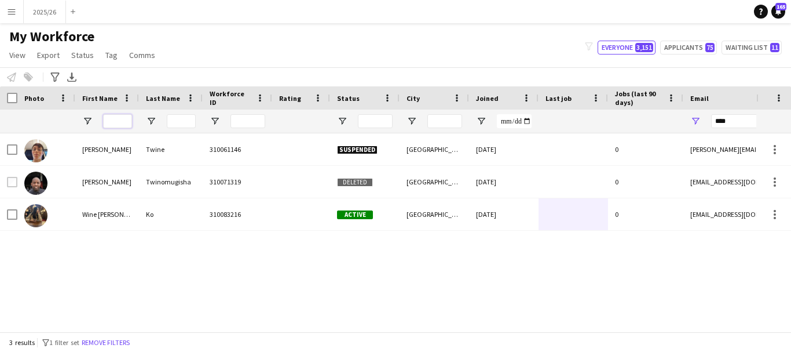
click at [120, 125] on input "First Name Filter Input" at bounding box center [117, 121] width 29 height 14
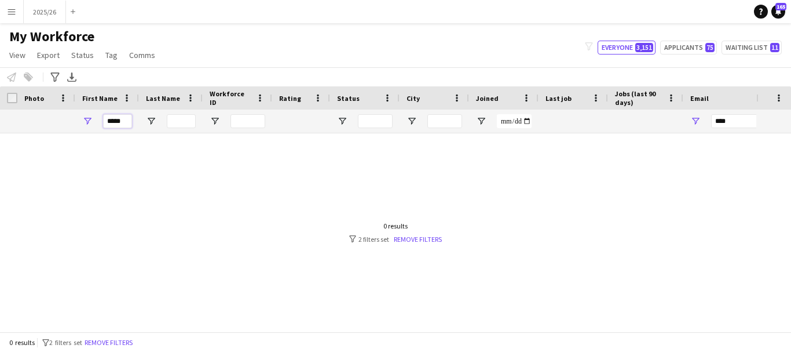
type input "*****"
click at [191, 116] on input "Last Name Filter Input" at bounding box center [181, 121] width 29 height 14
type input "****"
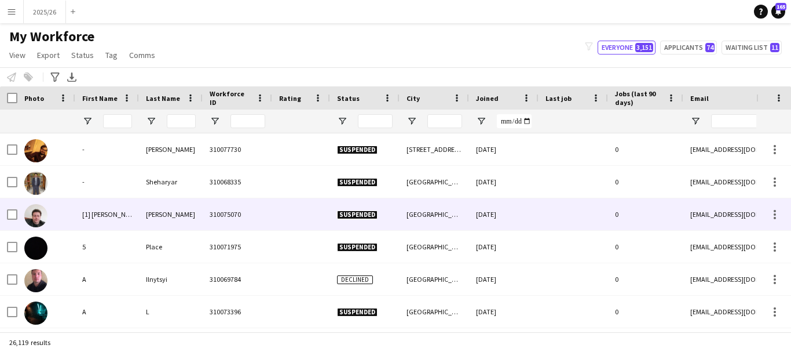
type input "*****"
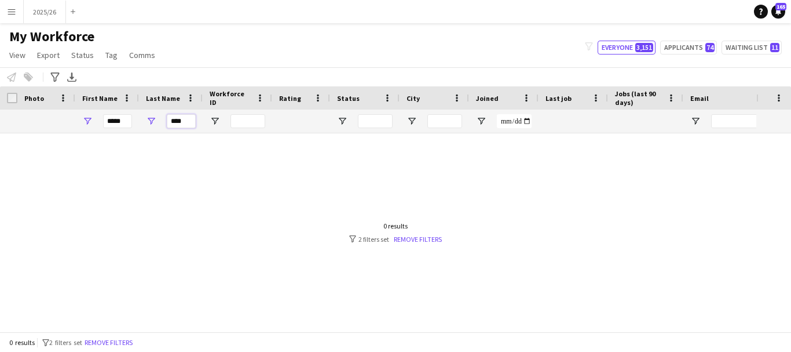
click at [191, 121] on input "****" at bounding box center [181, 121] width 29 height 14
type input "*"
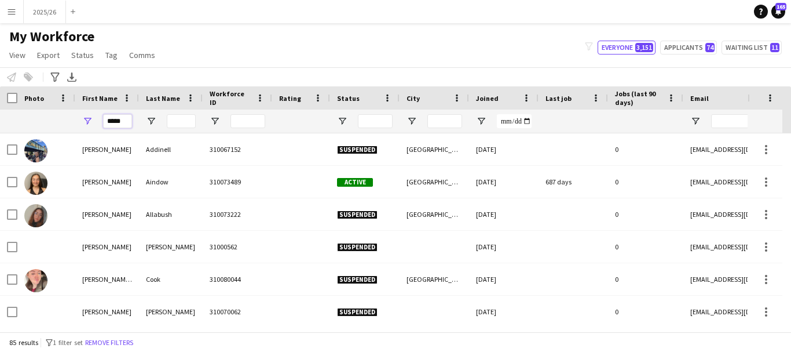
drag, startPoint x: 125, startPoint y: 119, endPoint x: 65, endPoint y: 126, distance: 60.0
click at [65, 126] on div "*****" at bounding box center [628, 120] width 1256 height 23
click at [177, 122] on input "Last Name Filter Input" at bounding box center [181, 121] width 29 height 14
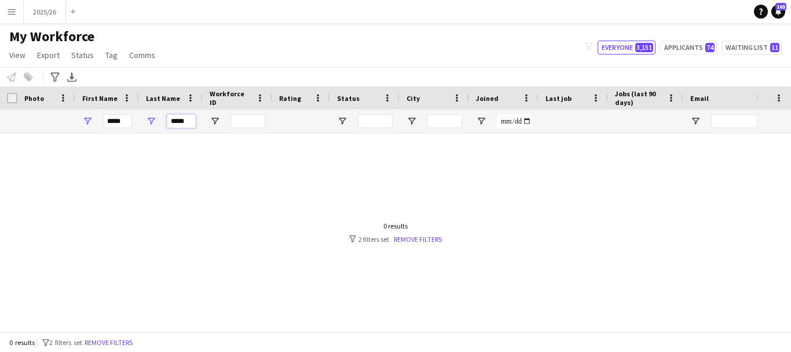
type input "*****"
drag, startPoint x: 122, startPoint y: 123, endPoint x: 36, endPoint y: 129, distance: 85.9
click at [36, 129] on div "***** *****" at bounding box center [628, 120] width 1256 height 23
click at [174, 120] on input "*****" at bounding box center [181, 121] width 29 height 14
